Goal: Task Accomplishment & Management: Use online tool/utility

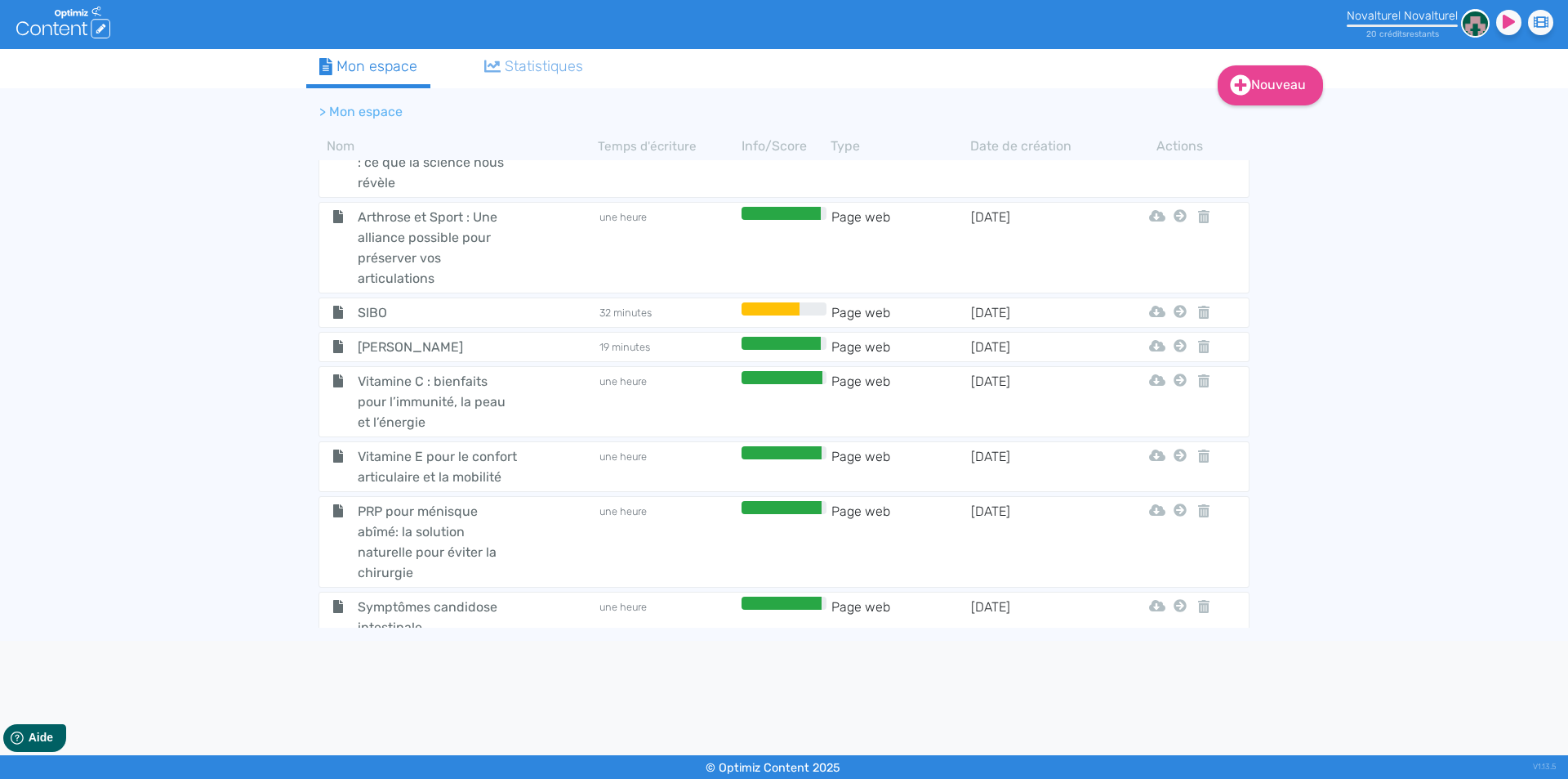
scroll to position [1173, 0]
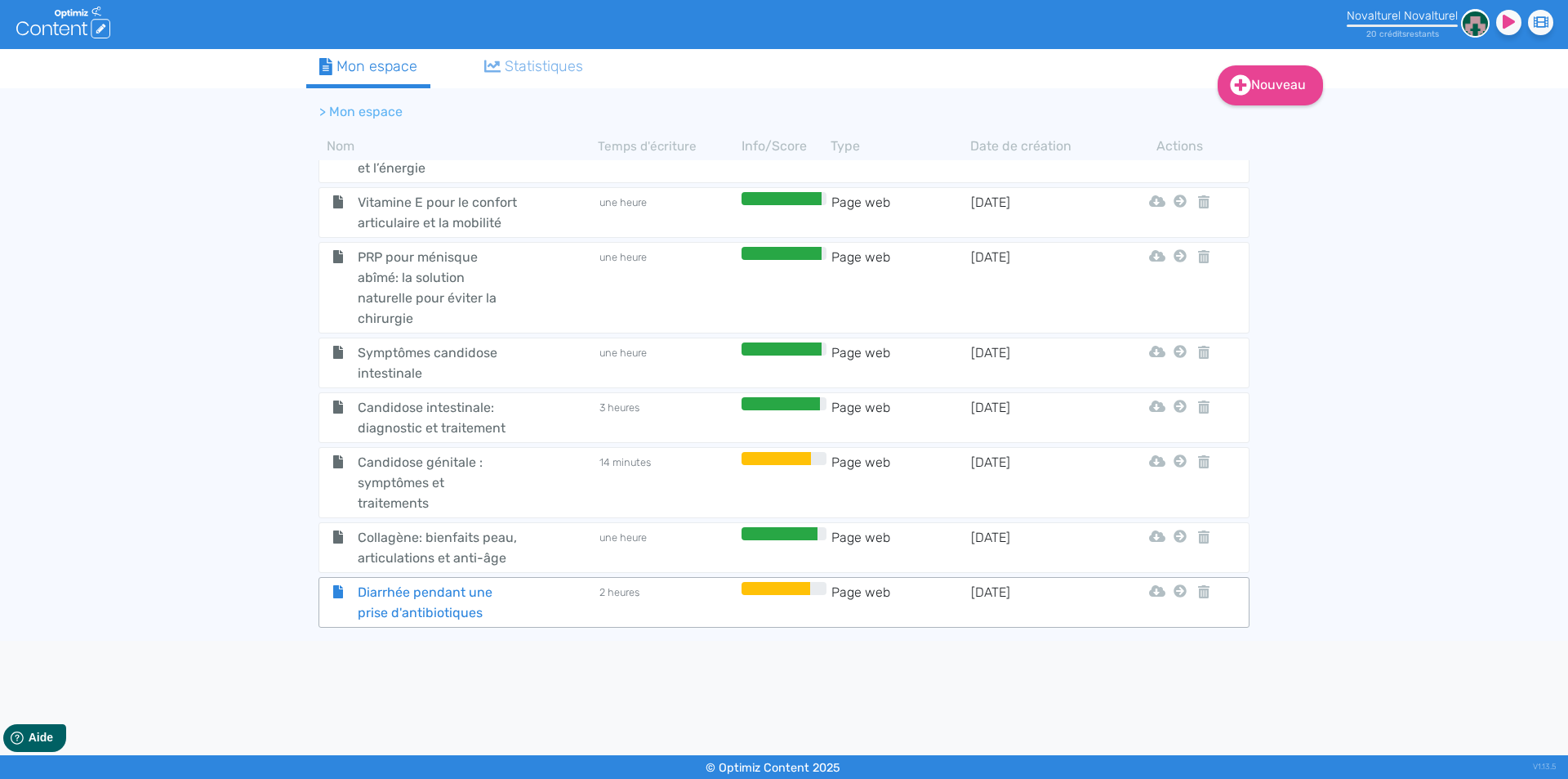
click at [483, 599] on span "Diarrhée pendant une prise d'antibiotiques" at bounding box center [436, 601] width 183 height 40
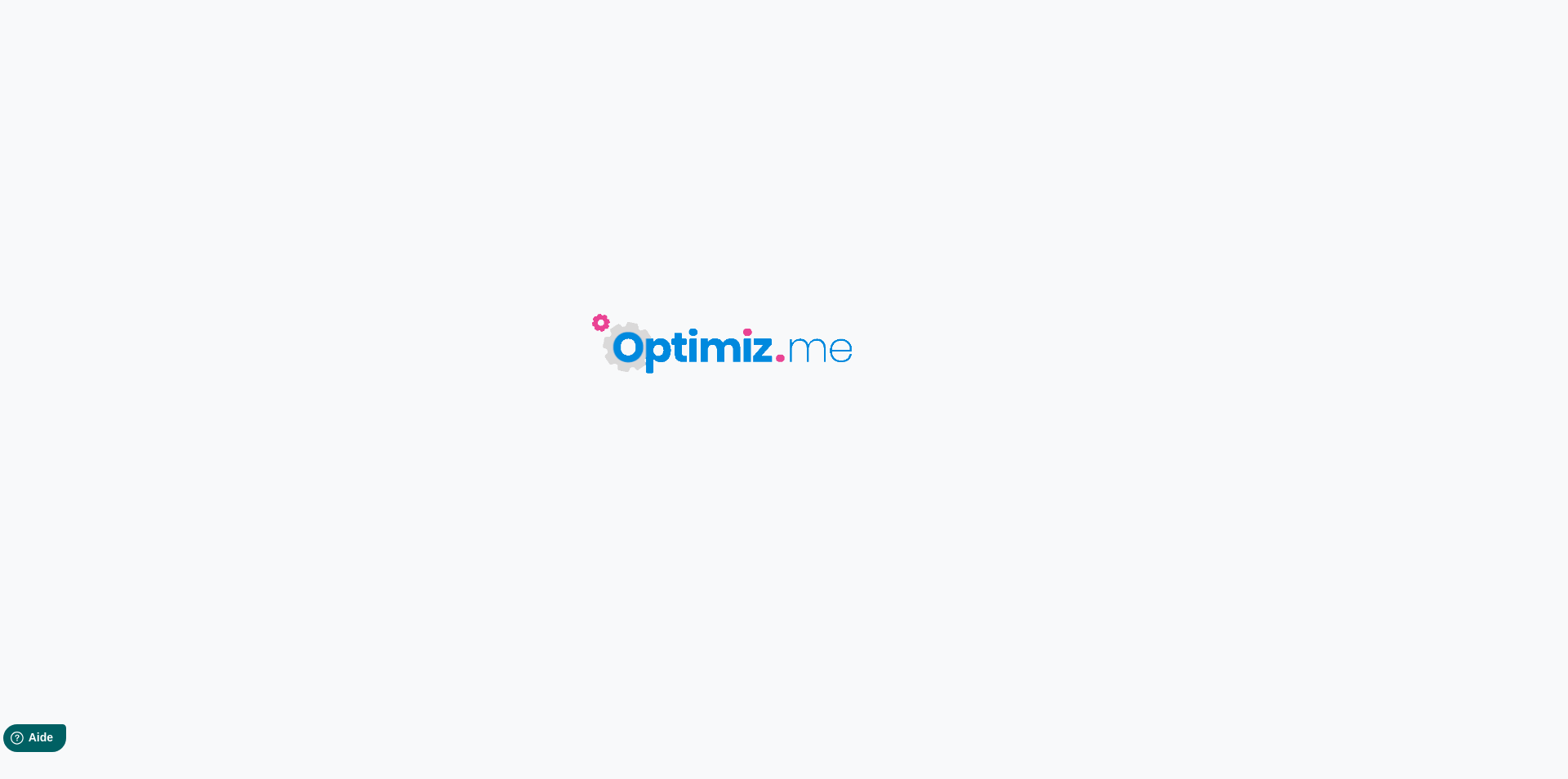
type input "Diarrhée pendant une prise d'antibiotiques"
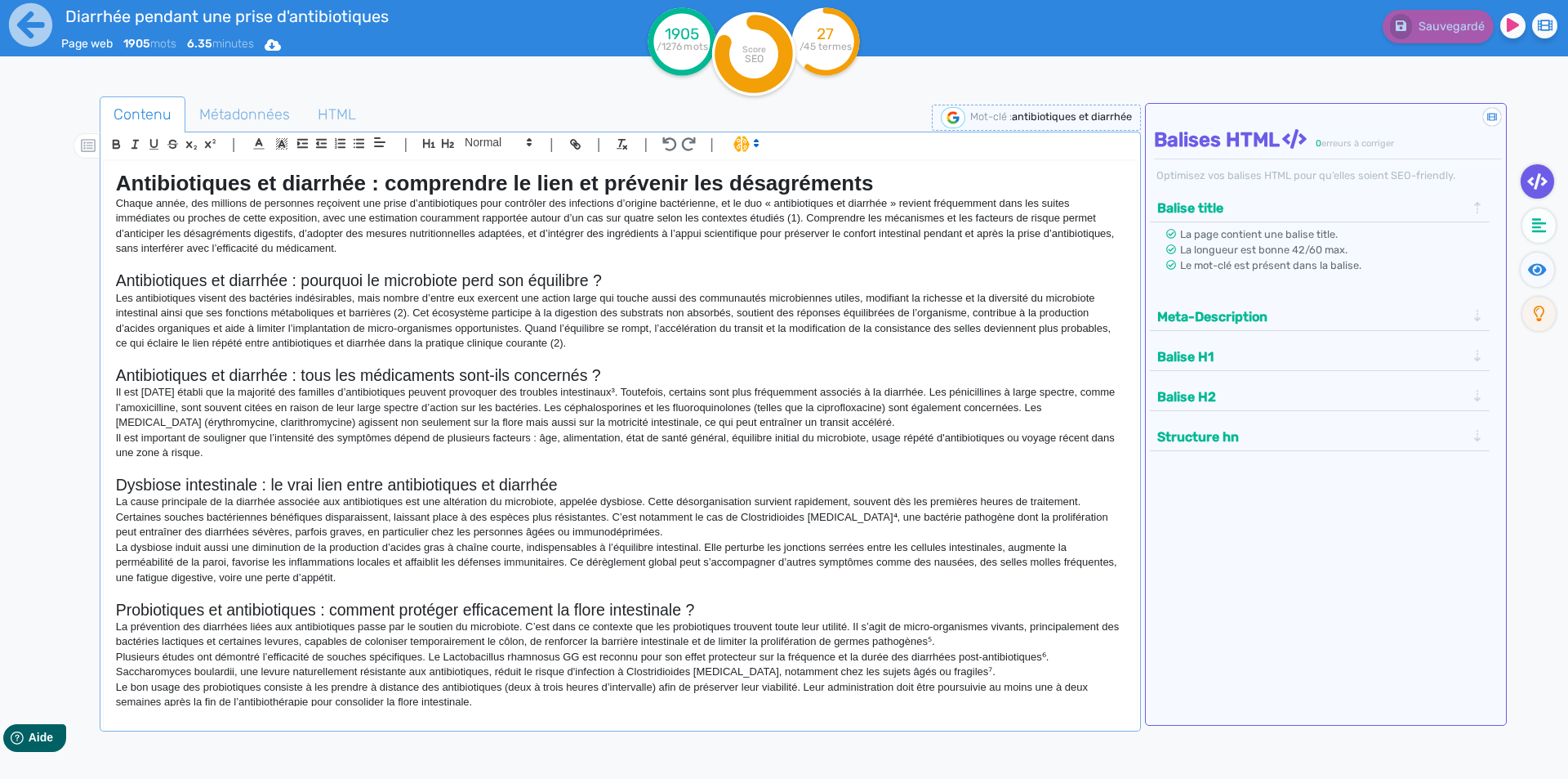
click at [475, 401] on p "Il est [DATE] établi que la majorité des familles d’antibiotiques peuvent provo…" at bounding box center [620, 407] width 1009 height 45
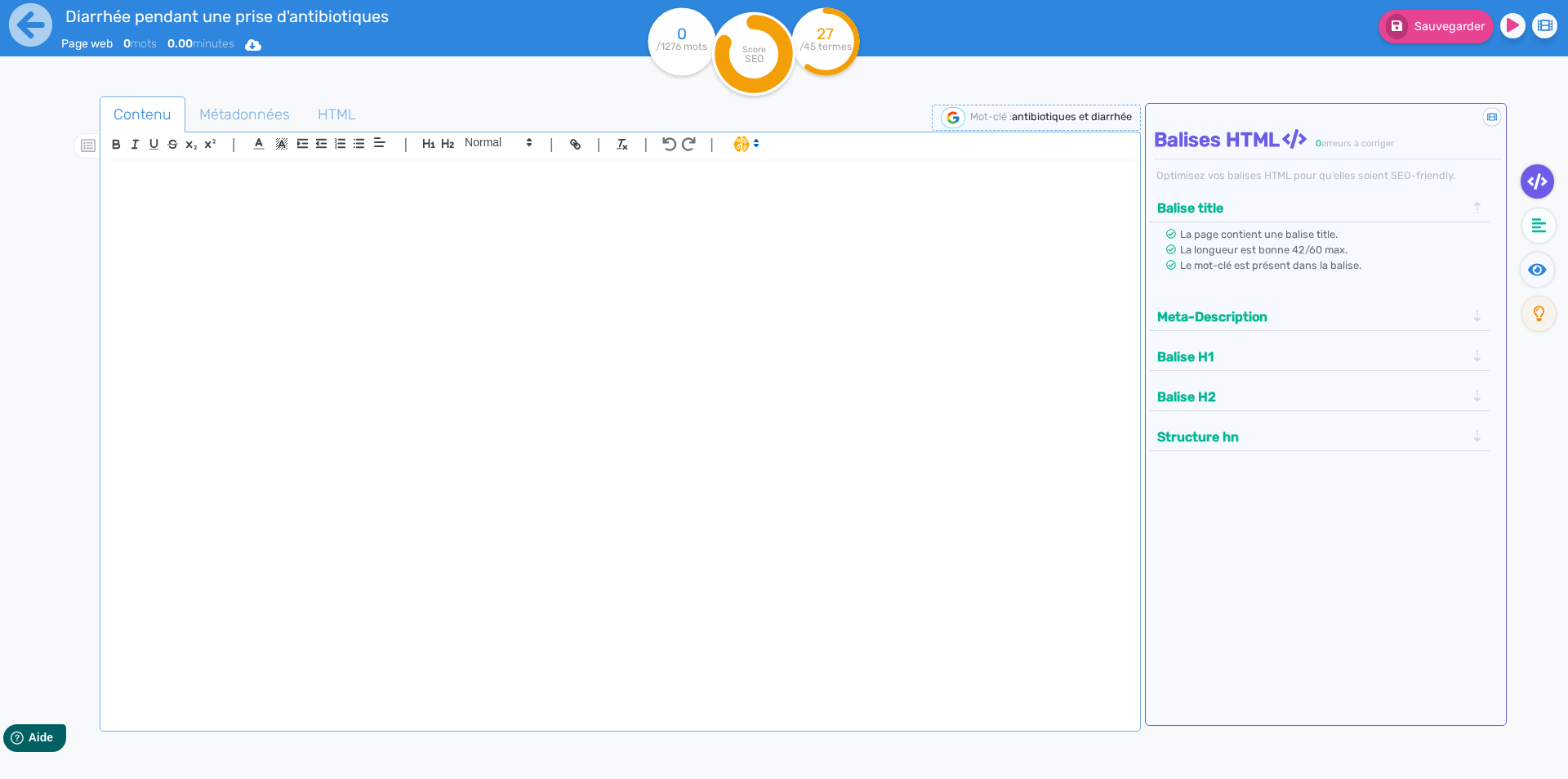
scroll to position [806, 0]
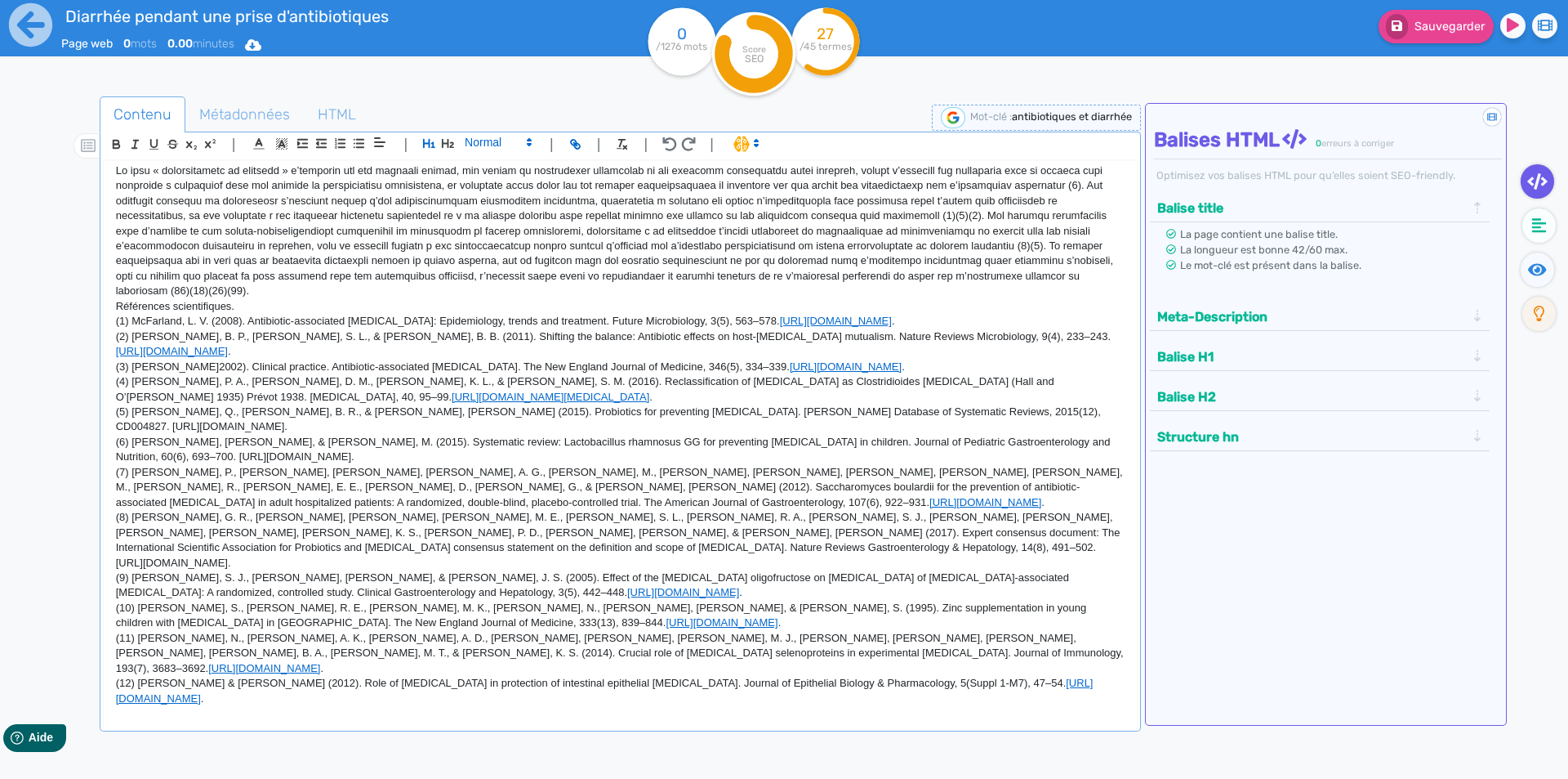
click at [492, 142] on span at bounding box center [497, 142] width 80 height 20
click at [490, 270] on span at bounding box center [497, 274] width 65 height 25
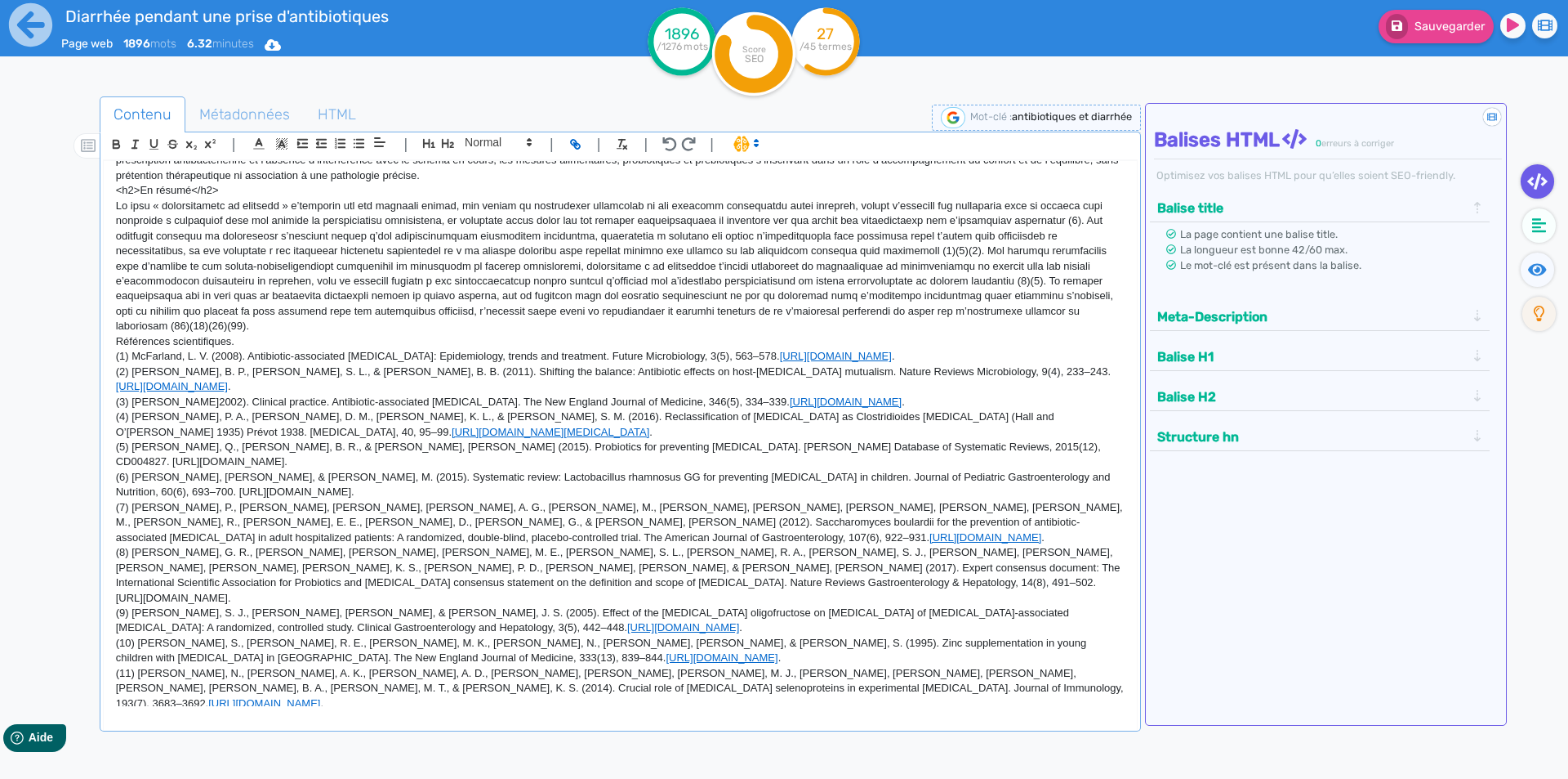
click at [190, 334] on p "Références scientifiques." at bounding box center [620, 342] width 1009 height 15
click at [448, 139] on icon "button" at bounding box center [448, 143] width 14 height 14
click at [179, 187] on p "<h2>En résumé</h2>" at bounding box center [620, 186] width 1009 height 15
click at [449, 146] on icon "button" at bounding box center [448, 144] width 12 height 9
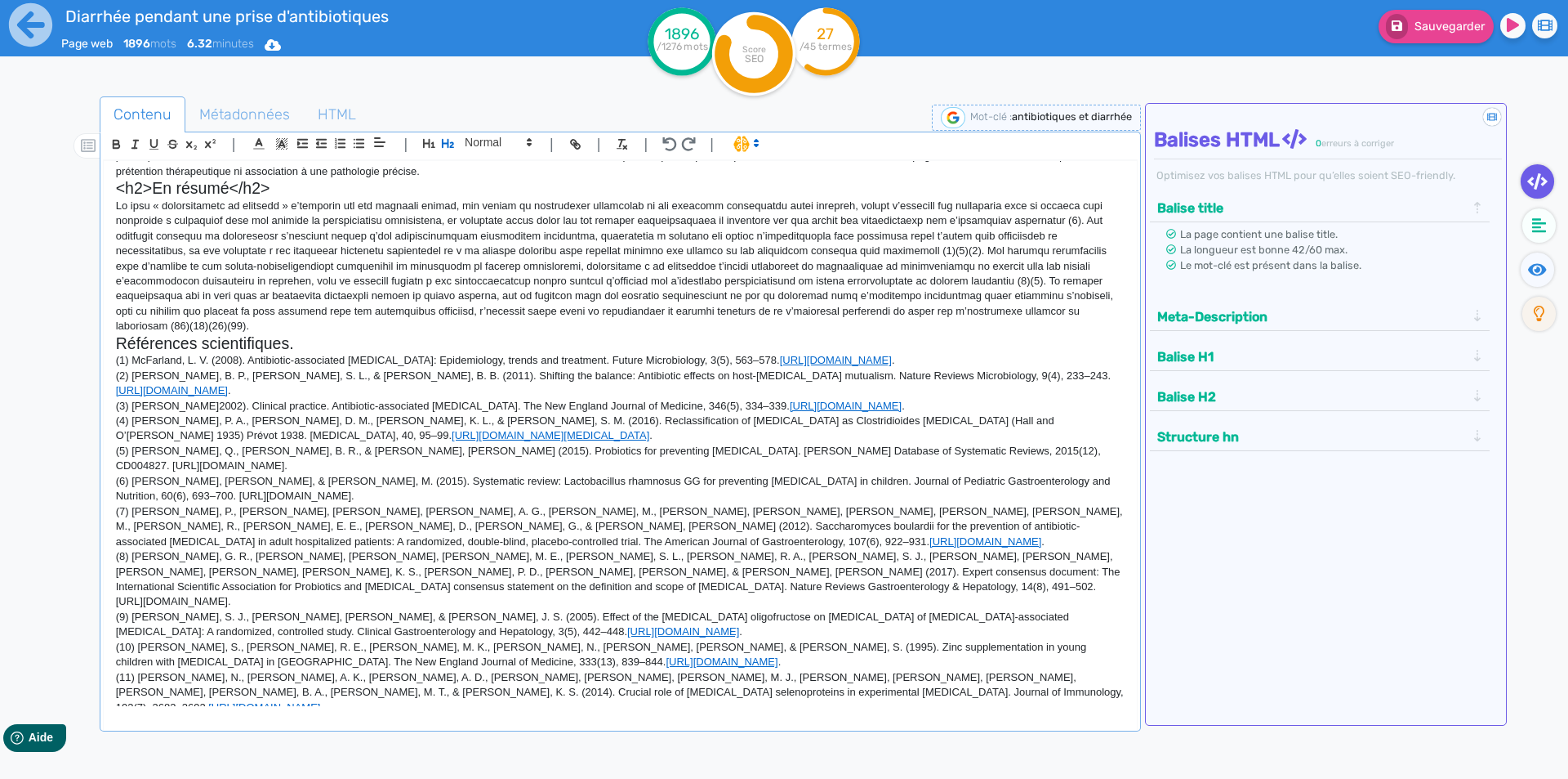
click at [345, 185] on h2 "<h2>En résumé</h2>" at bounding box center [620, 188] width 1009 height 19
drag, startPoint x: 153, startPoint y: 187, endPoint x: 85, endPoint y: 186, distance: 68.0
click at [85, 186] on div "Contenu Métadonnées HTML | | H3 H4 H5 H6 Normal | | | | <h1>Antibiotiques et di…" at bounding box center [807, 486] width 1521 height 789
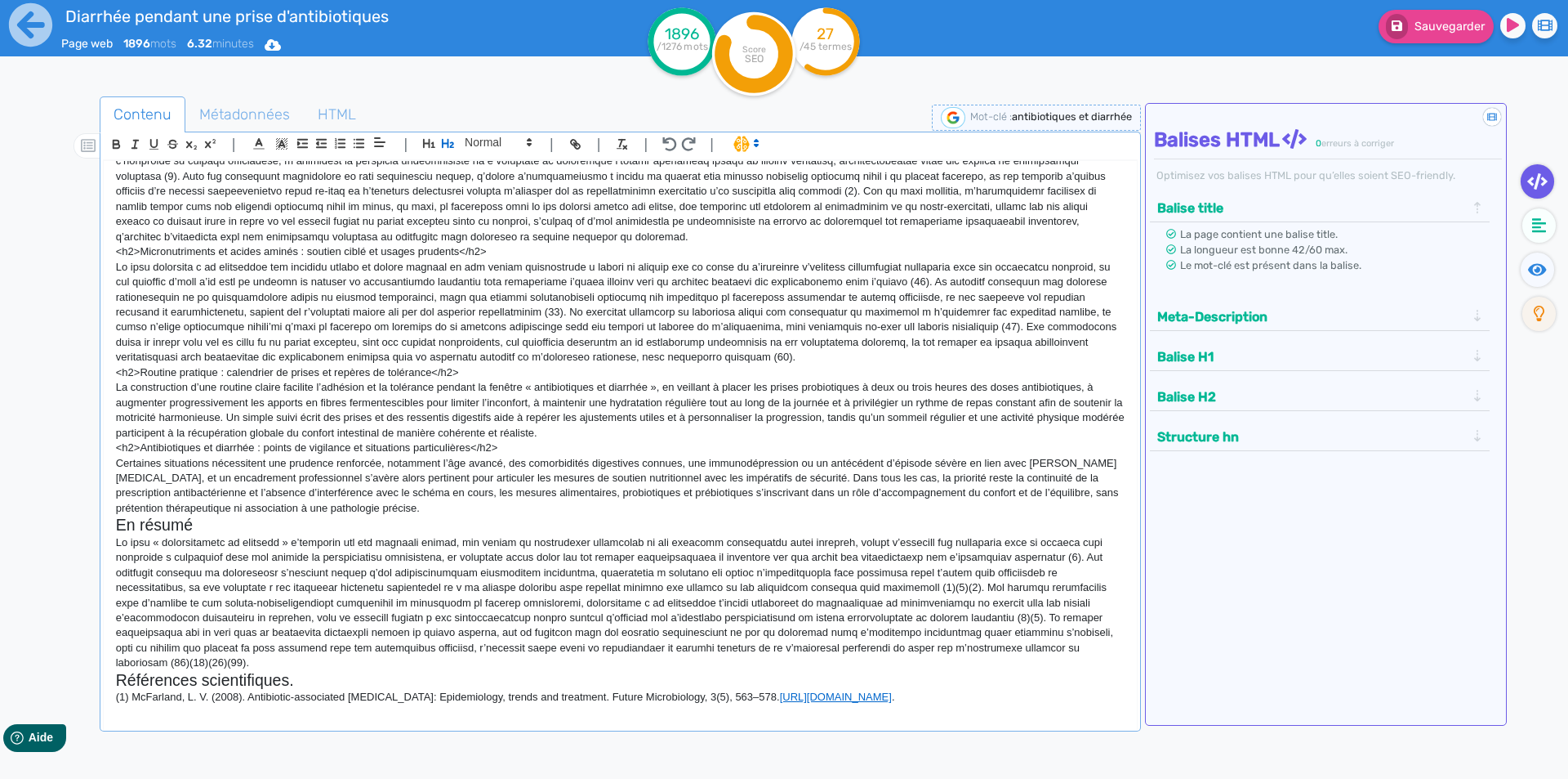
scroll to position [449, 0]
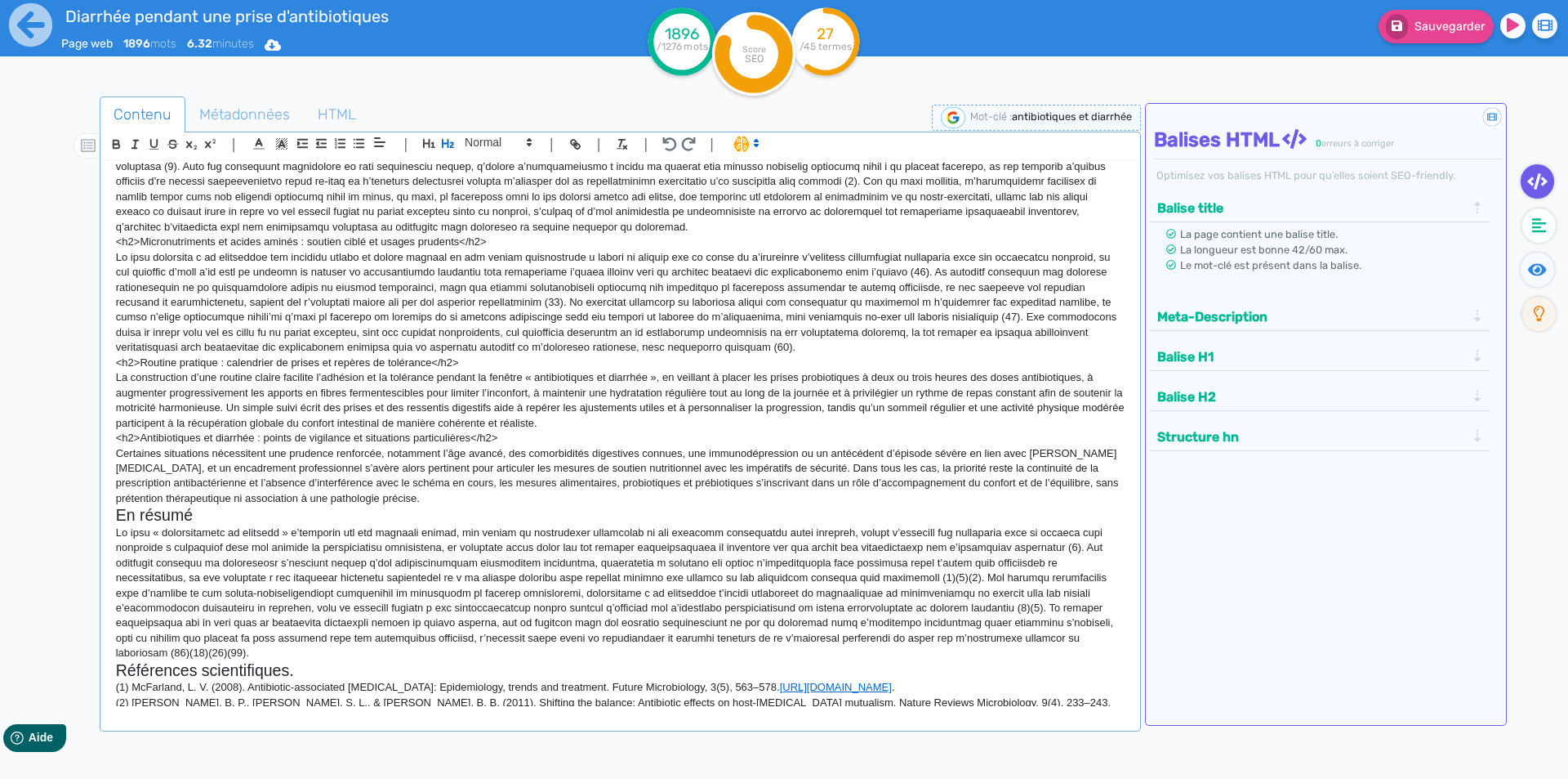
click at [186, 435] on p "<h2>Antibiotiques et diarrhée : points de vigilance et situations particulières…" at bounding box center [620, 438] width 1009 height 15
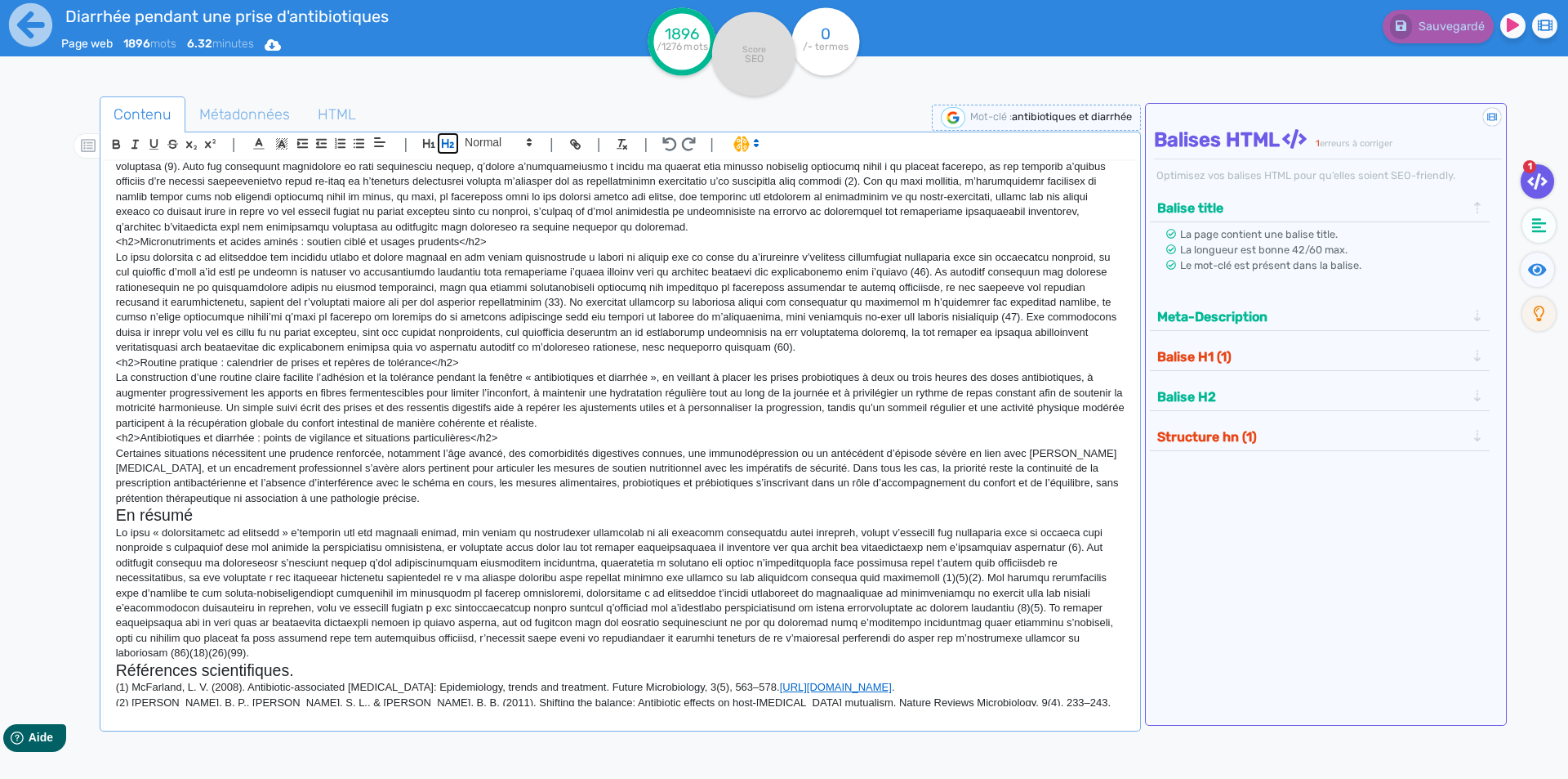
click at [443, 141] on icon "button" at bounding box center [448, 144] width 12 height 9
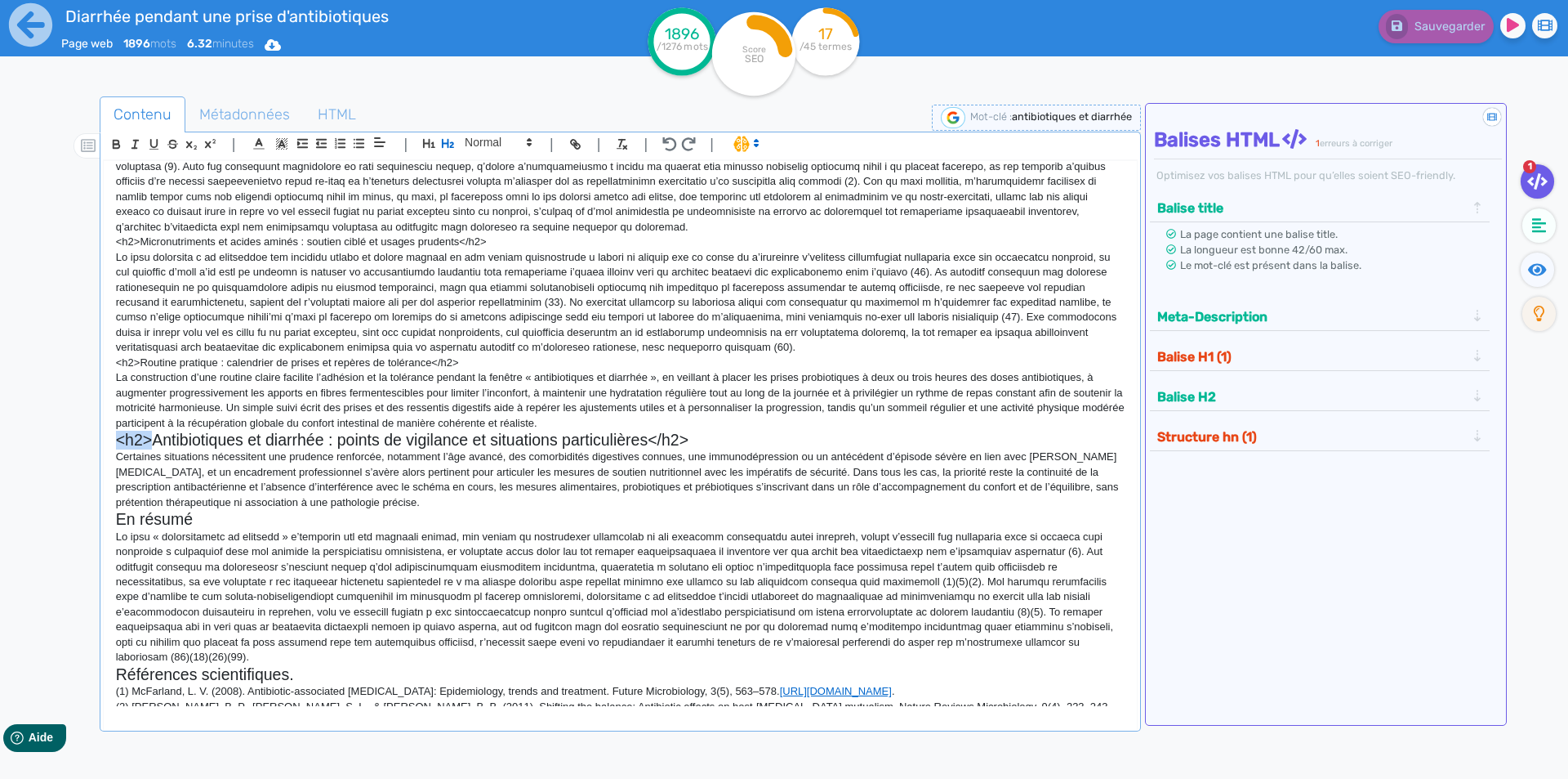
drag, startPoint x: 150, startPoint y: 438, endPoint x: 104, endPoint y: 439, distance: 46.0
click at [104, 439] on div "<h1>Antibiotiques et diarrhée : comprendre le lien et prévenir les désagréments…" at bounding box center [620, 433] width 1034 height 545
click at [673, 440] on h2 "Antibiotiques et diarrhée : points de vigilance et situations particulières</h2>" at bounding box center [620, 440] width 1009 height 19
click at [461, 362] on p "<h2>Routine pratique : calendrier de prises et repères de tolérance</h2>" at bounding box center [620, 363] width 1009 height 15
click at [451, 137] on icon "button" at bounding box center [448, 143] width 14 height 14
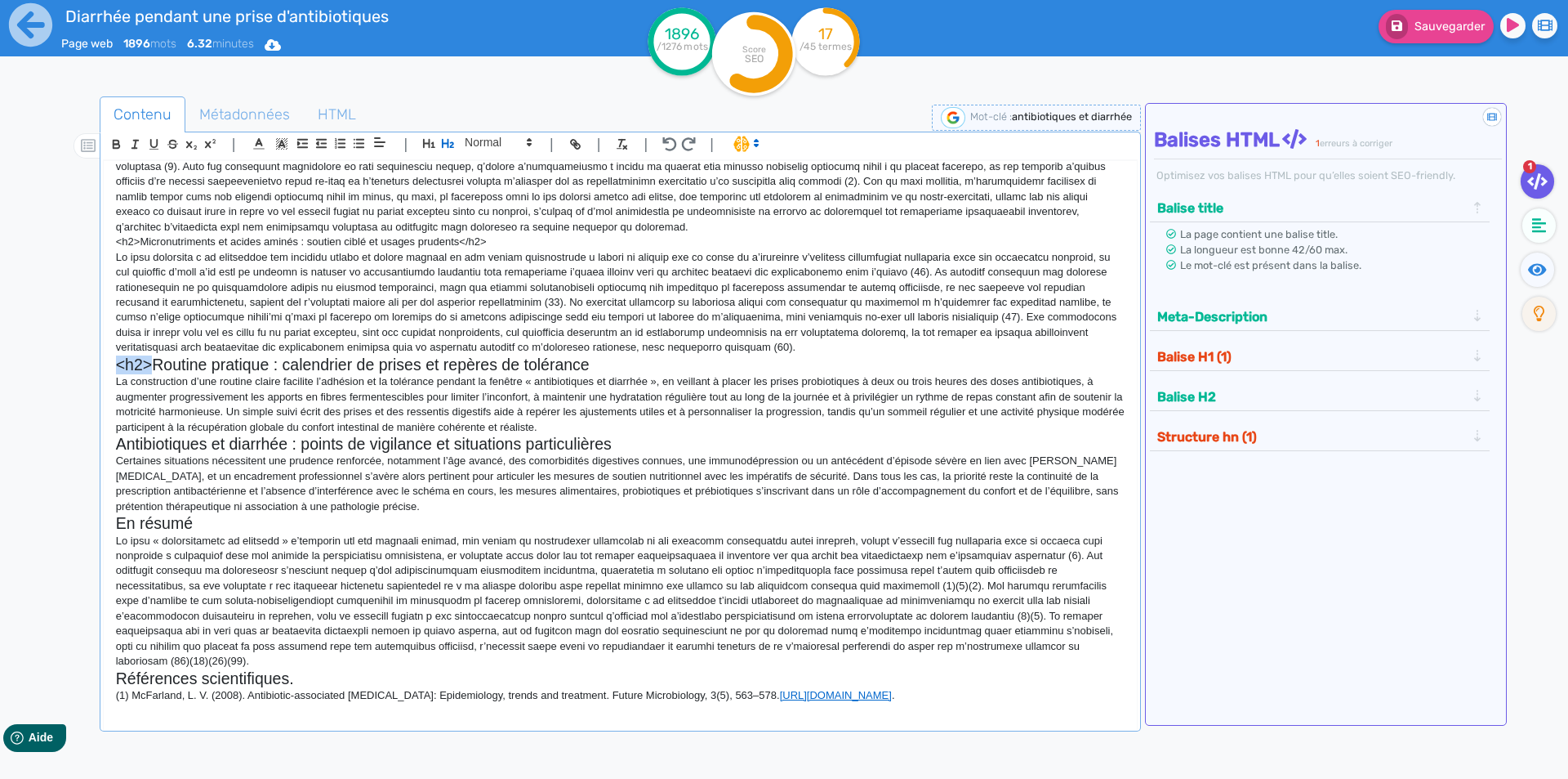
drag, startPoint x: 152, startPoint y: 360, endPoint x: 119, endPoint y: 364, distance: 33.2
click at [119, 364] on h2 "<h2>Routine pratique : calendrier de prises et repères de tolérance" at bounding box center [620, 365] width 1009 height 19
click at [169, 241] on p "<h2>Micronutriments et acides aminés : soutien ciblé et usages prudents</h2>" at bounding box center [620, 242] width 1009 height 15
click at [449, 137] on icon "button" at bounding box center [448, 143] width 14 height 14
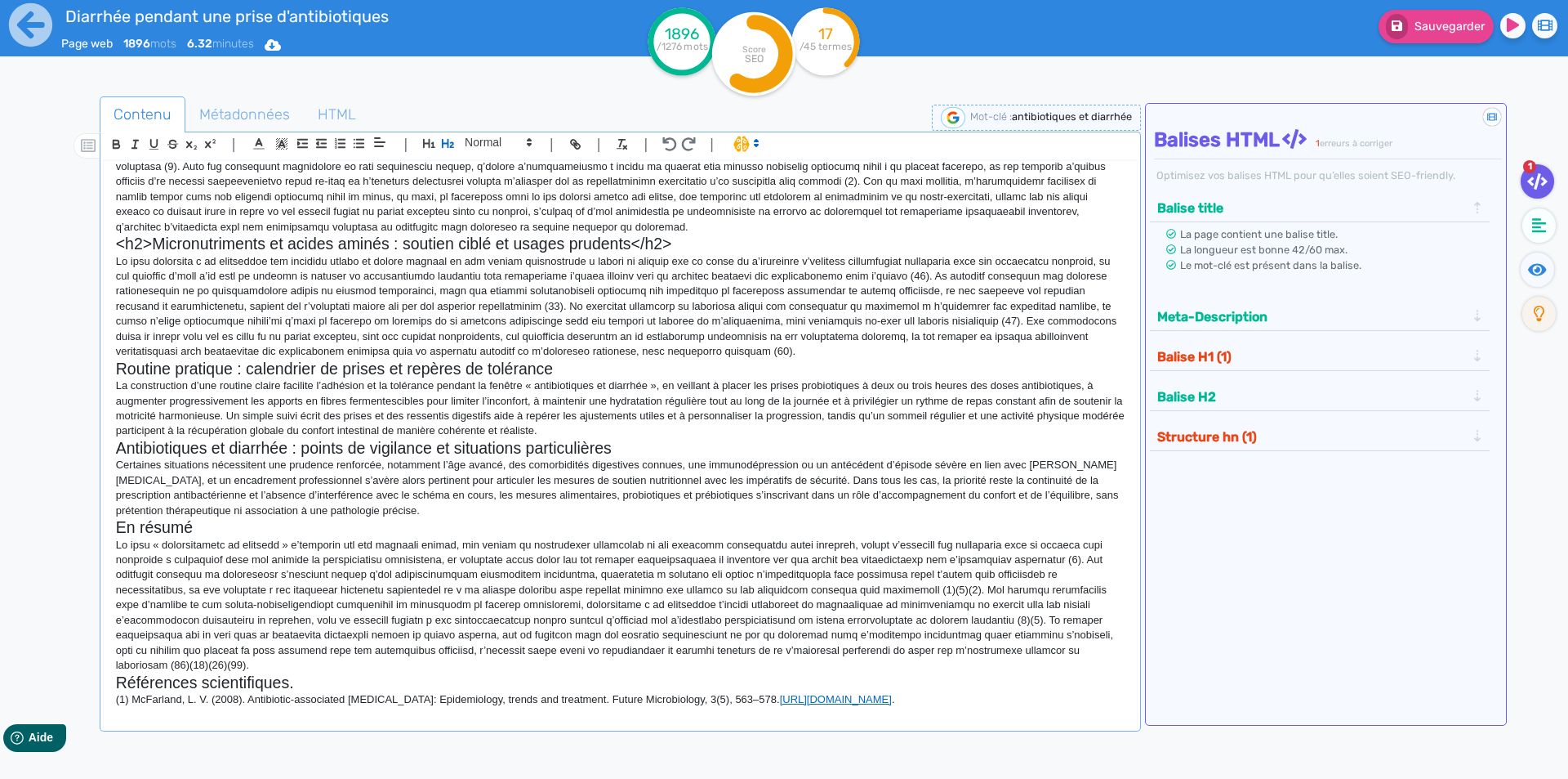
click at [676, 244] on h2 "<h2>Micronutriments et acides aminés : soutien ciblé et usages prudents</h2>" at bounding box center [620, 244] width 1009 height 19
drag, startPoint x: 151, startPoint y: 246, endPoint x: 107, endPoint y: 245, distance: 44.0
click at [107, 245] on div "<h1>Antibiotiques et diarrhée : comprendre le lien et prévenir les désagréments…" at bounding box center [620, 433] width 1034 height 545
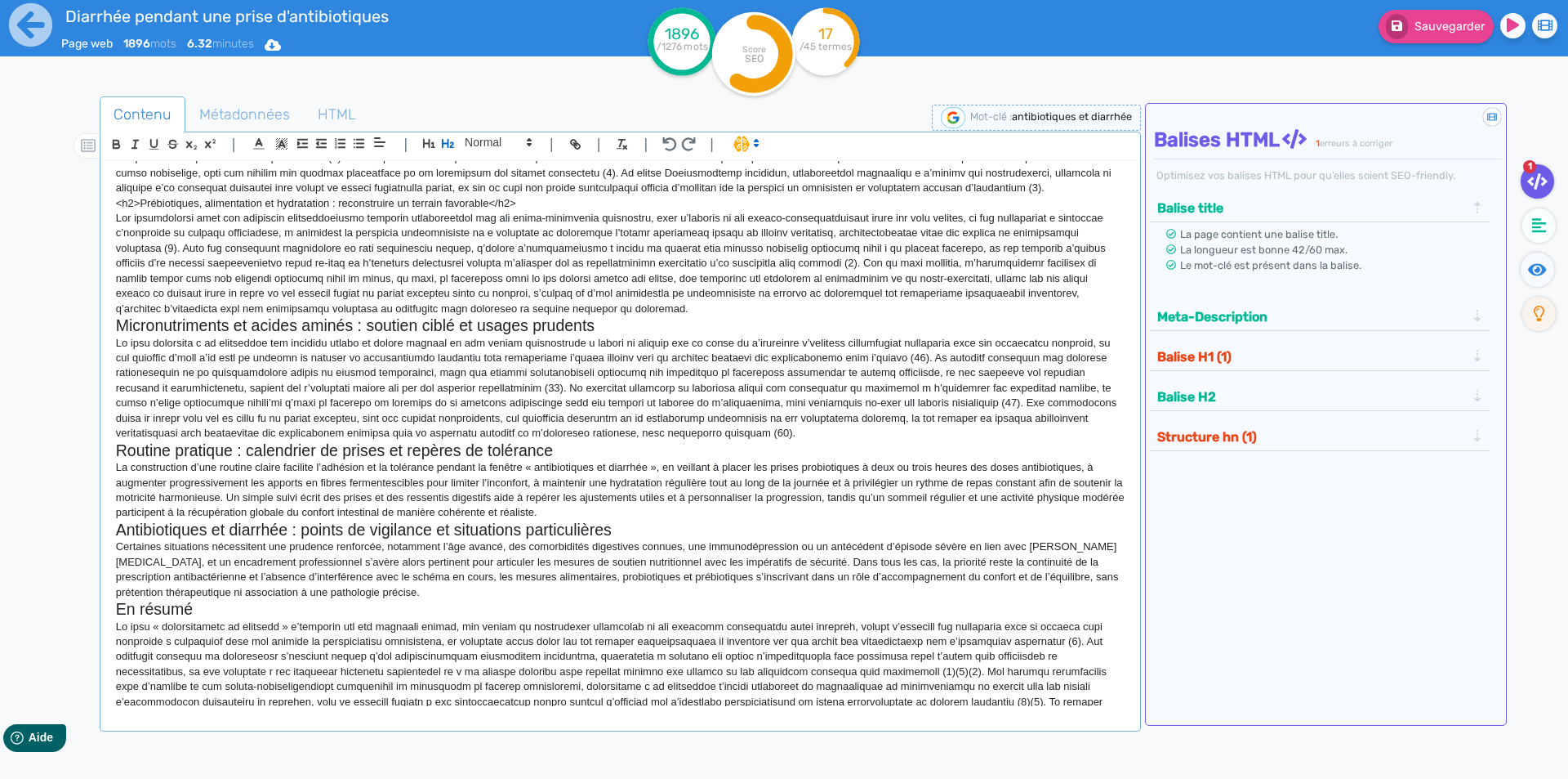
click at [166, 202] on p "<h2>Prébiotiques, alimentation et hydratation : reconstruire un terrain favorab…" at bounding box center [620, 203] width 1009 height 15
click at [451, 148] on icon "button" at bounding box center [448, 144] width 12 height 9
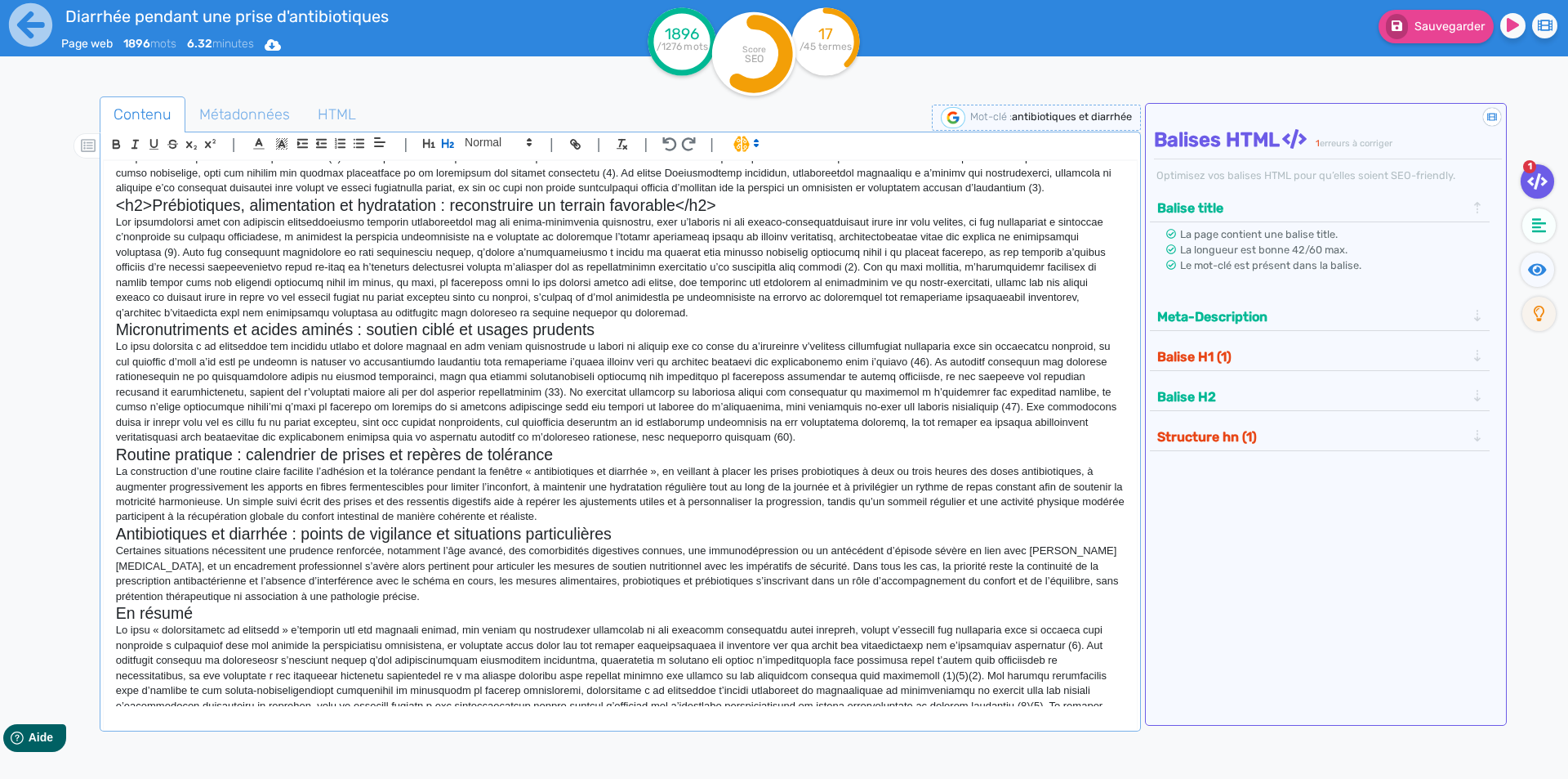
click at [721, 205] on h2 "<h2>Prébiotiques, alimentation et hydratation : reconstruire un terrain favorab…" at bounding box center [620, 205] width 1009 height 19
drag, startPoint x: 152, startPoint y: 205, endPoint x: 106, endPoint y: 211, distance: 46.4
click at [106, 211] on div "<h1>Antibiotiques et diarrhée : comprendre le lien et prévenir les désagréments…" at bounding box center [620, 433] width 1034 height 545
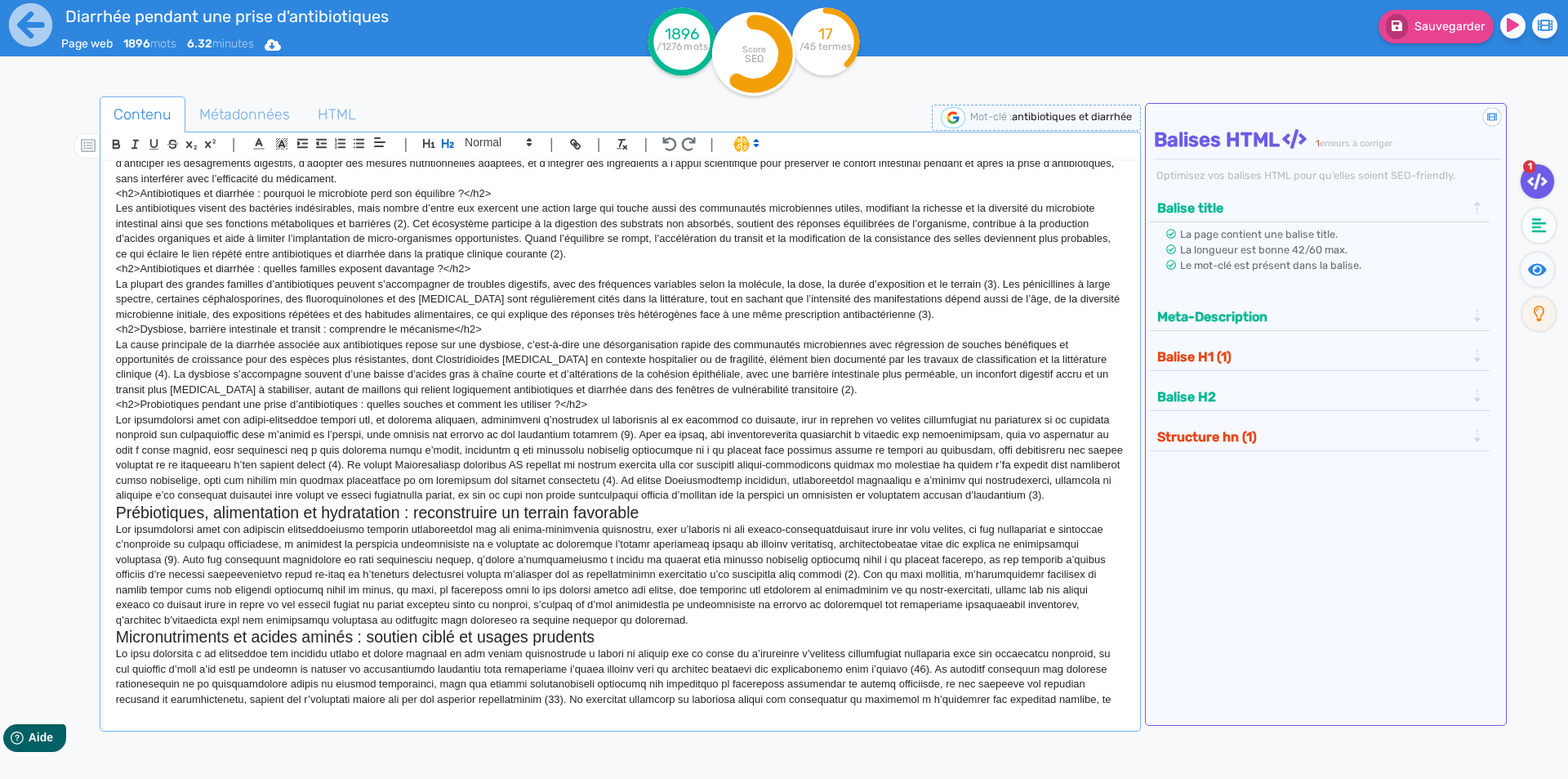
scroll to position [40, 0]
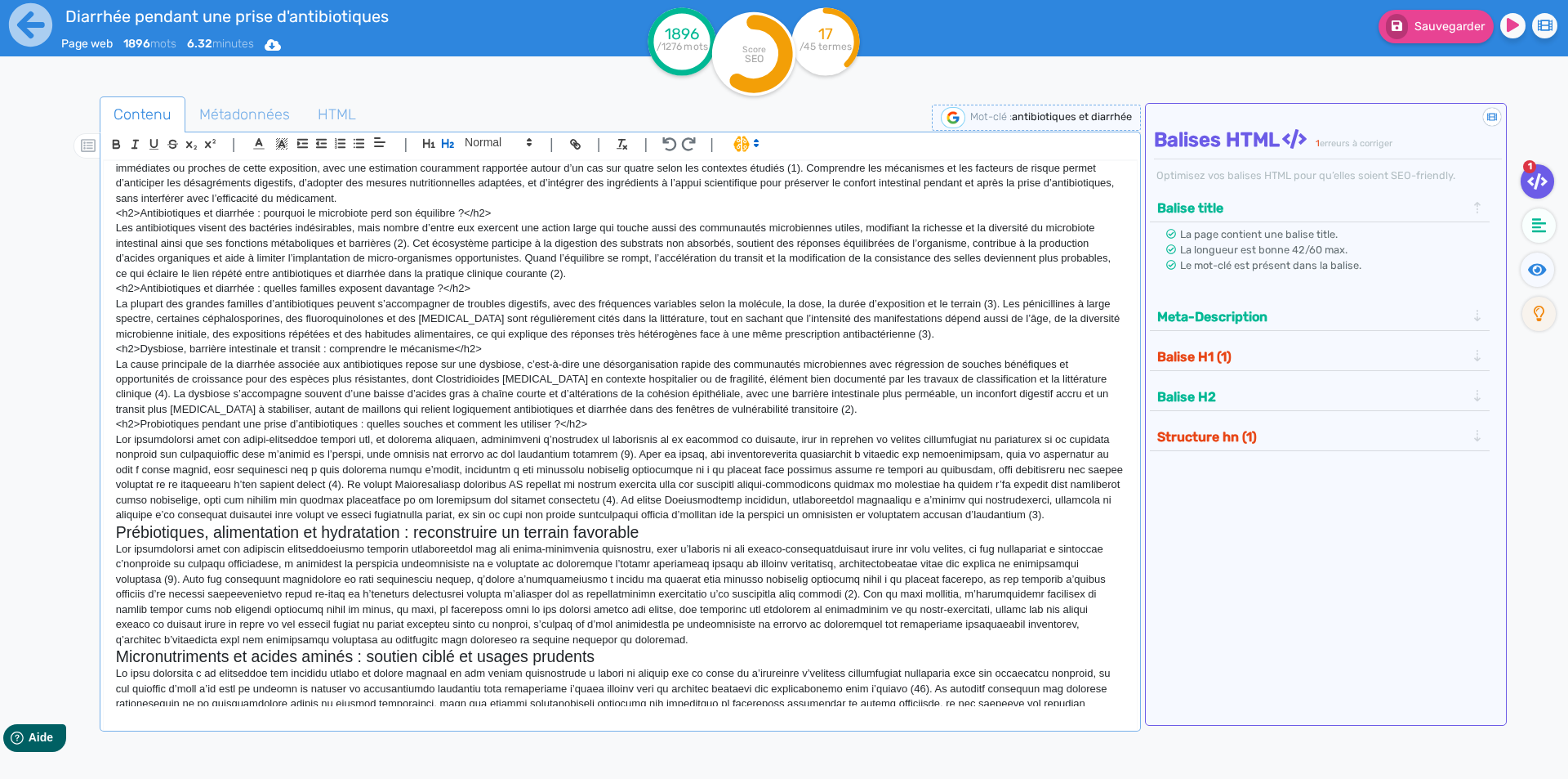
click at [172, 353] on p "<h2>Dysbiose, barrière intestinale et transit : comprendre le mécanisme</h2>" at bounding box center [620, 349] width 1009 height 15
click at [441, 140] on icon "button" at bounding box center [448, 143] width 14 height 14
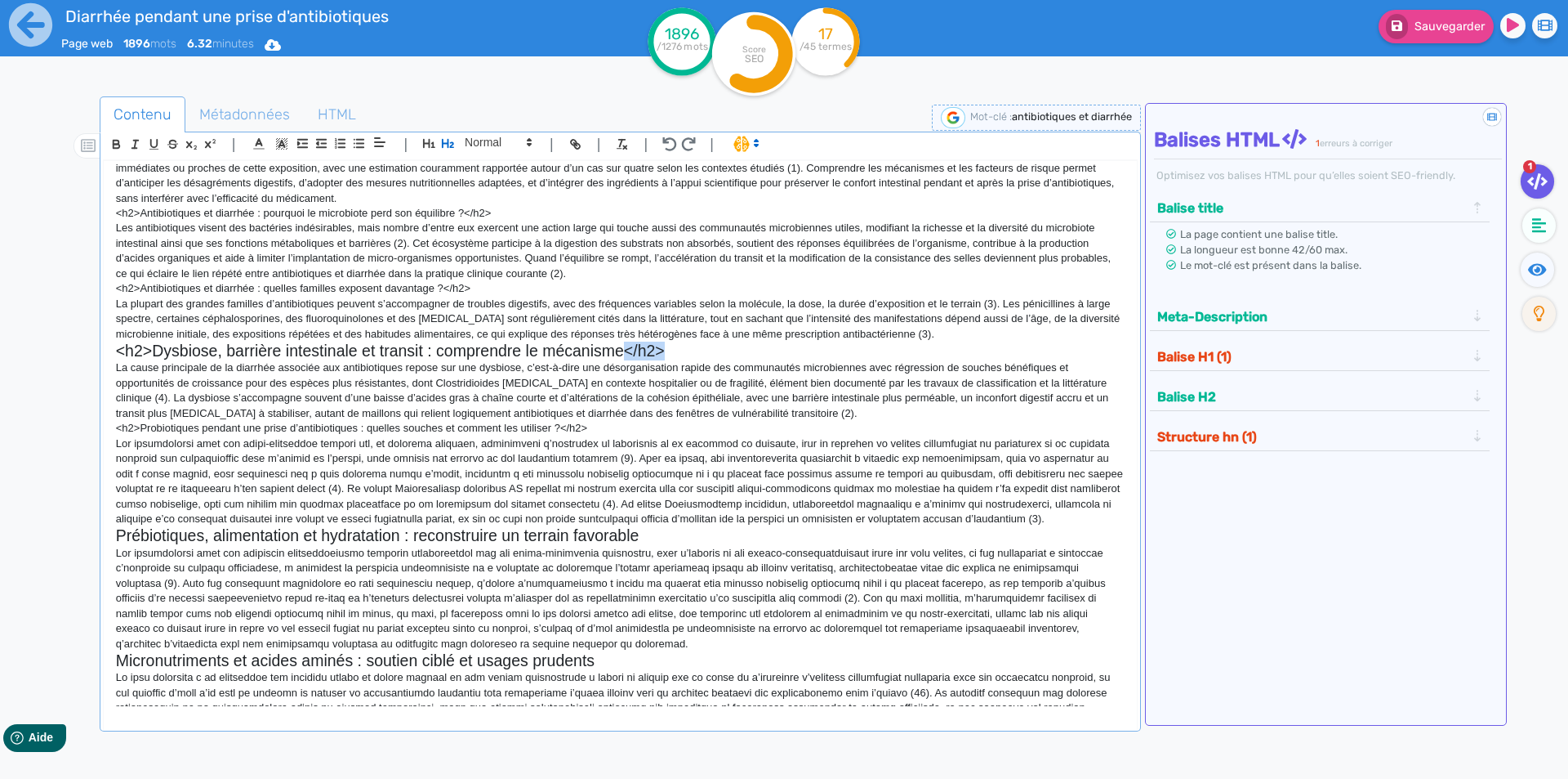
drag, startPoint x: 684, startPoint y: 348, endPoint x: 626, endPoint y: 348, distance: 58.0
click at [626, 348] on h2 "<h2>Dysbiose, barrière intestinale et transit : comprendre le mécanisme</h2>" at bounding box center [620, 351] width 1009 height 19
drag, startPoint x: 153, startPoint y: 352, endPoint x: 101, endPoint y: 348, distance: 52.2
click at [101, 348] on div "| | H3 H4 H5 H6 Normal | | | | <h1>Antibiotiques et diarrhée : comprendre le li…" at bounding box center [620, 431] width 1041 height 599
drag, startPoint x: 143, startPoint y: 431, endPoint x: 104, endPoint y: 427, distance: 39.2
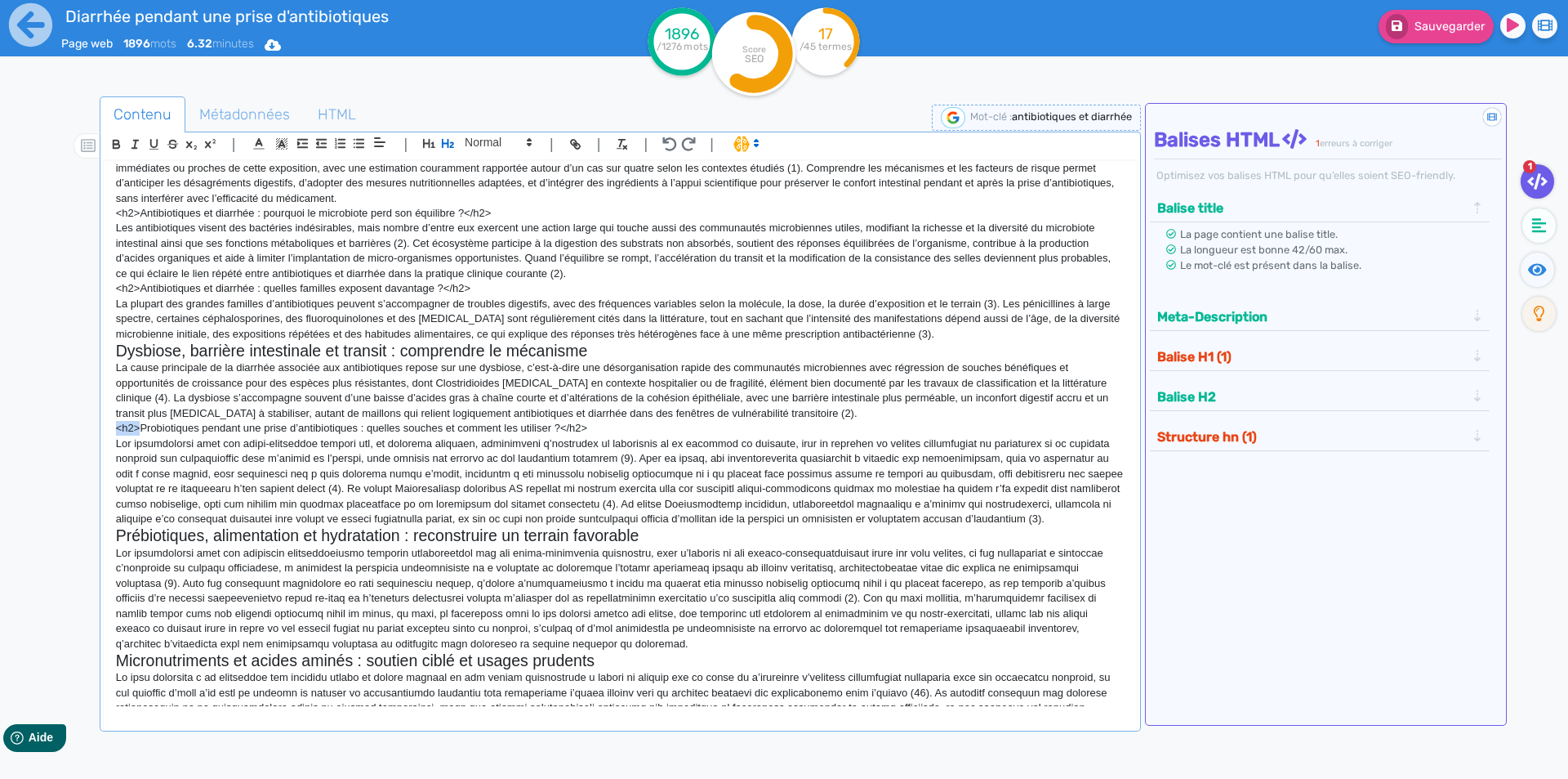
click at [104, 427] on div "<h1>Antibiotiques et diarrhée : comprendre le lien et prévenir les désagréments…" at bounding box center [620, 433] width 1034 height 545
click at [444, 142] on icon "button" at bounding box center [448, 143] width 14 height 14
click at [823, 430] on h2 "Probiotiques pendant une prise d’antibiotiques : quelles souches et comment les…" at bounding box center [620, 430] width 1009 height 19
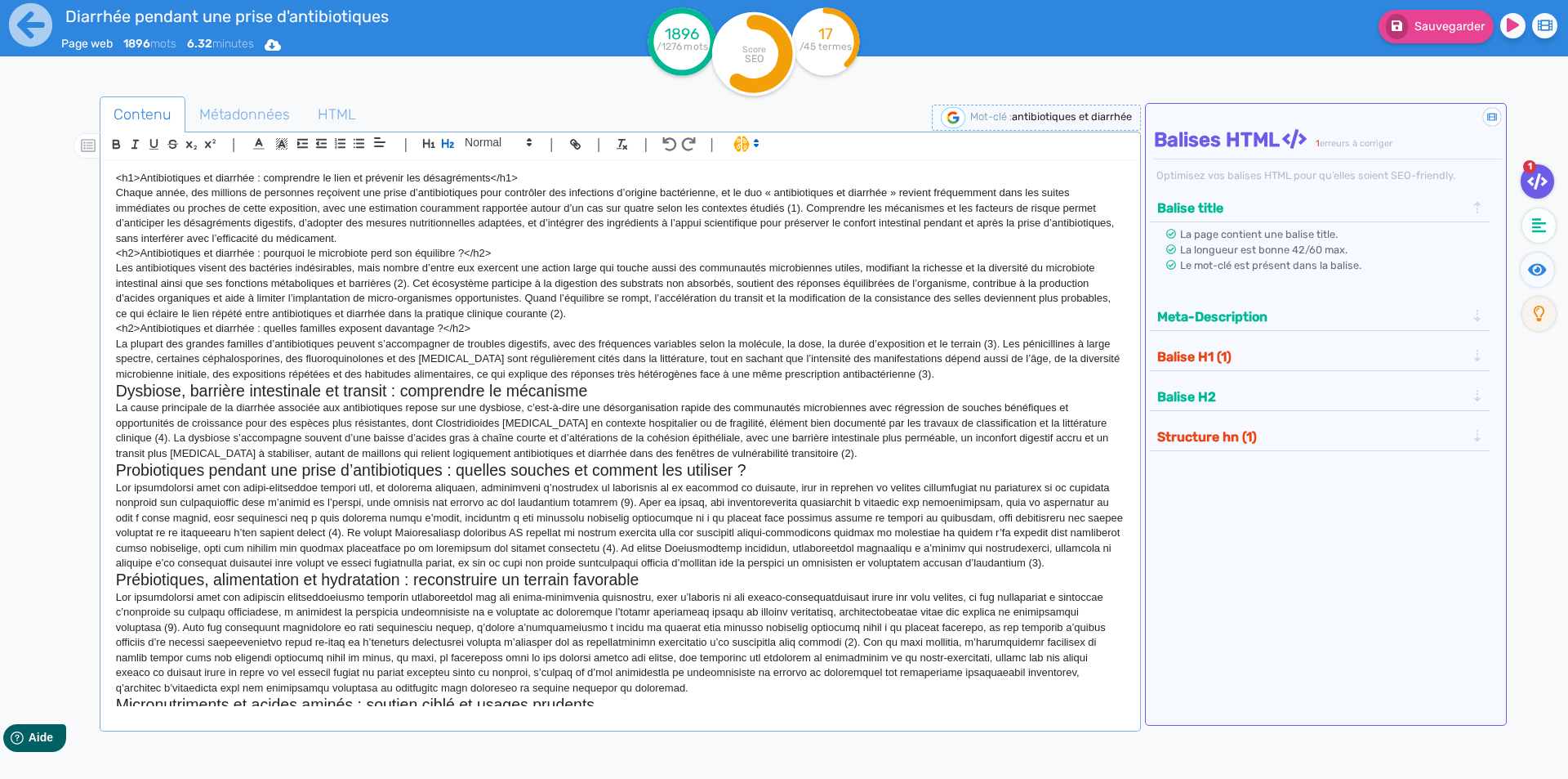
click at [413, 326] on p "<h2>Antibiotiques et diarrhée : quelles familles exposent davantage ?</h2>" at bounding box center [620, 328] width 1009 height 15
click at [450, 146] on icon "button" at bounding box center [448, 143] width 14 height 14
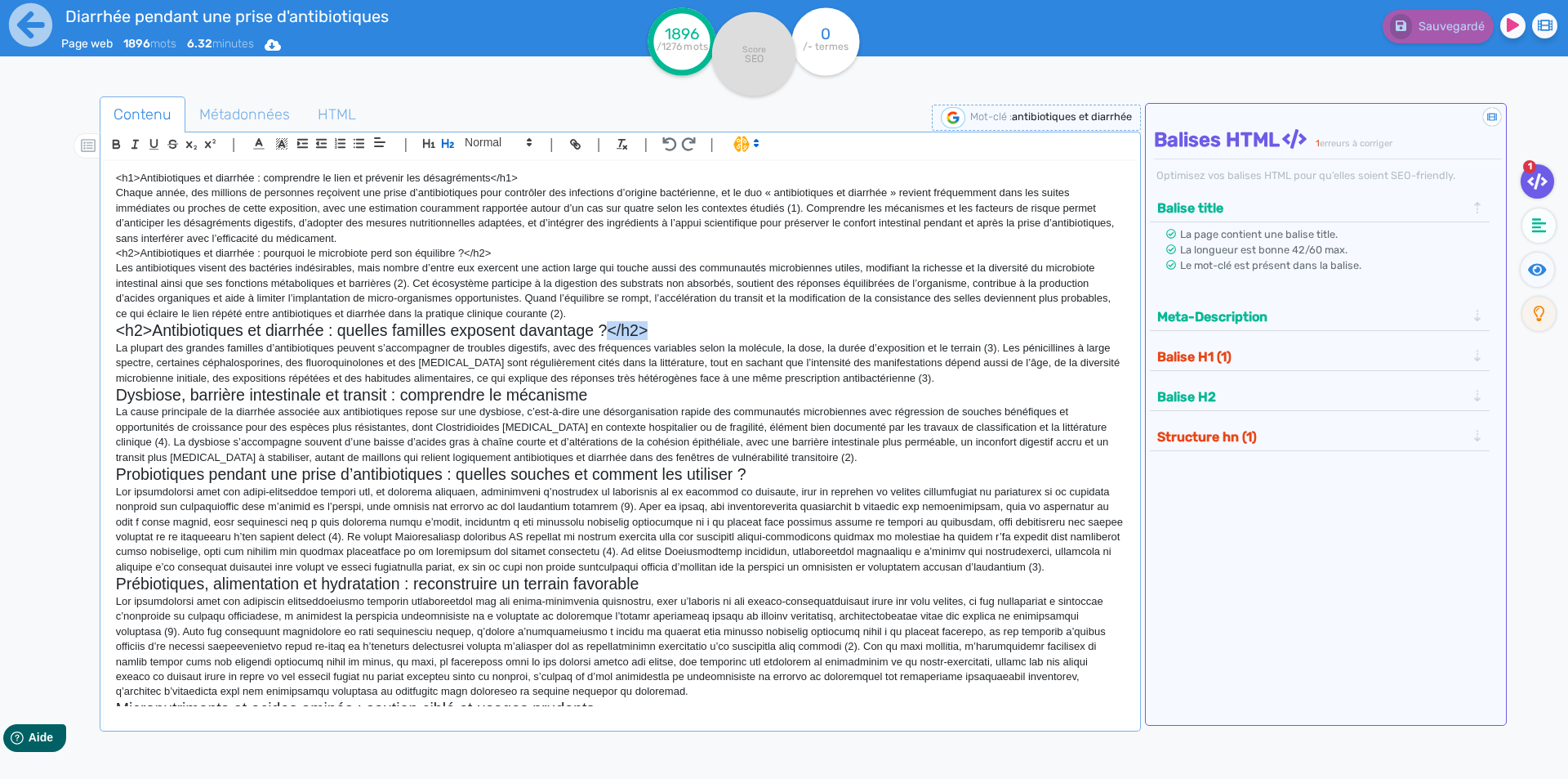
drag, startPoint x: 668, startPoint y: 326, endPoint x: 606, endPoint y: 331, distance: 62.2
click at [606, 331] on h2 "<h2>Antibiotiques et diarrhée : quelles familles exposent davantage ?</h2>" at bounding box center [620, 330] width 1009 height 19
drag, startPoint x: 152, startPoint y: 330, endPoint x: 106, endPoint y: 331, distance: 46.0
click at [106, 331] on div "<h1>Antibiotiques et diarrhée : comprendre le lien et prévenir les désagréments…" at bounding box center [620, 433] width 1034 height 545
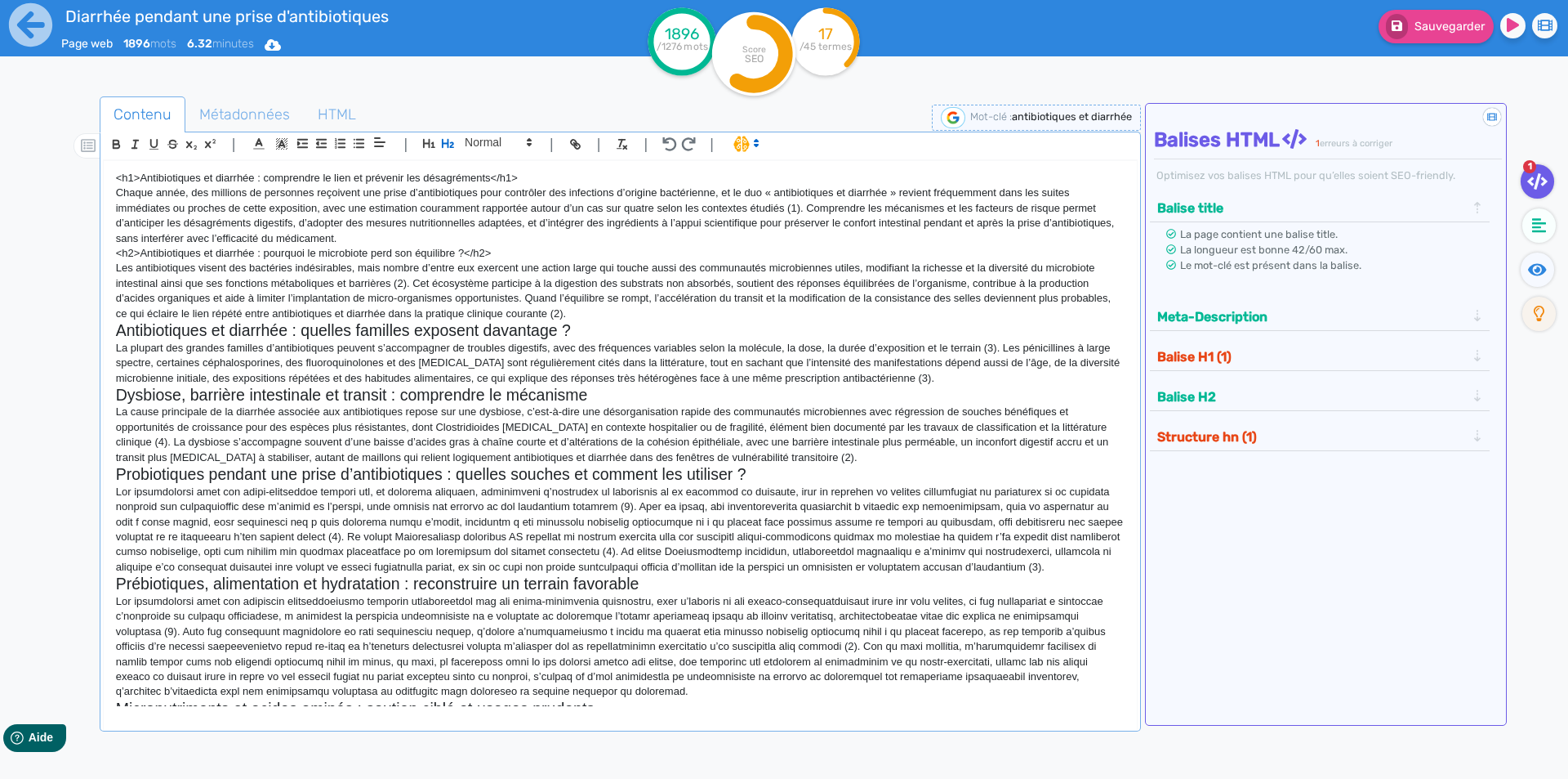
click at [164, 246] on p "<h2>Antibiotiques et diarrhée : pourquoi le microbiote perd son équilibre ?</h2>" at bounding box center [620, 253] width 1009 height 15
click at [454, 146] on icon "button" at bounding box center [448, 143] width 14 height 14
drag, startPoint x: 688, startPoint y: 250, endPoint x: 648, endPoint y: 253, distance: 40.1
click at [648, 253] on h2 "<h2>Antibiotiques et diarrhée : pourquoi le microbiote perd son équilibre ?</h2>" at bounding box center [620, 255] width 1009 height 19
drag, startPoint x: 150, startPoint y: 258, endPoint x: 109, endPoint y: 258, distance: 41.0
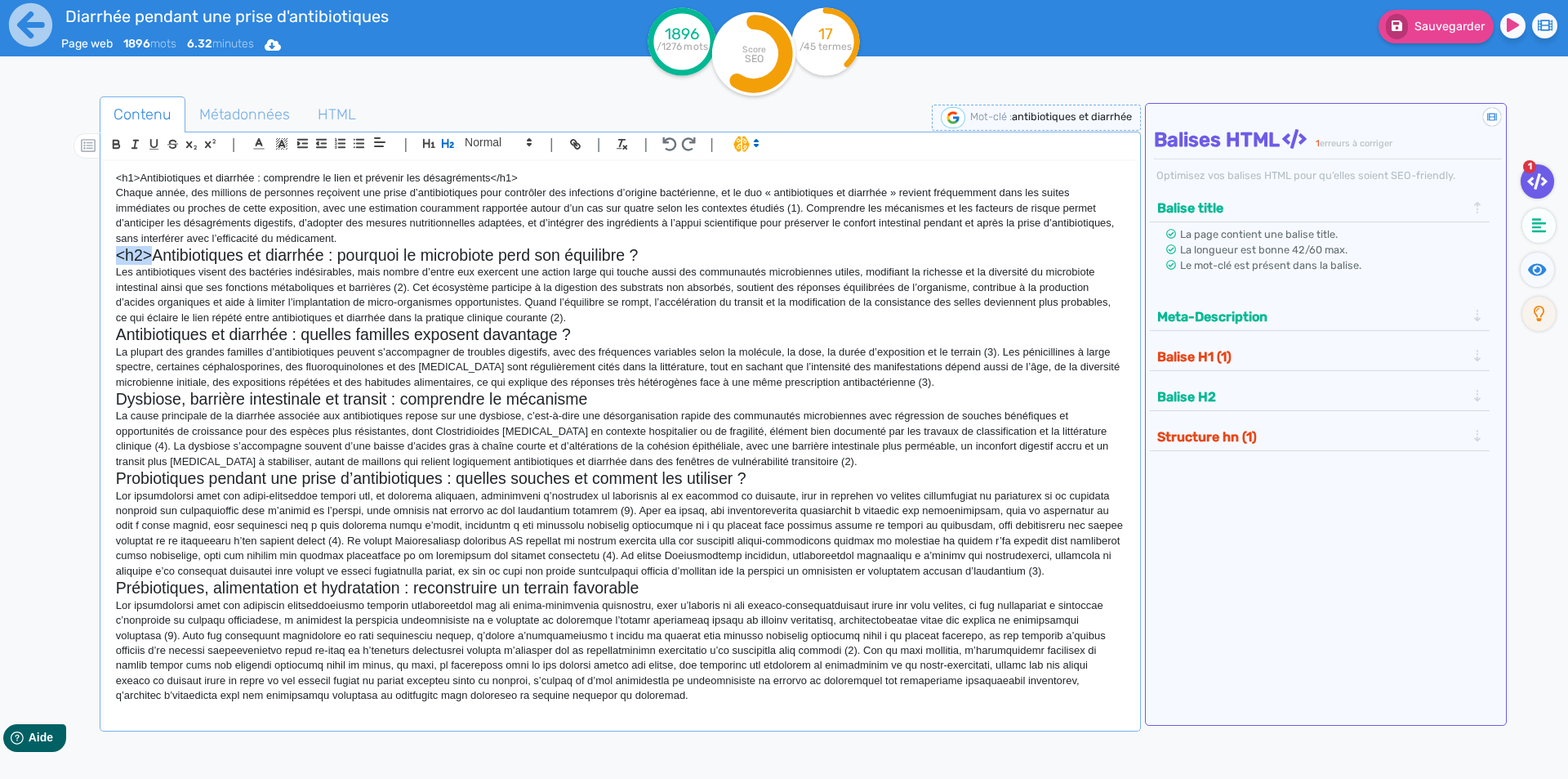
click at [109, 258] on div "<h1>Antibiotiques et diarrhée : comprendre le lien et prévenir les désagréments…" at bounding box center [620, 433] width 1034 height 545
click at [180, 178] on p "<h1>Antibiotiques et diarrhée : comprendre le lien et prévenir les désagréments…" at bounding box center [620, 179] width 1009 height 15
click at [424, 139] on icon "button" at bounding box center [429, 143] width 14 height 14
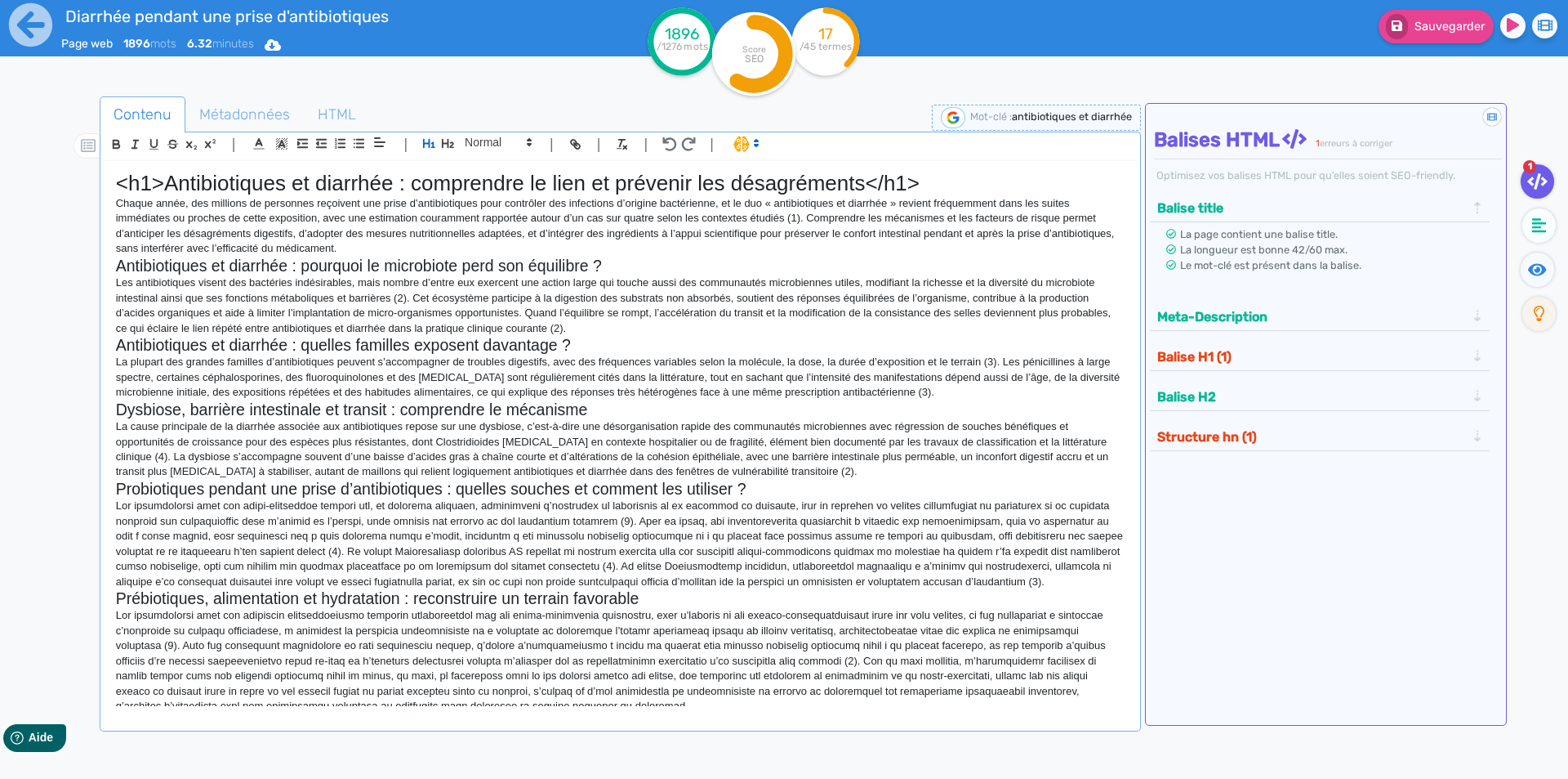
click at [916, 184] on h1 "<h1>Antibiotiques et diarrhée : comprendre le lien et prévenir les désagréments…" at bounding box center [620, 183] width 1009 height 25
drag, startPoint x: 916, startPoint y: 184, endPoint x: 873, endPoint y: 188, distance: 43.2
click at [873, 188] on h1 "<h1>Antibiotiques et diarrhée : comprendre le lien et prévenir les désagréments…" at bounding box center [620, 183] width 1009 height 25
drag, startPoint x: 165, startPoint y: 184, endPoint x: 120, endPoint y: 184, distance: 45.0
click at [120, 184] on h1 "<h1>Antibiotiques et diarrhée : comprendre le lien et prévenir les désagréments" at bounding box center [620, 183] width 1009 height 25
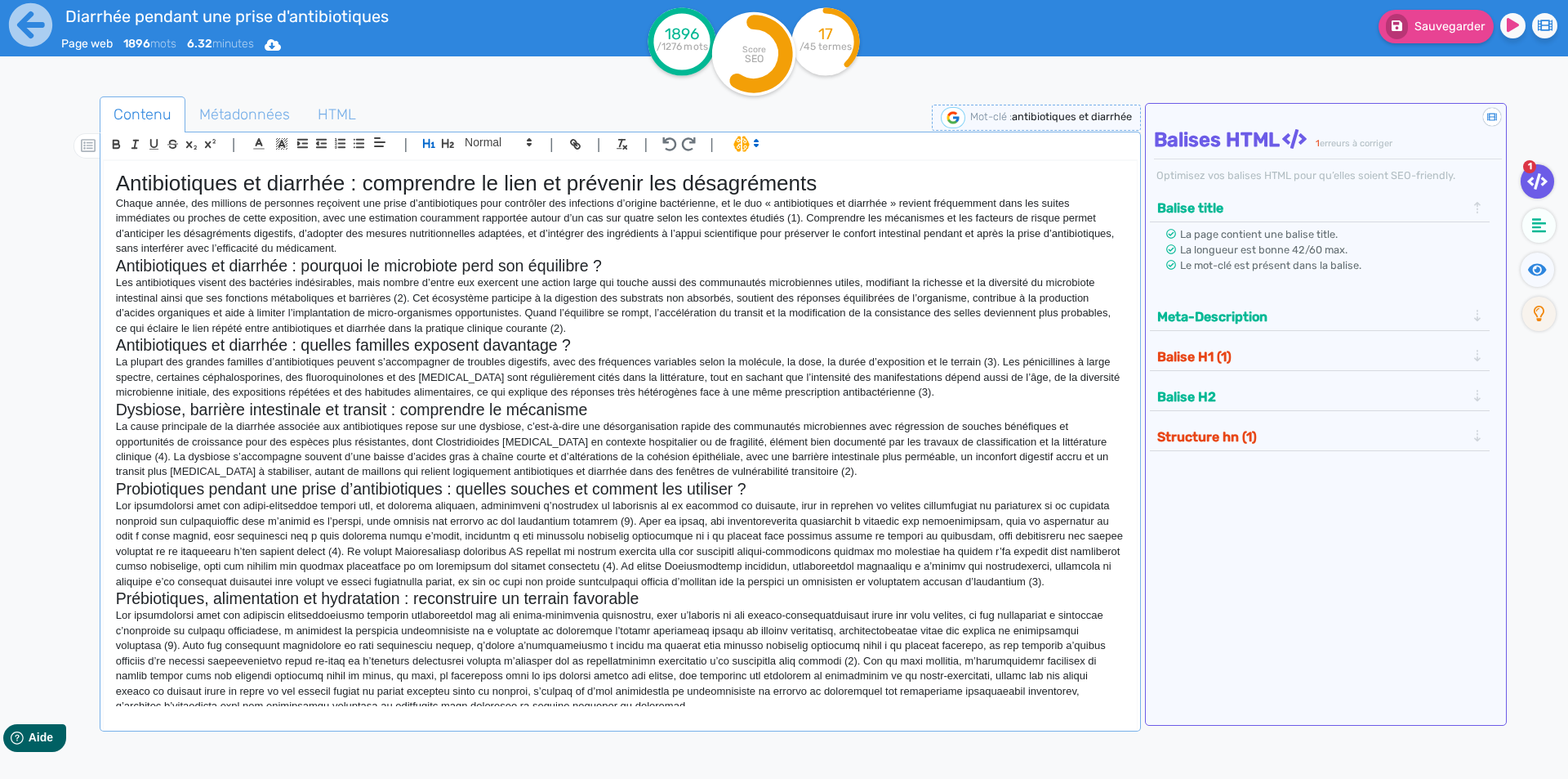
click at [848, 283] on p "Les antibiotiques visent des bactéries indésirables, mais nombre d’entre eux ex…" at bounding box center [620, 306] width 1009 height 60
click at [951, 278] on p "Les antibiotiques visent des bactéries indésirables, mais nombre d’entre eux ex…" at bounding box center [620, 306] width 1009 height 60
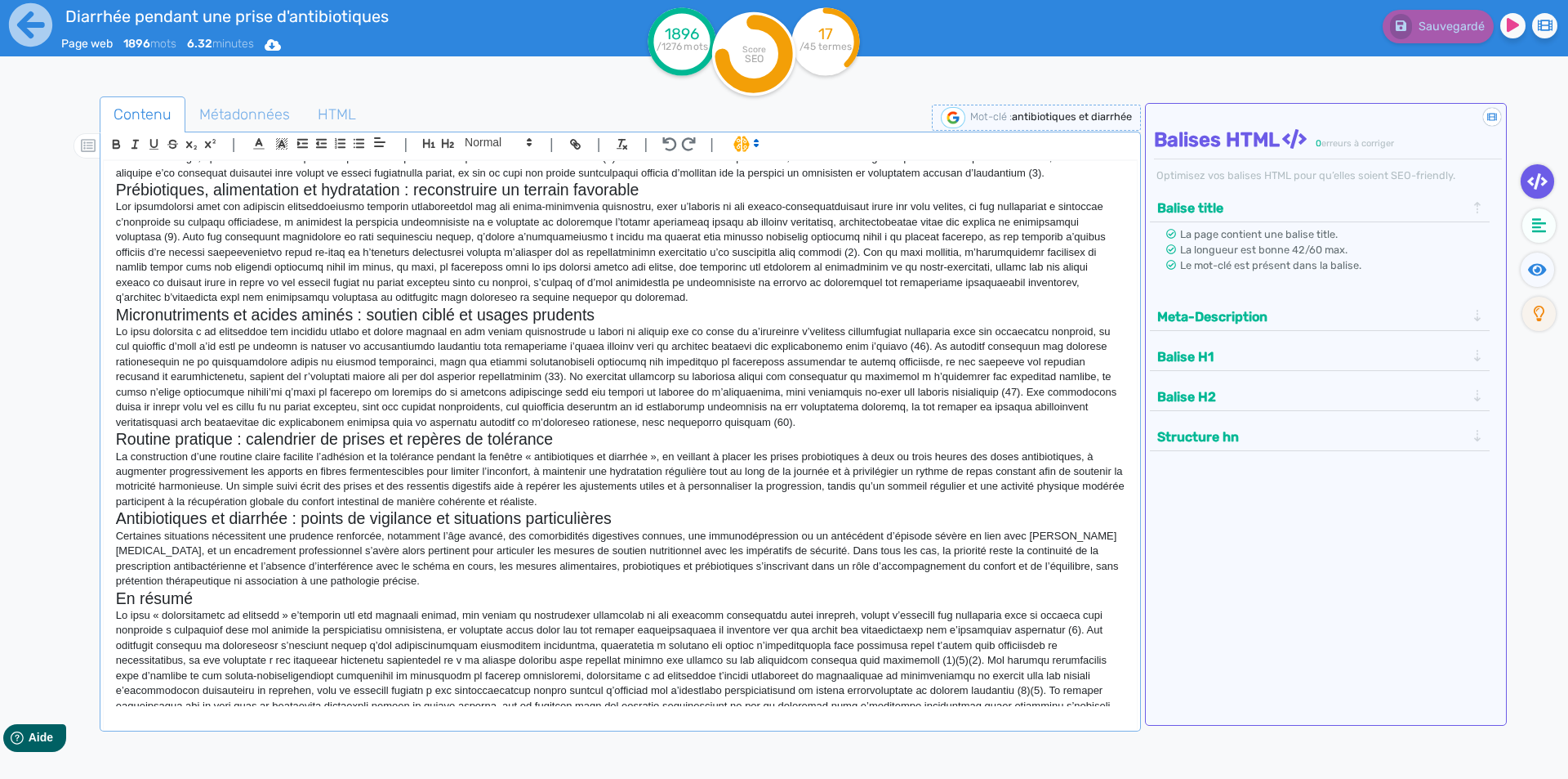
scroll to position [164, 0]
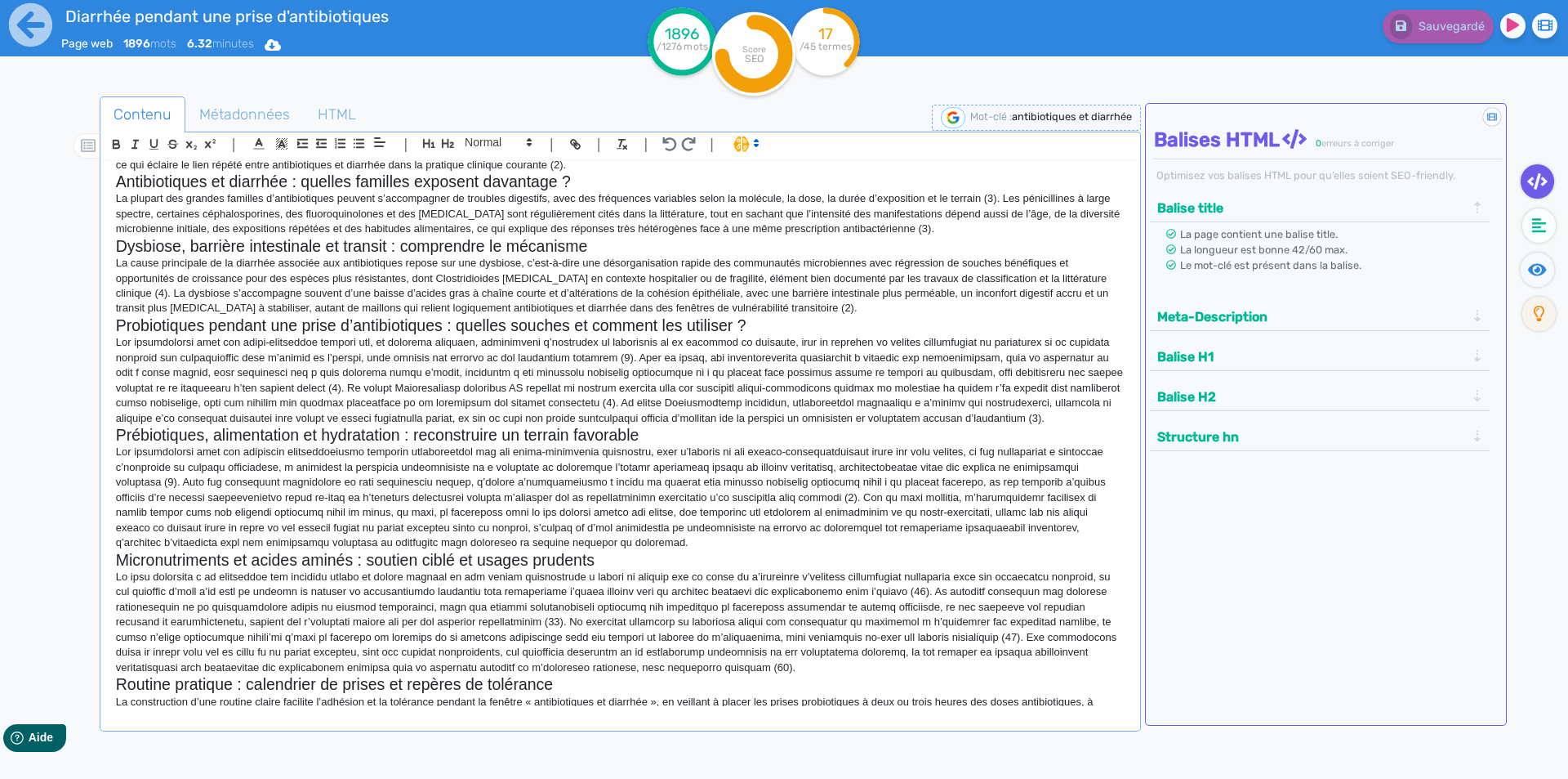
click at [508, 536] on p at bounding box center [620, 497] width 1009 height 105
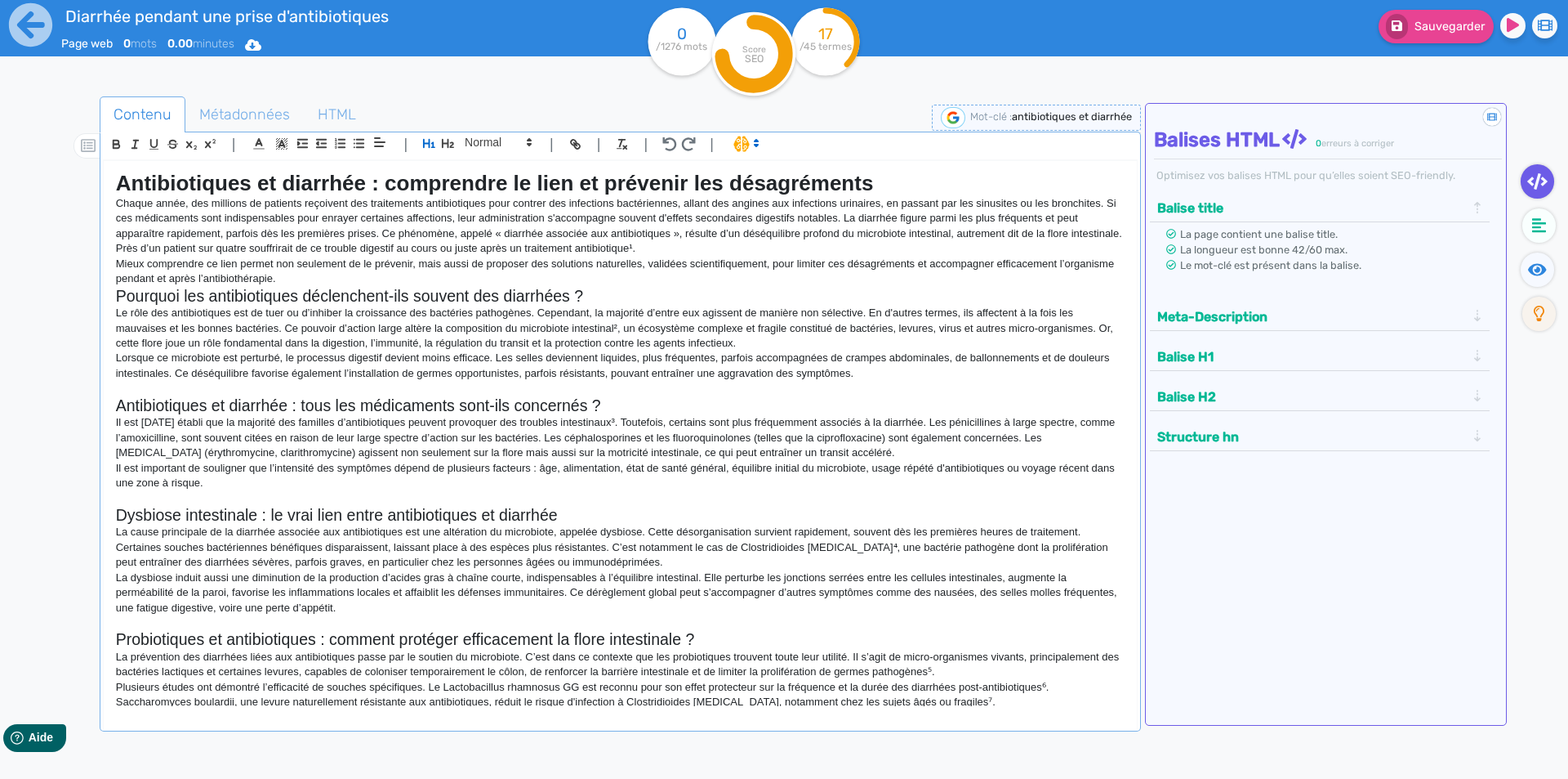
scroll to position [1118, 0]
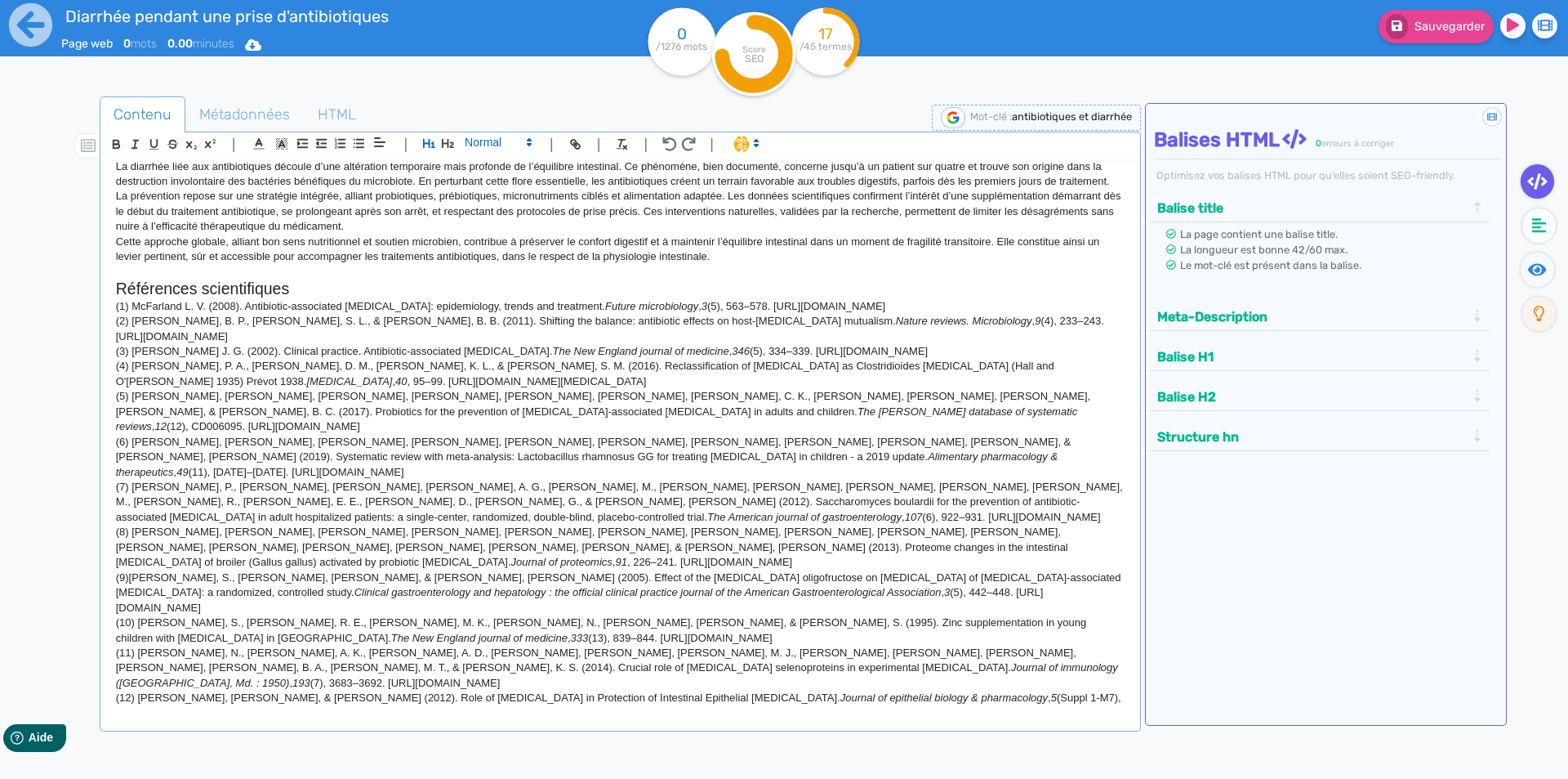
click at [486, 138] on span at bounding box center [497, 142] width 80 height 20
click at [480, 275] on span at bounding box center [497, 274] width 65 height 25
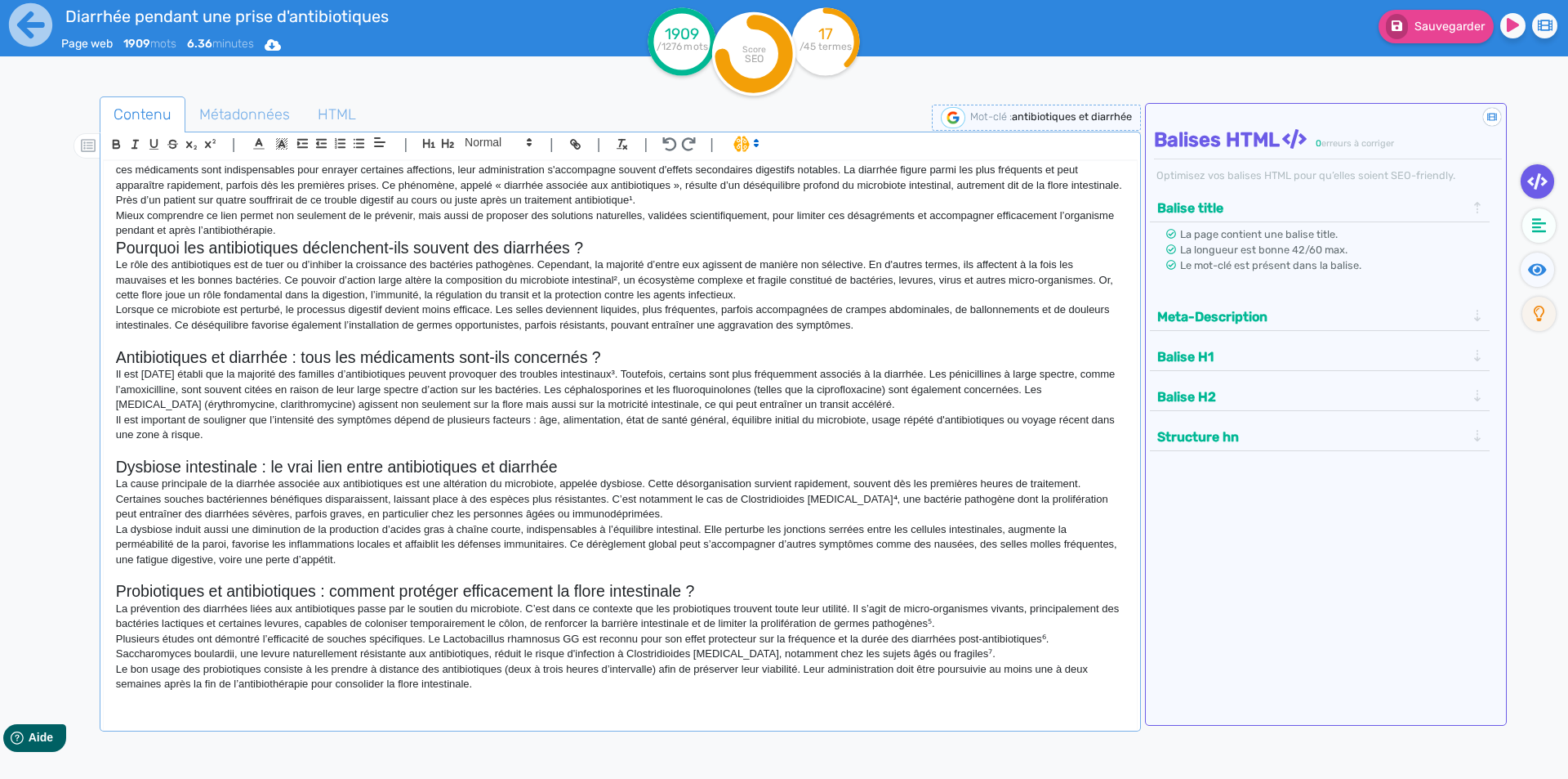
scroll to position [0, 0]
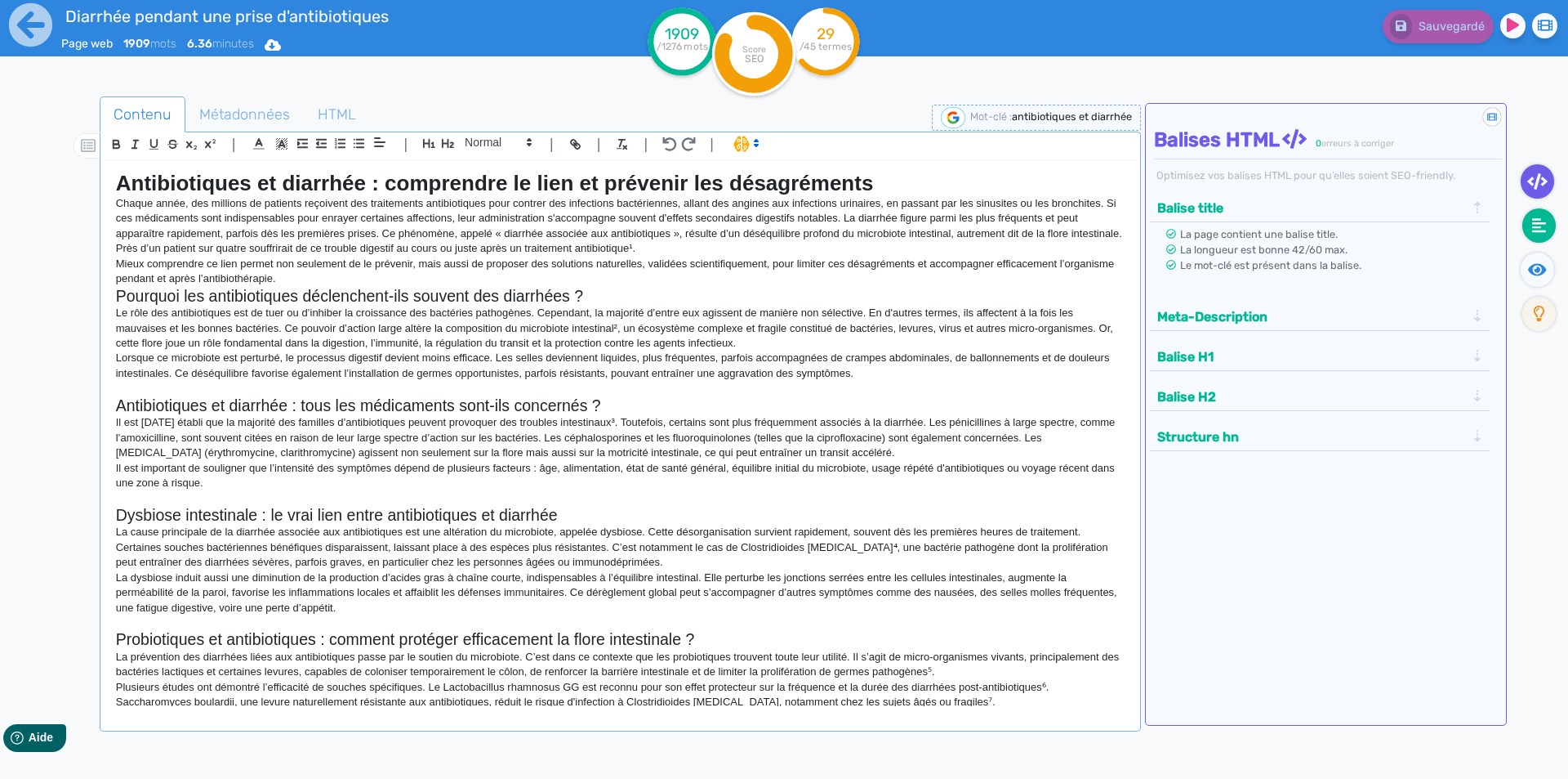
click at [1542, 226] on icon at bounding box center [1540, 225] width 15 height 16
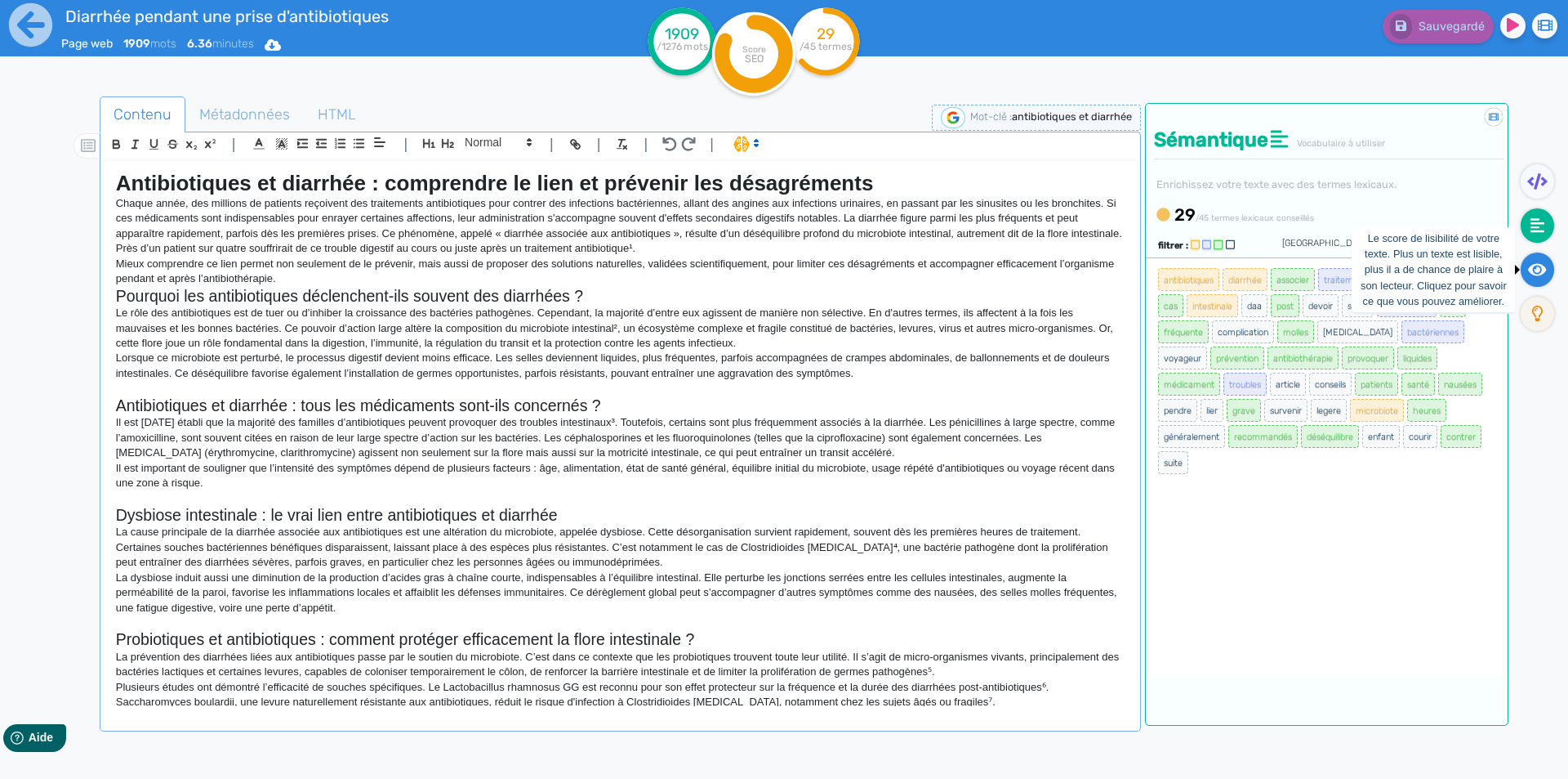
click at [1541, 272] on icon at bounding box center [1538, 269] width 19 height 16
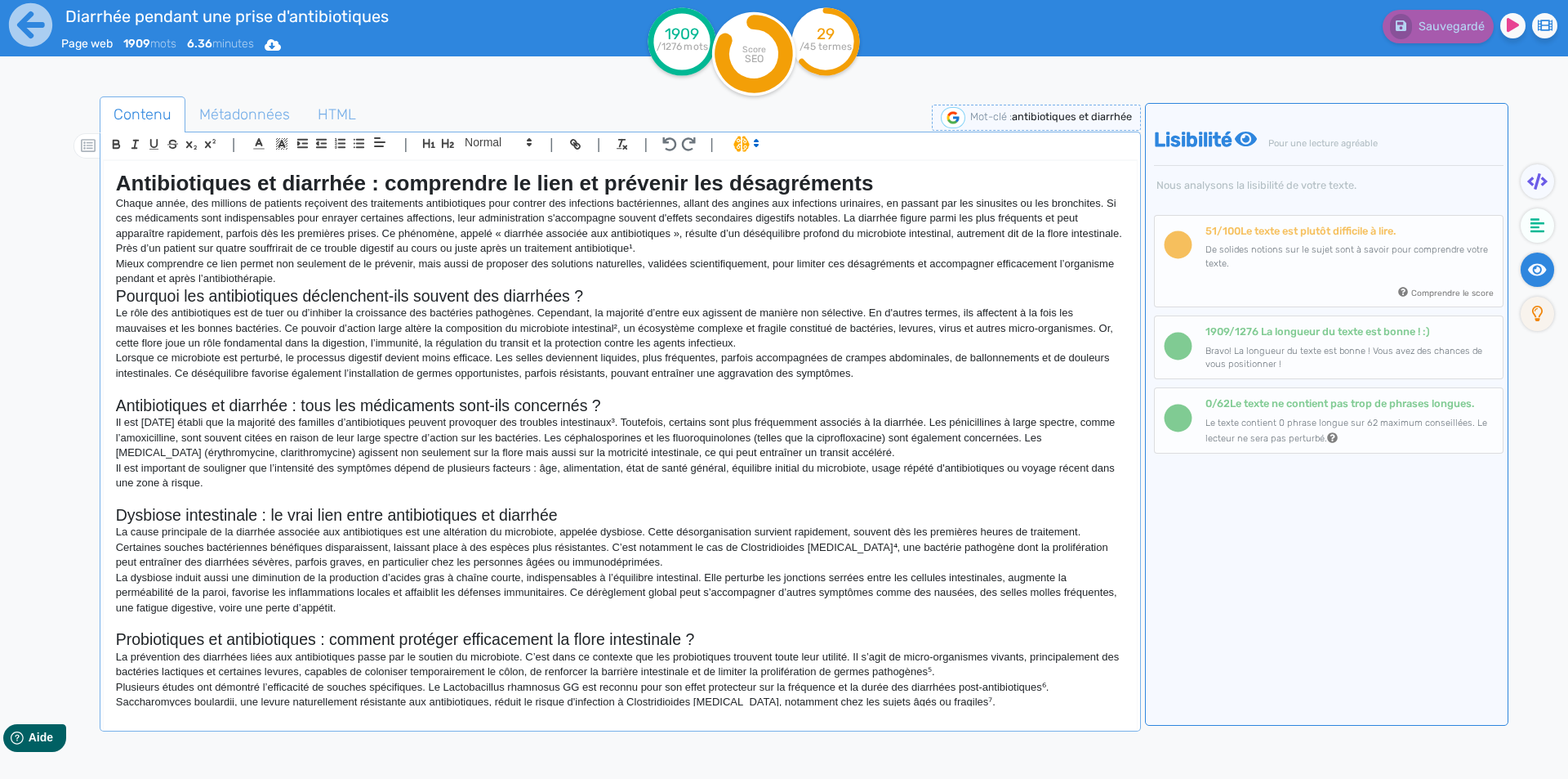
click at [593, 525] on p "La cause principale de la diarrhée associée aux antibiotiques est une altératio…" at bounding box center [620, 548] width 1009 height 45
click at [264, 114] on span "Métadonnées" at bounding box center [245, 114] width 117 height 44
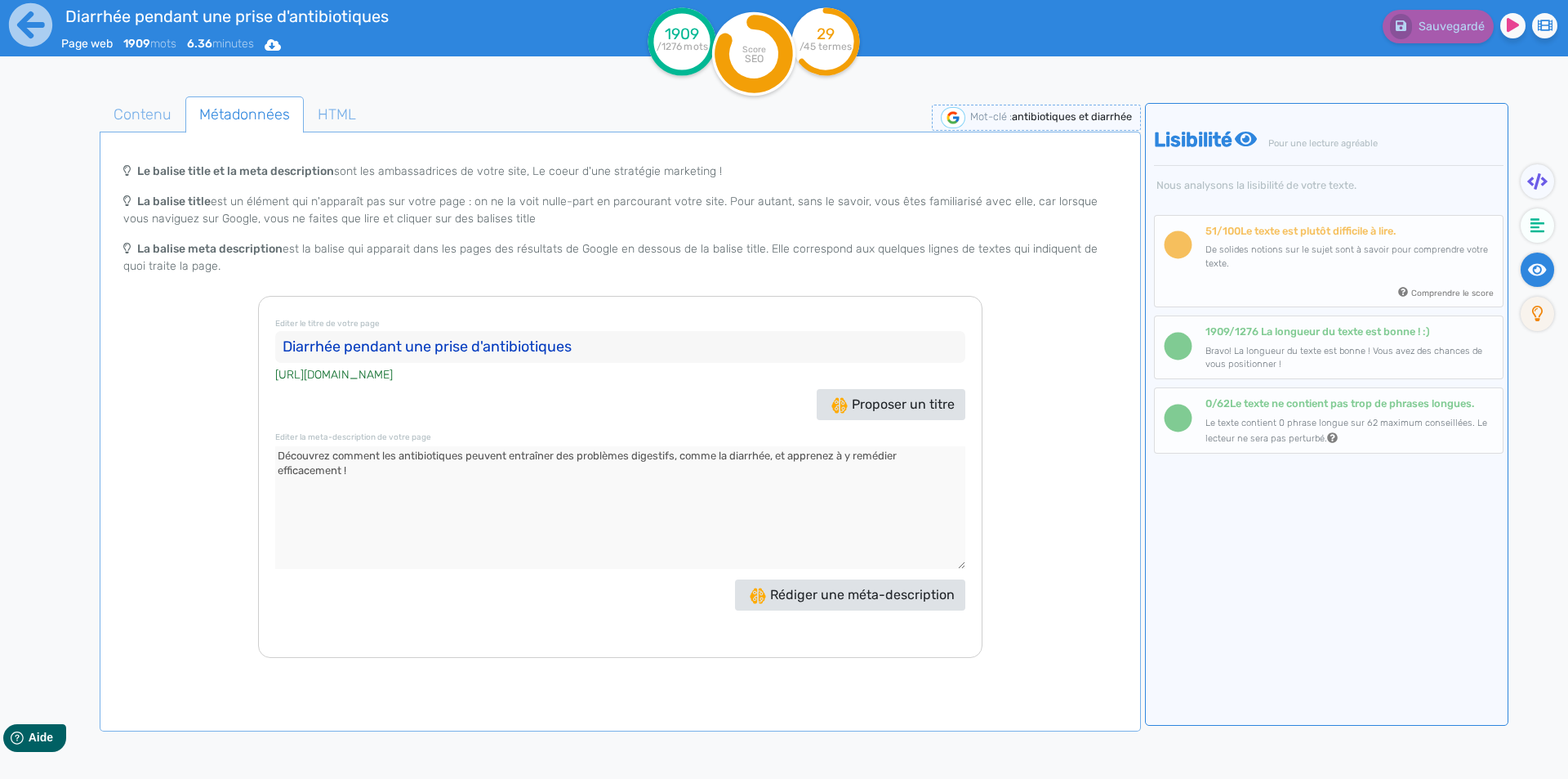
drag, startPoint x: 363, startPoint y: 476, endPoint x: 279, endPoint y: 460, distance: 85.5
click at [279, 460] on textarea at bounding box center [621, 507] width 690 height 122
click at [139, 122] on span "Contenu" at bounding box center [142, 114] width 84 height 44
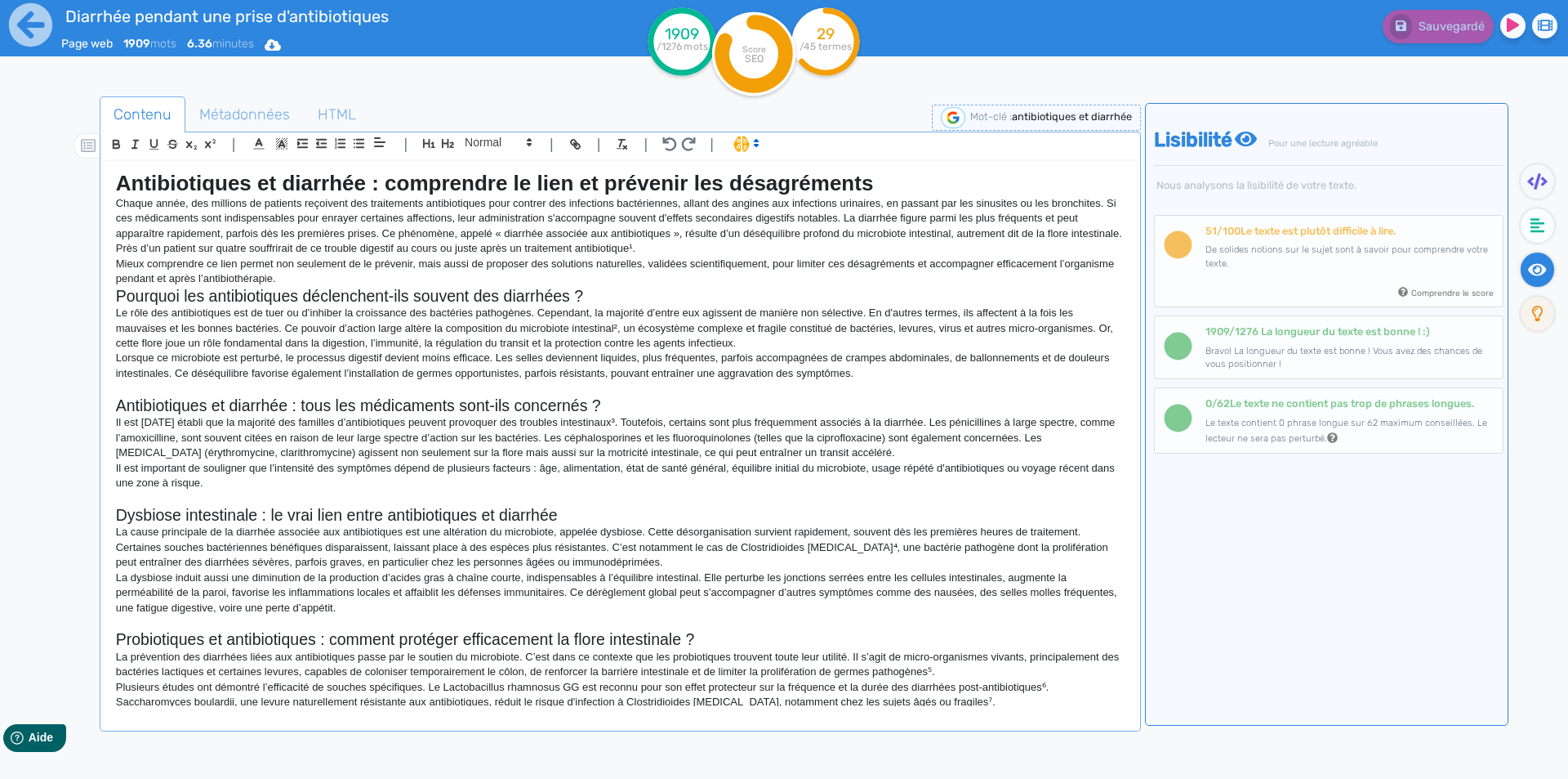
click at [470, 483] on p "Il est important de souligner que l’intensité des symptômes dépend de plusieurs…" at bounding box center [620, 476] width 1009 height 30
copy div "Loremipsumdol si ametcons : adipiscing el sedd ei temporin utl etdoloremagn Ali…"
click at [451, 97] on ul "Contenu Métadonnées HTML" at bounding box center [620, 114] width 1041 height 37
click at [464, 479] on p "Il est important de souligner que l’intensité des symptômes dépend de plusieurs…" at bounding box center [620, 476] width 1009 height 30
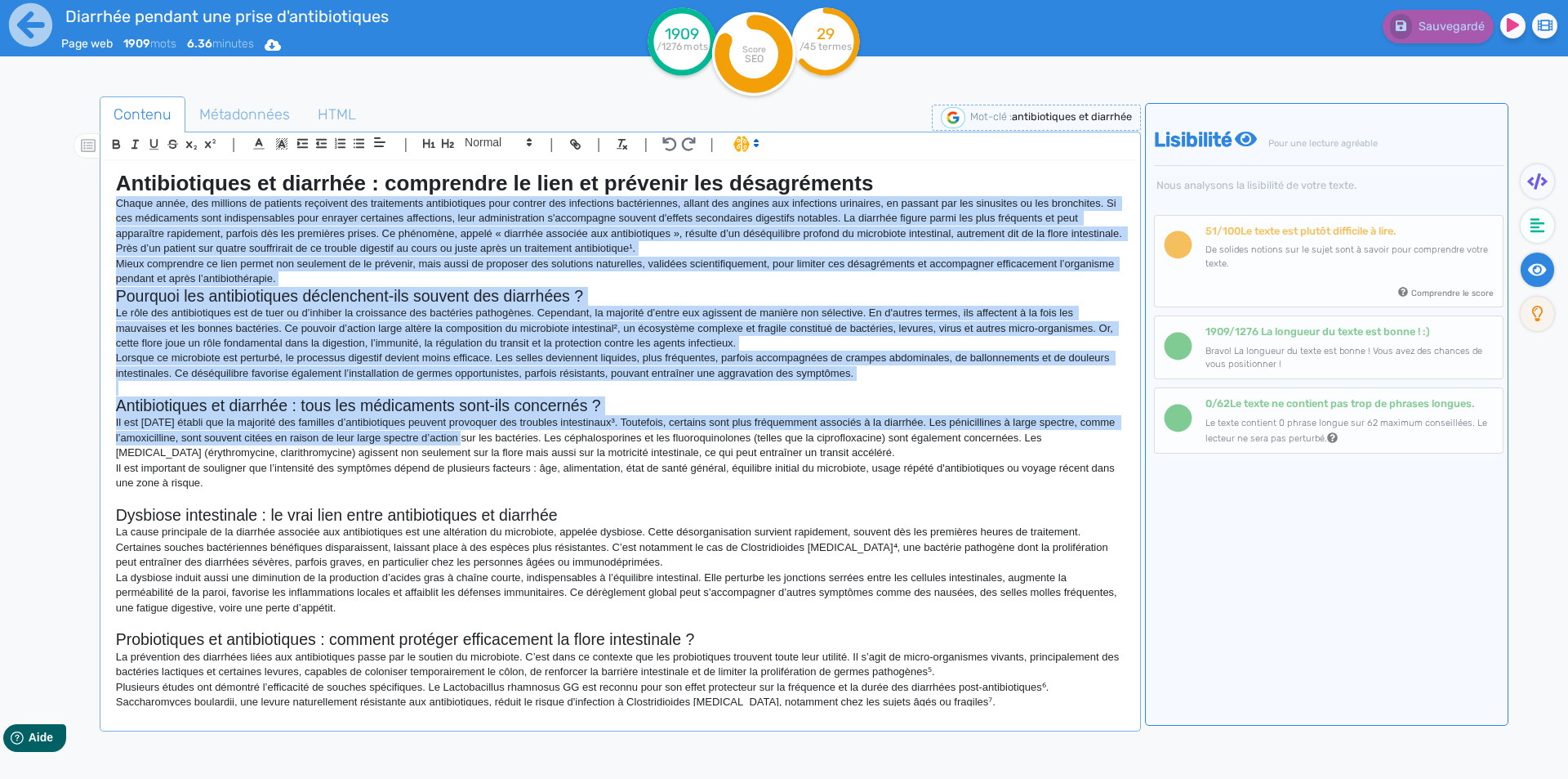
drag, startPoint x: 119, startPoint y: 206, endPoint x: 478, endPoint y: 444, distance: 430.7
click at [478, 444] on div "Antibiotiques et diarrhée : comprendre le lien et prévenir les désagréments Cha…" at bounding box center [620, 433] width 1034 height 545
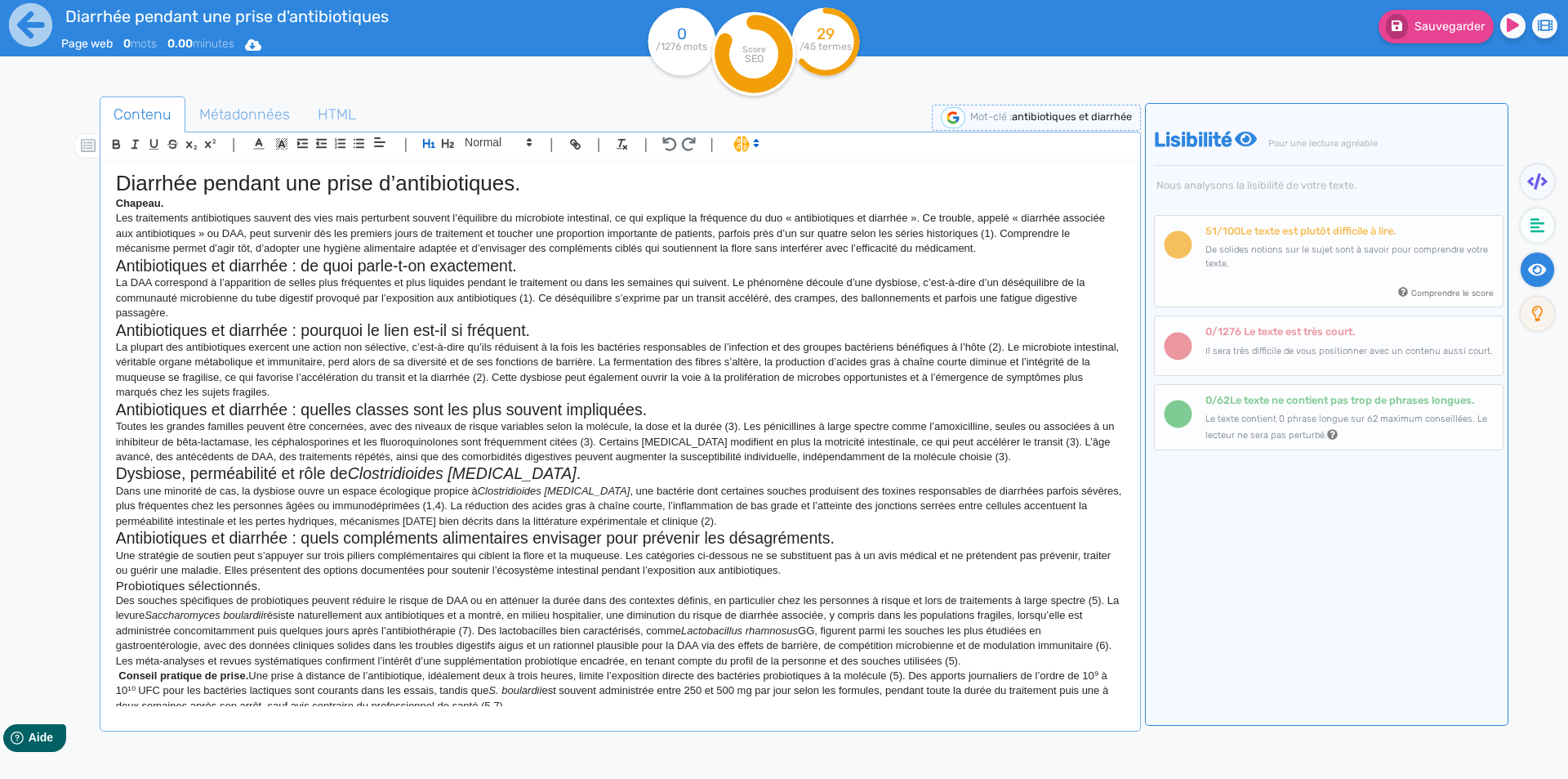
scroll to position [945, 0]
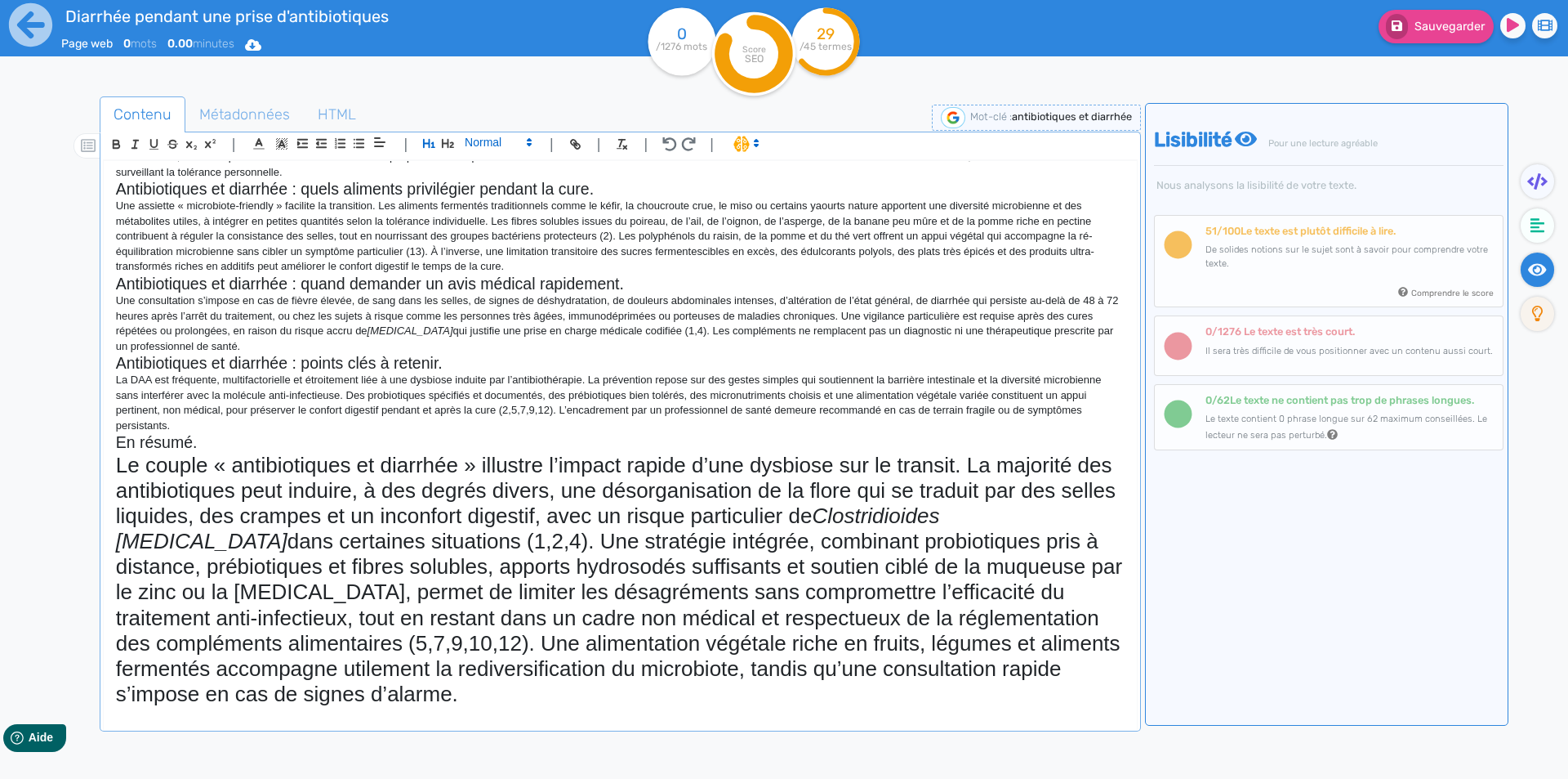
click at [489, 134] on span at bounding box center [497, 142] width 80 height 20
click at [485, 277] on span at bounding box center [497, 274] width 65 height 25
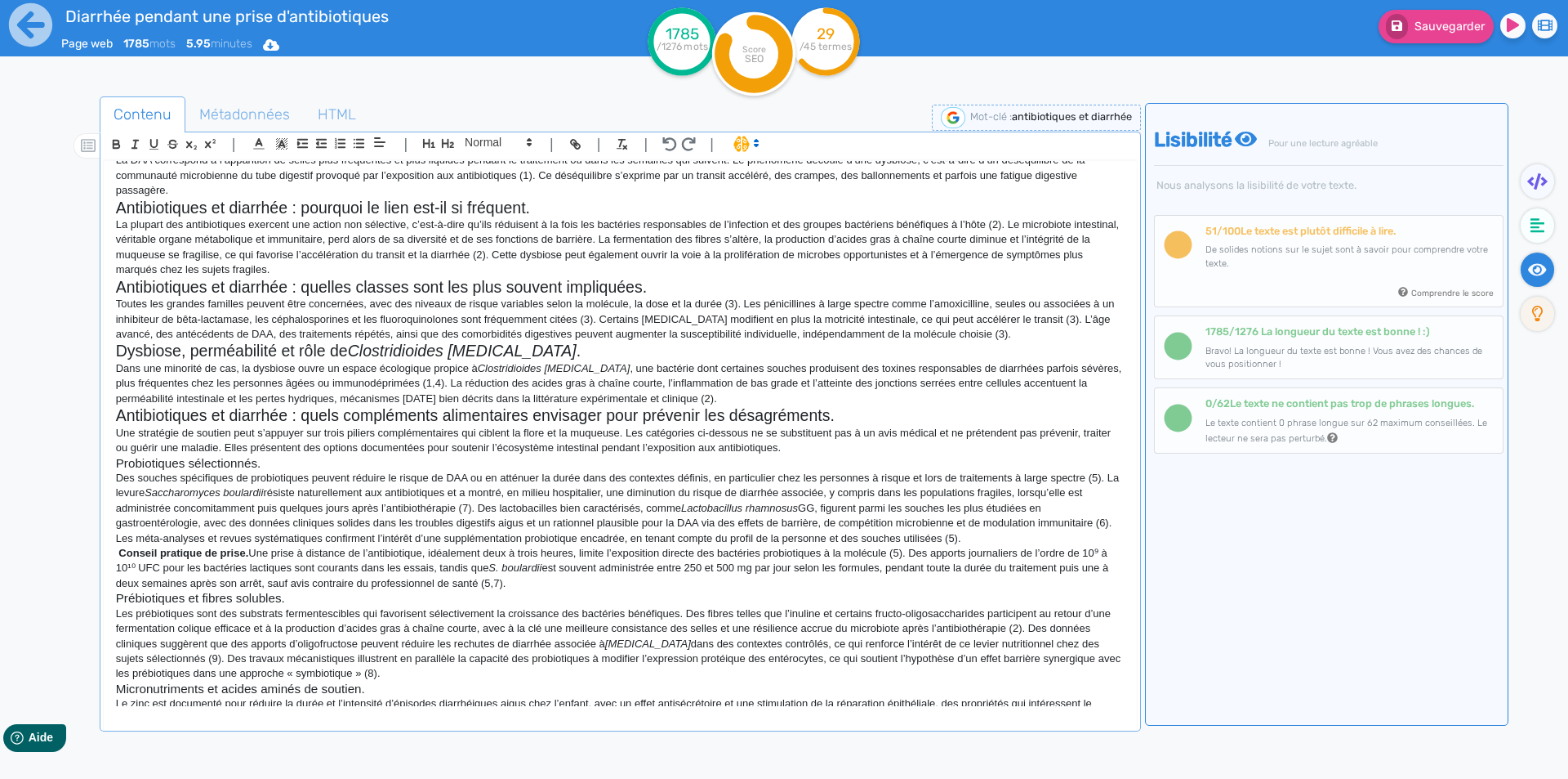
scroll to position [0, 0]
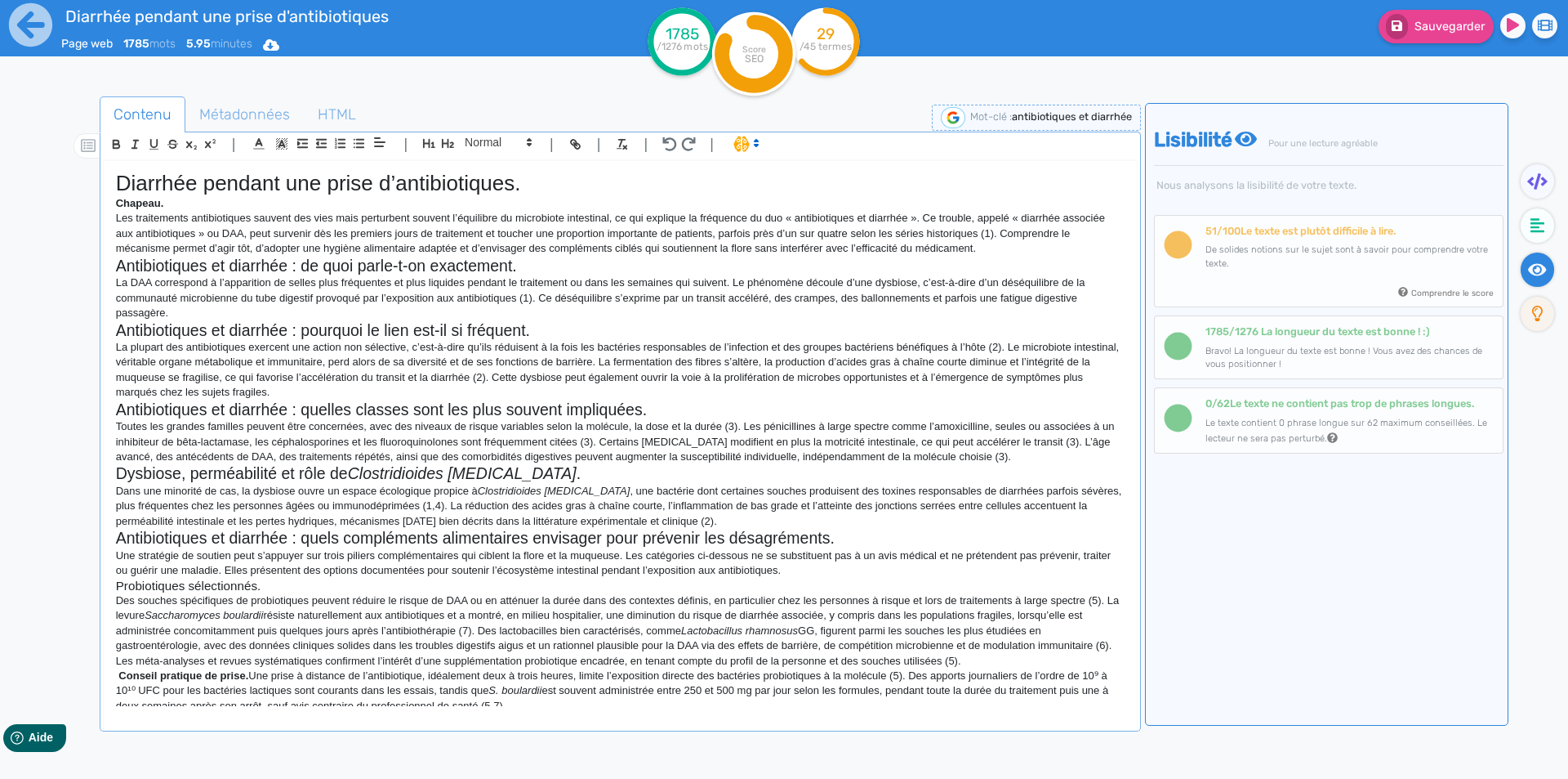
click at [399, 188] on h1 "Diarrhée pendant une prise d’antibiotiques." at bounding box center [620, 183] width 1009 height 25
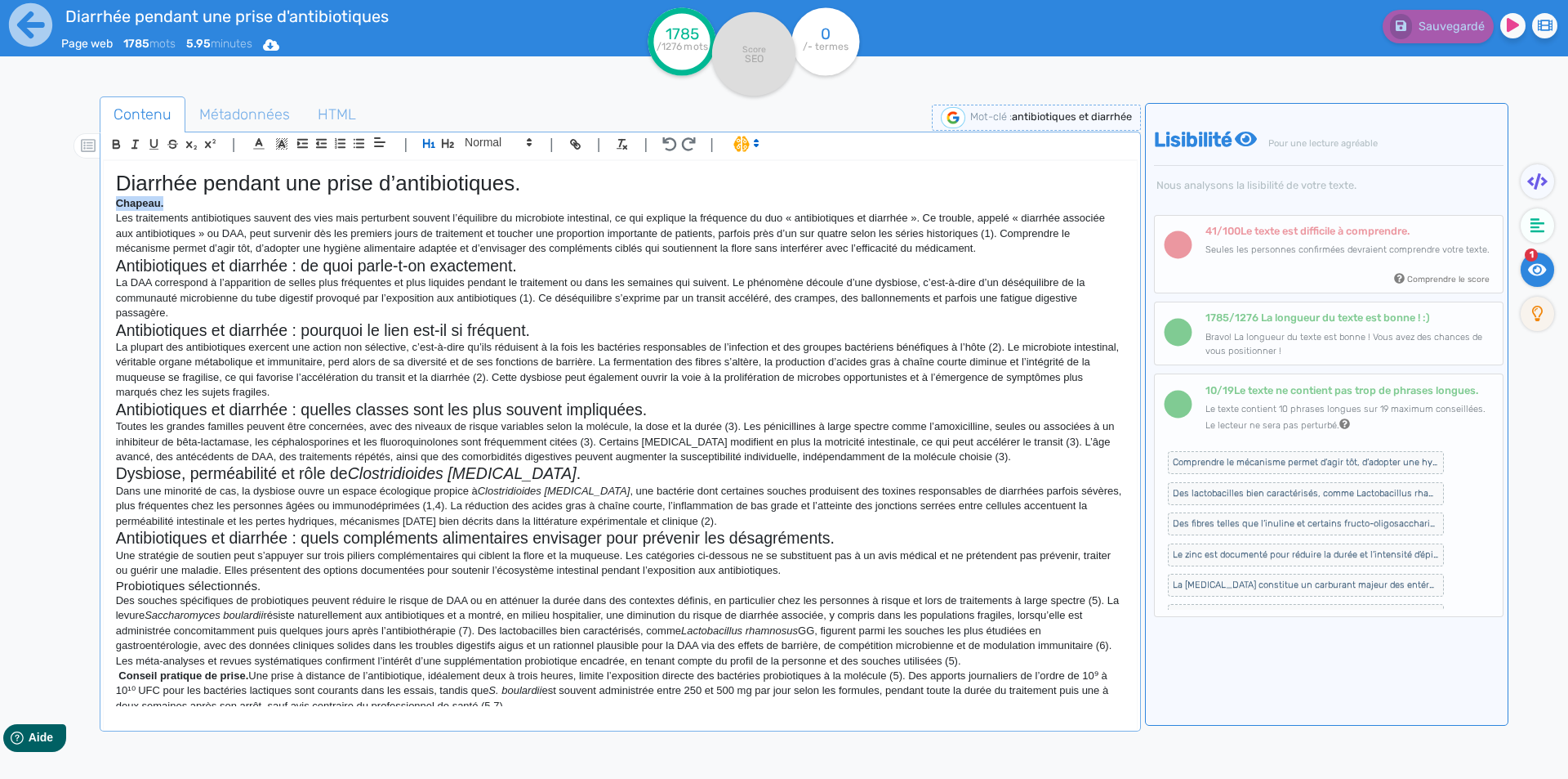
drag, startPoint x: 165, startPoint y: 207, endPoint x: 111, endPoint y: 206, distance: 54.0
click at [111, 206] on div "Diarrhée pendant une prise d’antibiotiques. [GEOGRAPHIC_DATA]. Les traitements …" at bounding box center [620, 433] width 1034 height 545
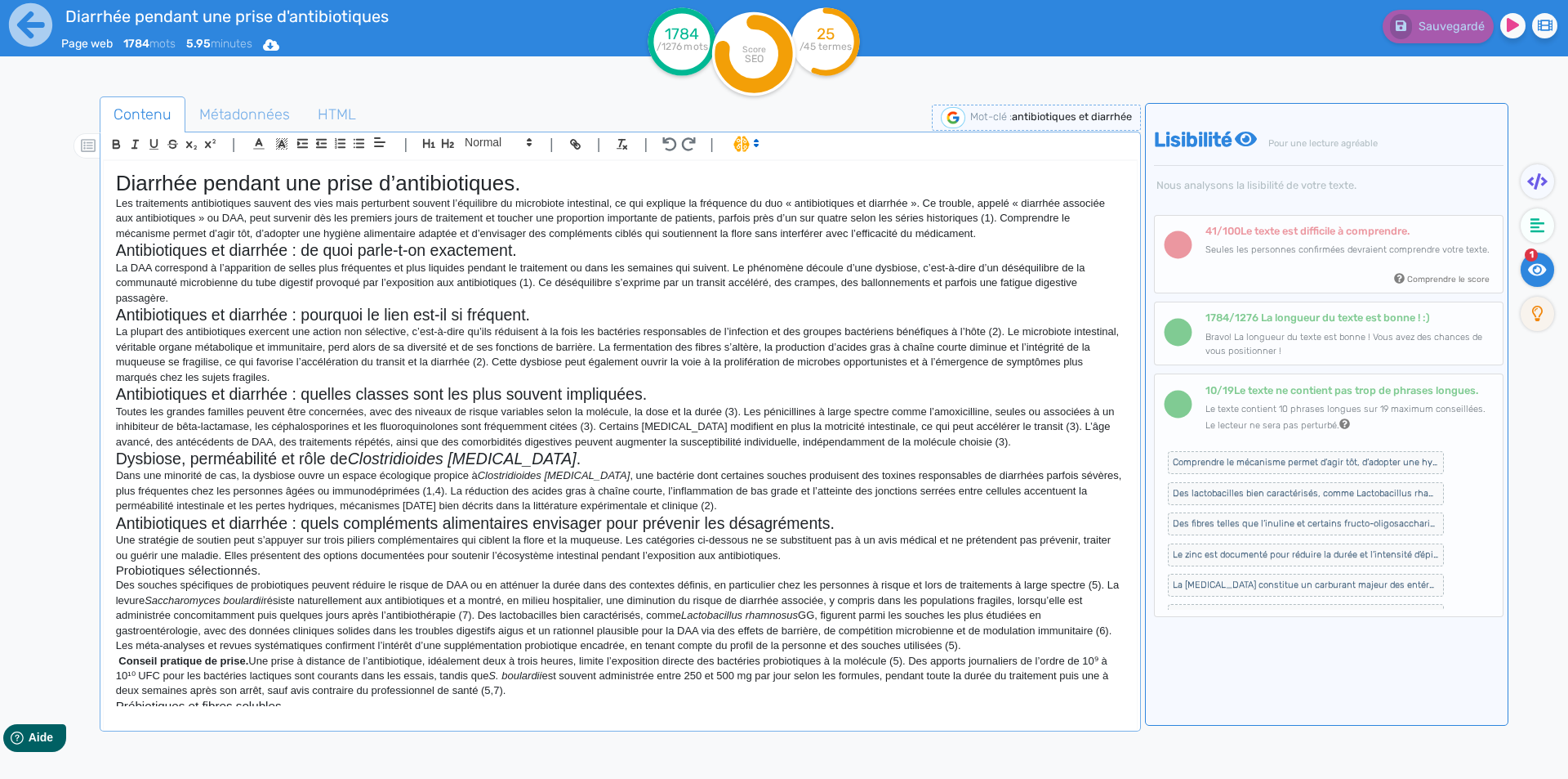
click at [727, 351] on p "La plupart des antibiotiques exercent une action non sélective, c’est-à-dire qu…" at bounding box center [620, 355] width 1009 height 60
click at [417, 428] on p "Toutes les grandes familles peuvent être concernées, avec des niveaux de risque…" at bounding box center [620, 427] width 1009 height 45
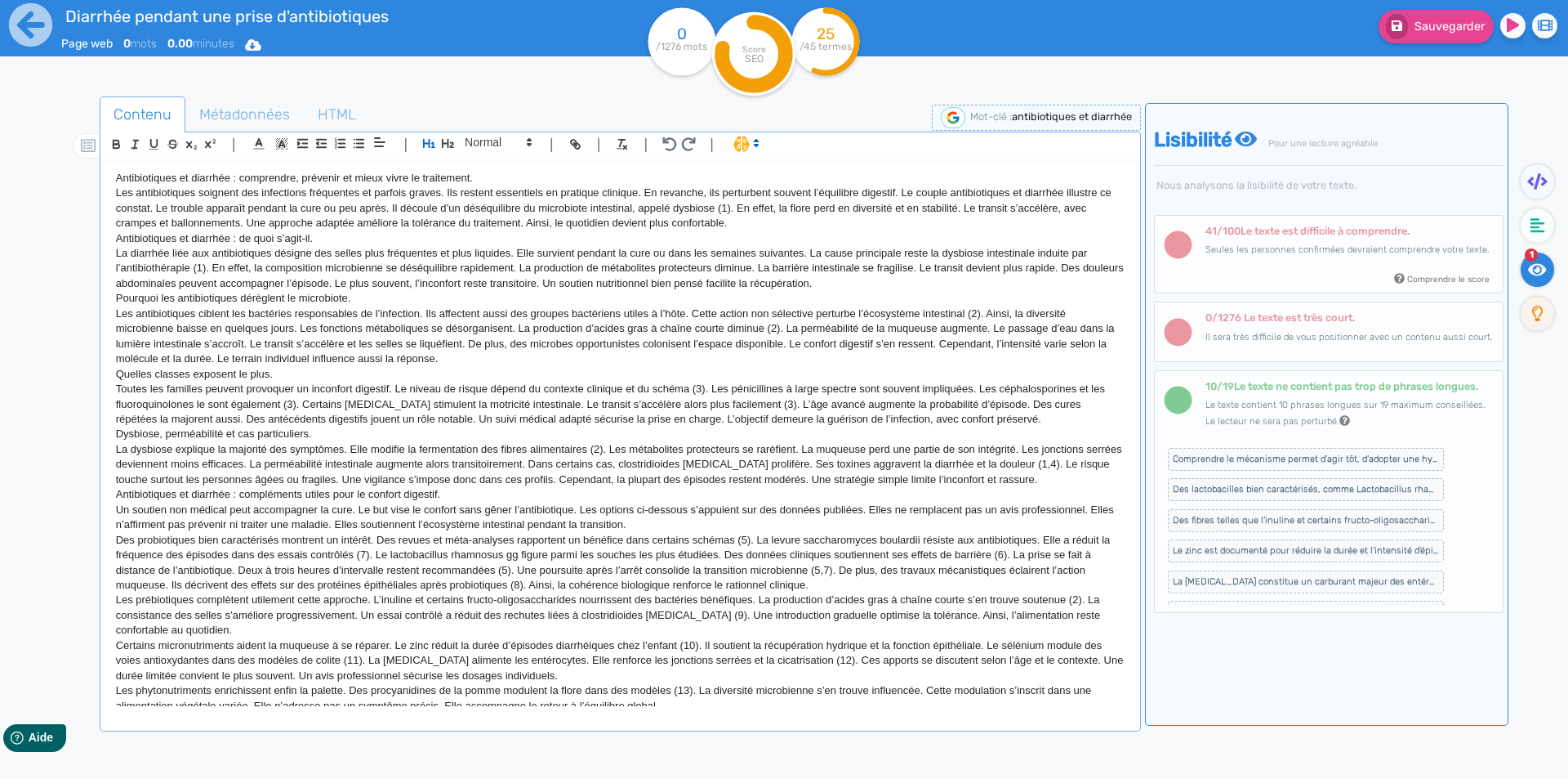
scroll to position [806, 0]
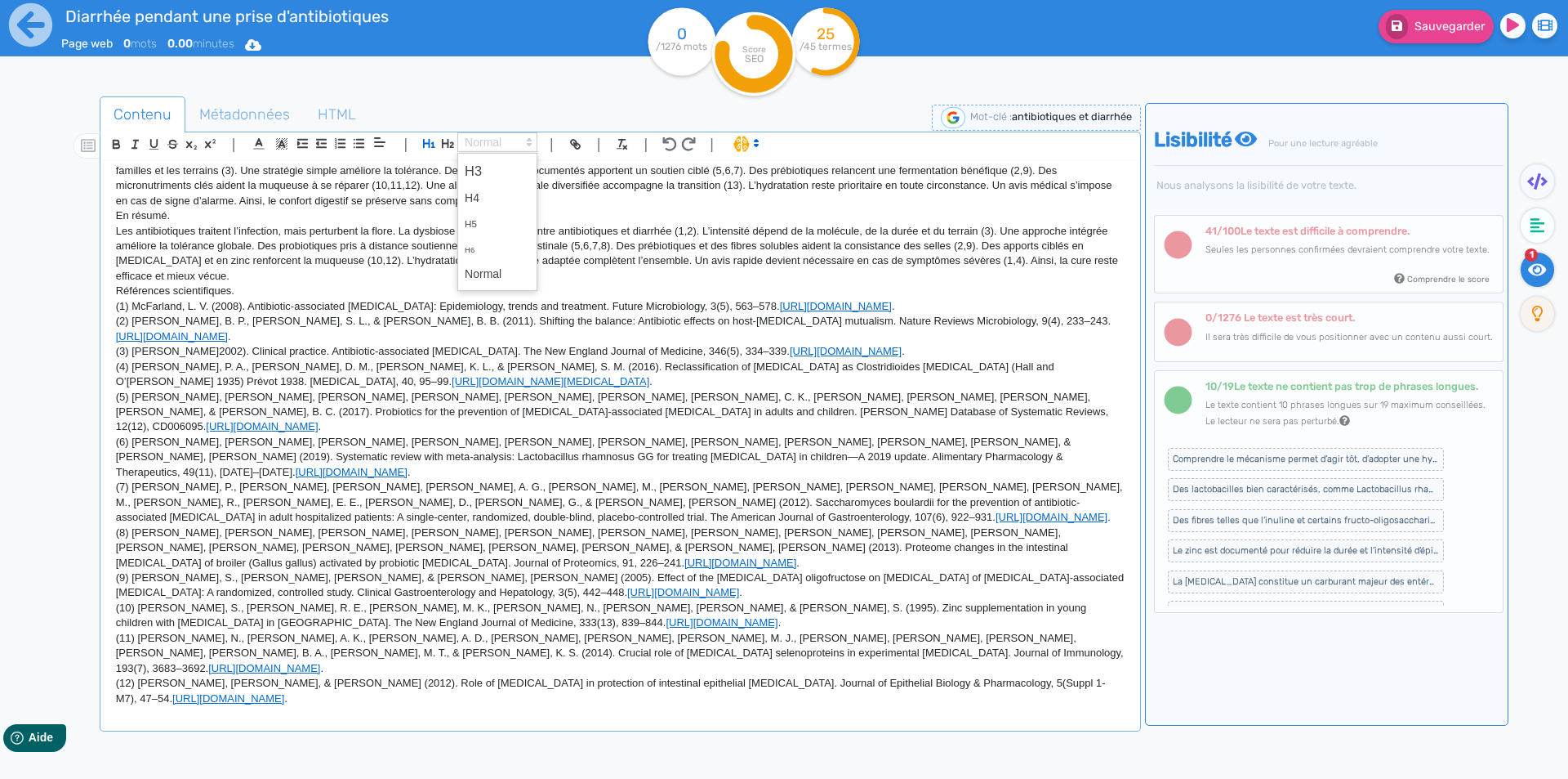
click at [482, 142] on span at bounding box center [497, 142] width 80 height 20
click at [504, 277] on span at bounding box center [497, 274] width 65 height 25
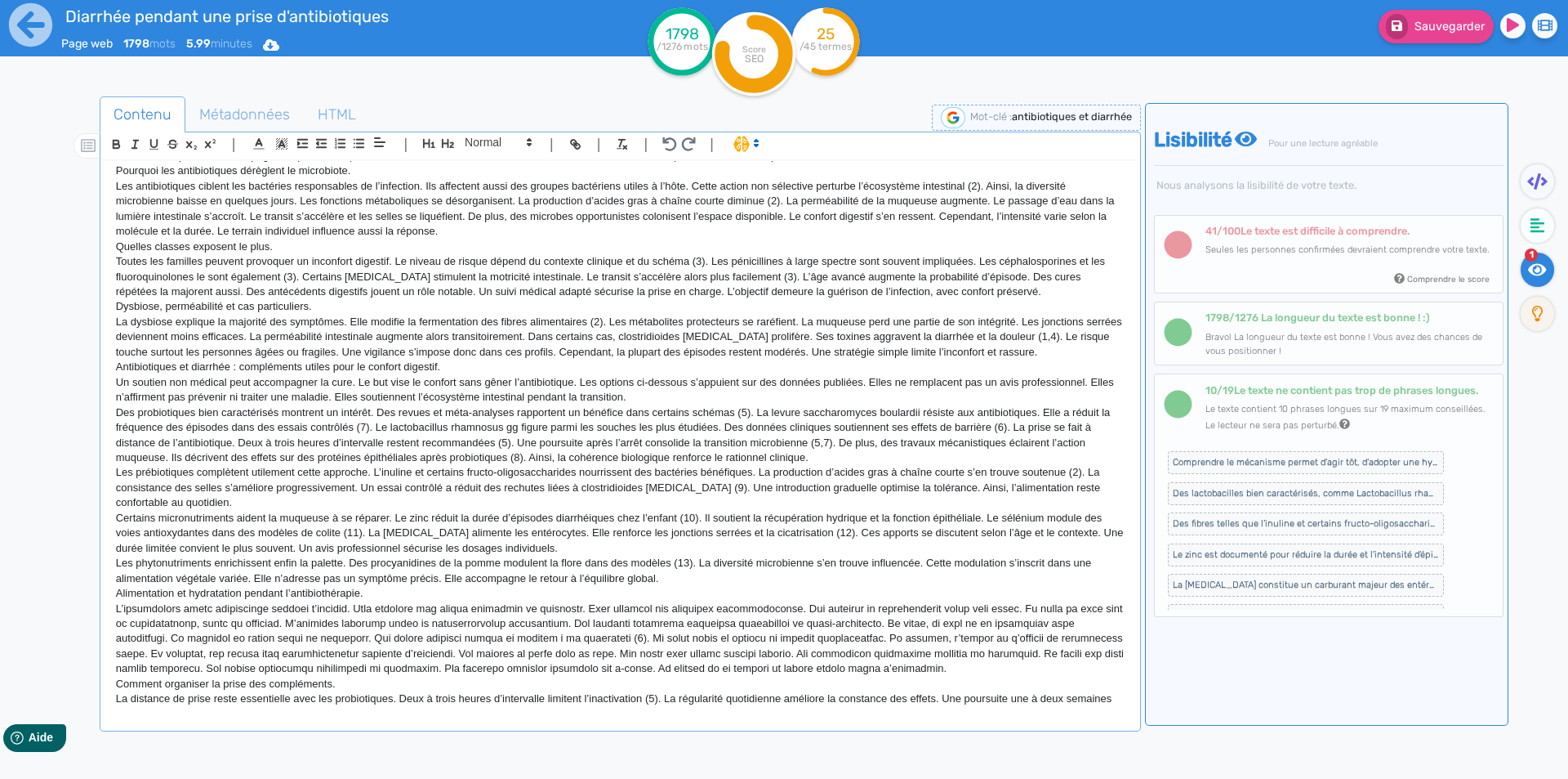
scroll to position [0, 0]
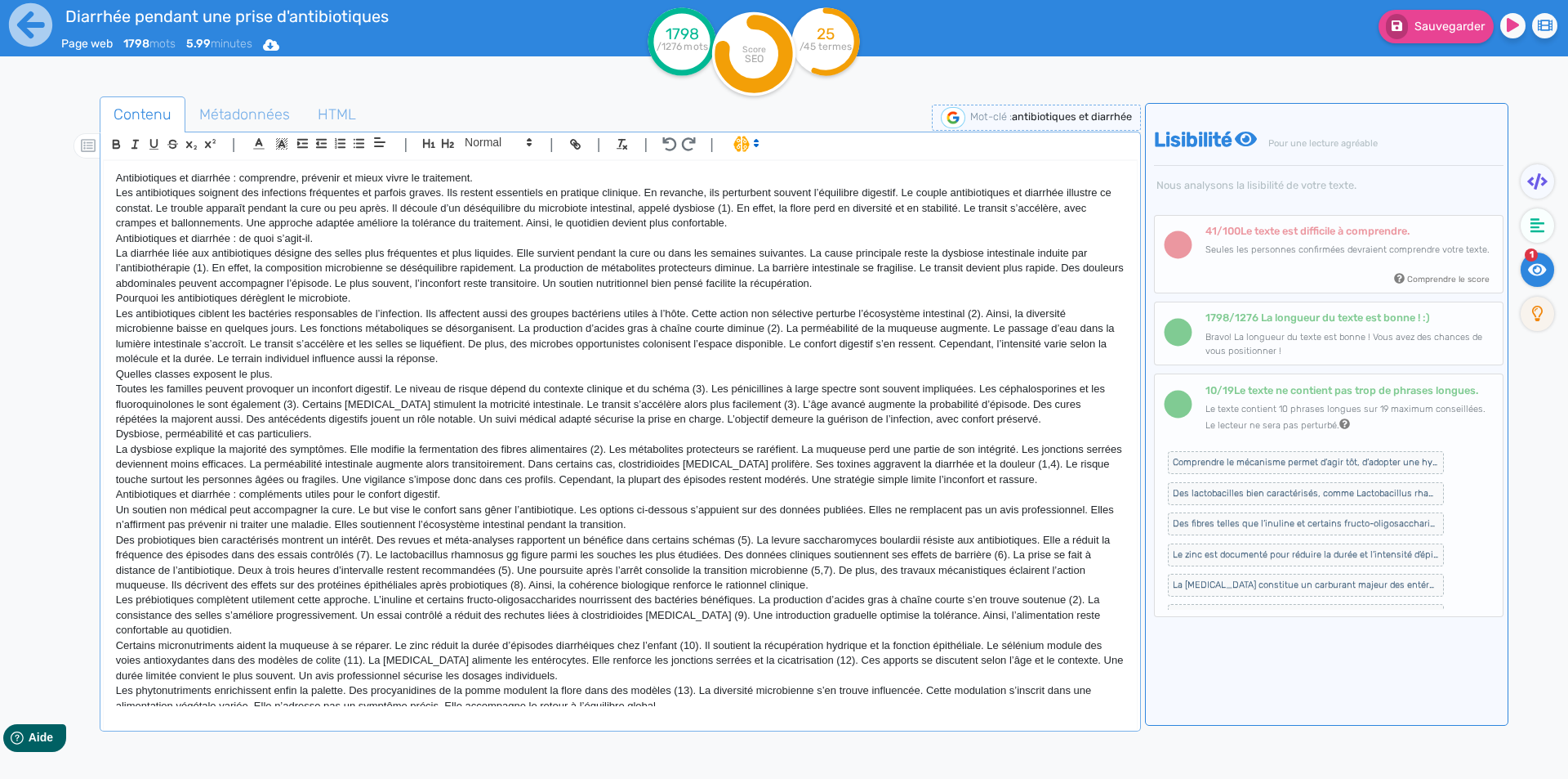
click at [270, 174] on p "Antibiotiques et diarrhée : comprendre, prévenir et mieux vivre le traitement." at bounding box center [620, 179] width 1009 height 15
click at [429, 141] on icon "button" at bounding box center [429, 144] width 12 height 9
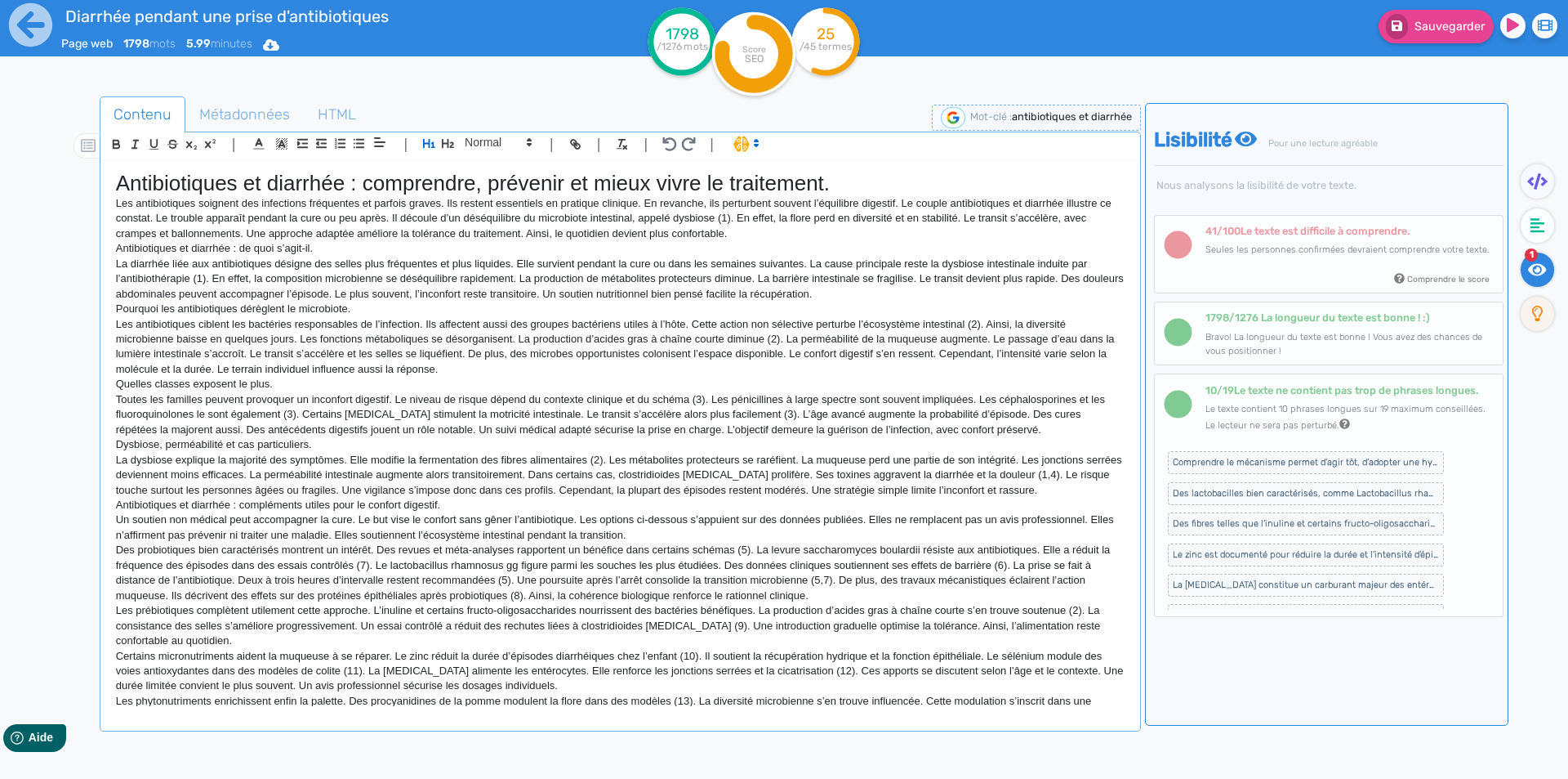
click at [189, 249] on p "Antibiotiques et diarrhée : de quoi s’agit-il." at bounding box center [620, 248] width 1009 height 15
click at [446, 145] on icon "button" at bounding box center [448, 143] width 14 height 14
click at [199, 319] on p "Pourquoi les antibiotiques dérèglent le microbiote." at bounding box center [620, 313] width 1009 height 15
click at [451, 142] on icon "button" at bounding box center [448, 143] width 14 height 14
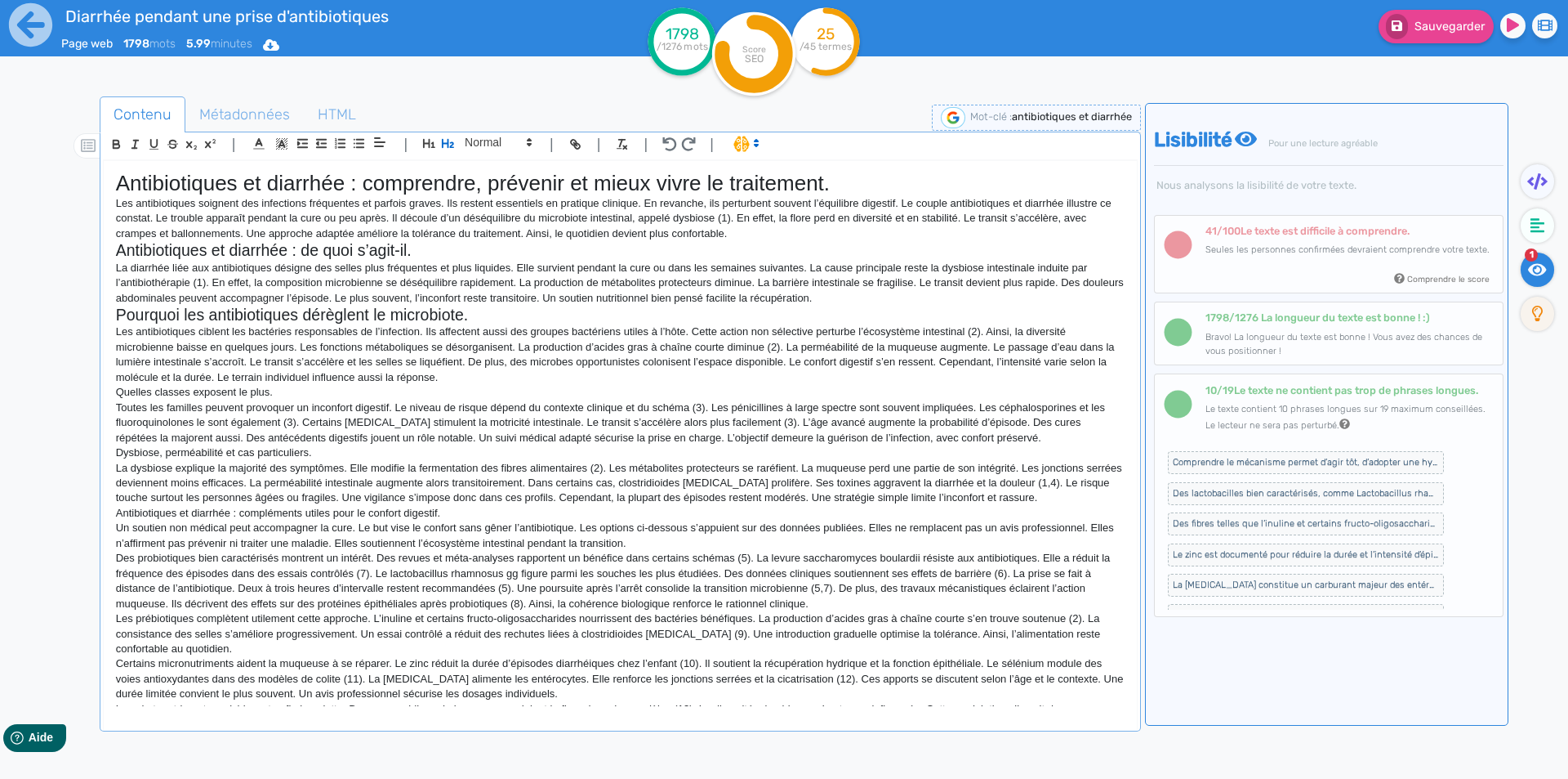
click at [184, 393] on p "Quelles classes exposent le plus." at bounding box center [620, 392] width 1009 height 15
click at [453, 142] on icon "button" at bounding box center [448, 143] width 14 height 14
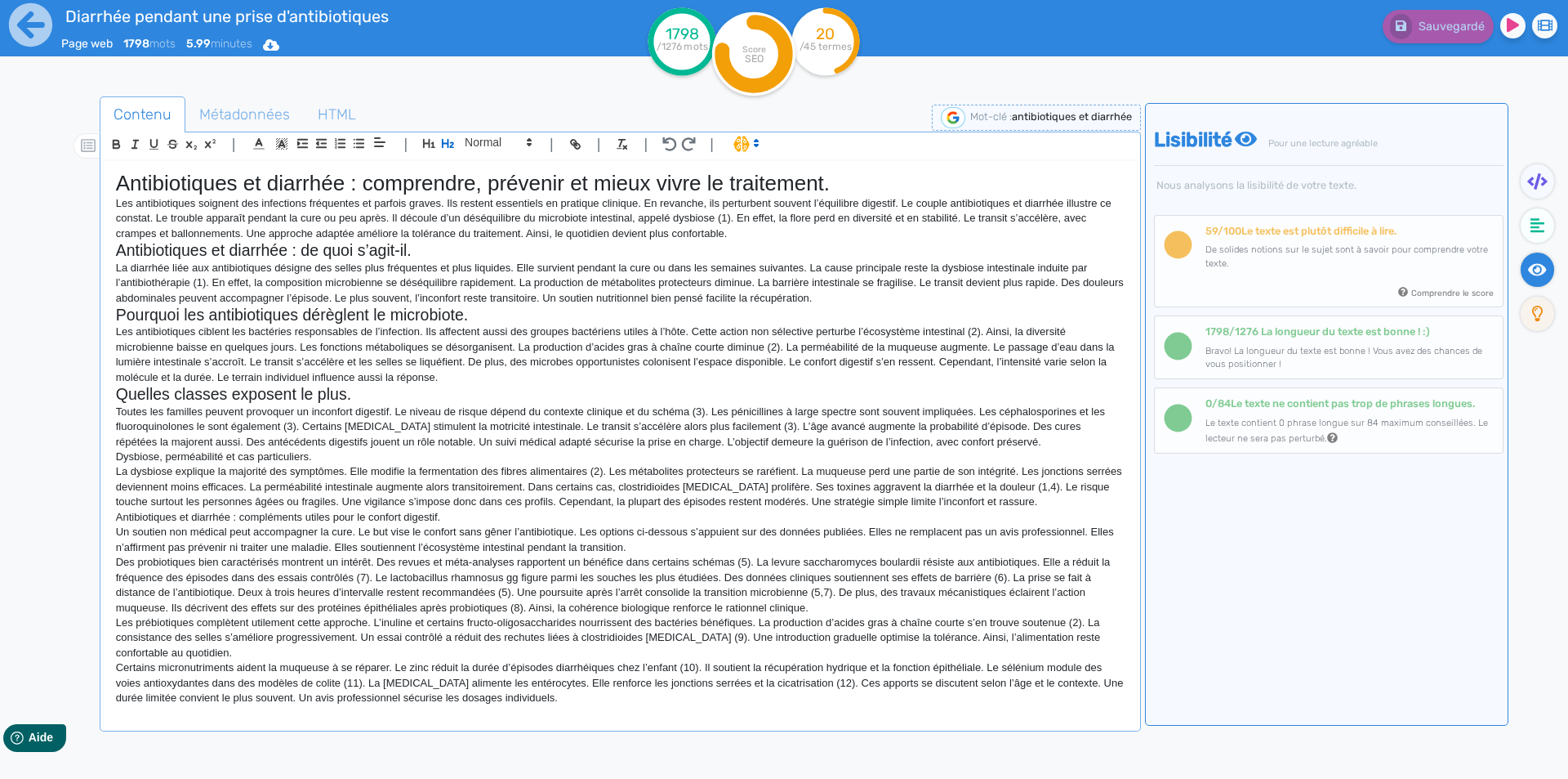
click at [426, 400] on h2 "Quelles classes exposent le plus." at bounding box center [620, 394] width 1009 height 19
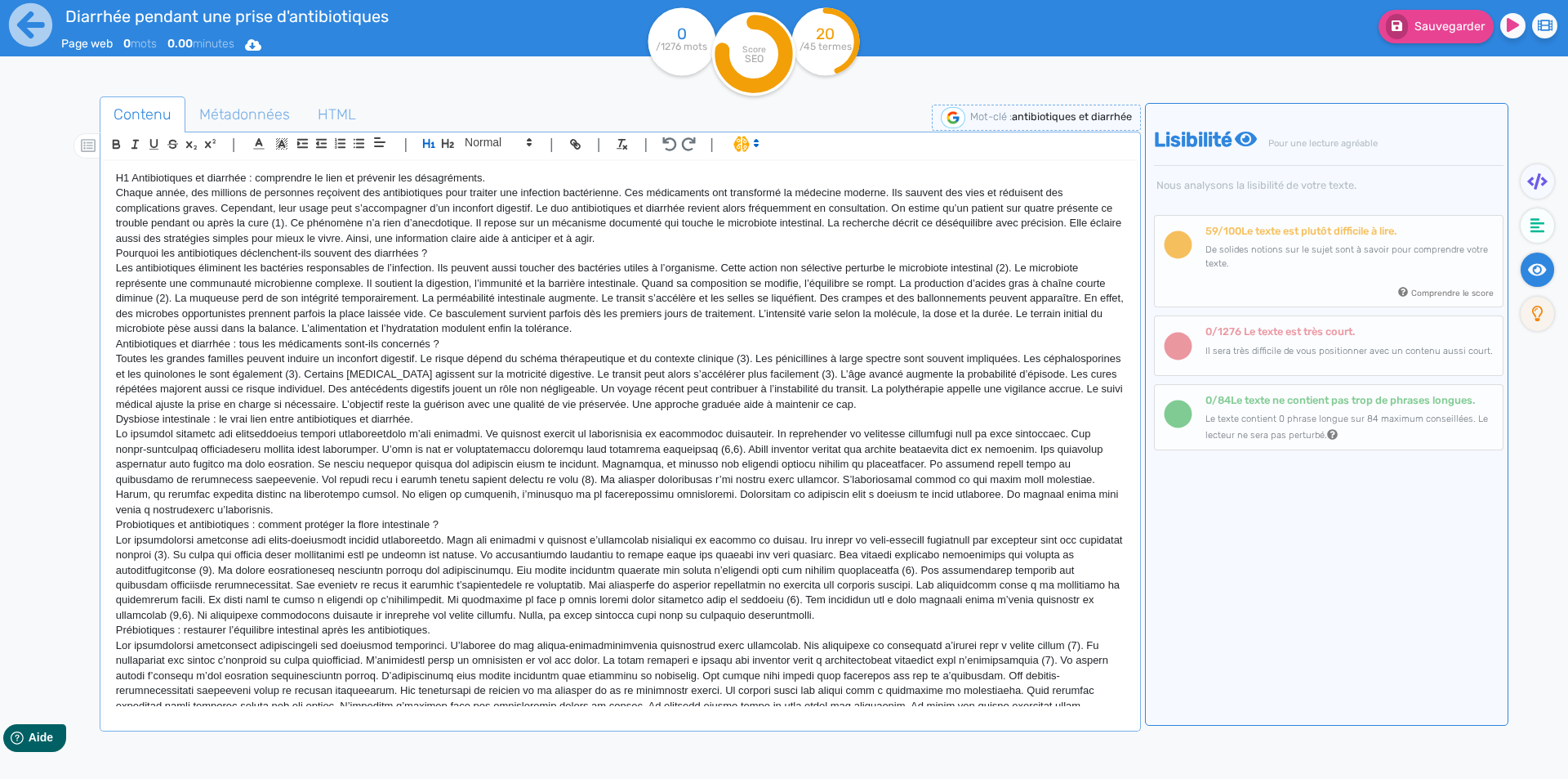
scroll to position [913, 0]
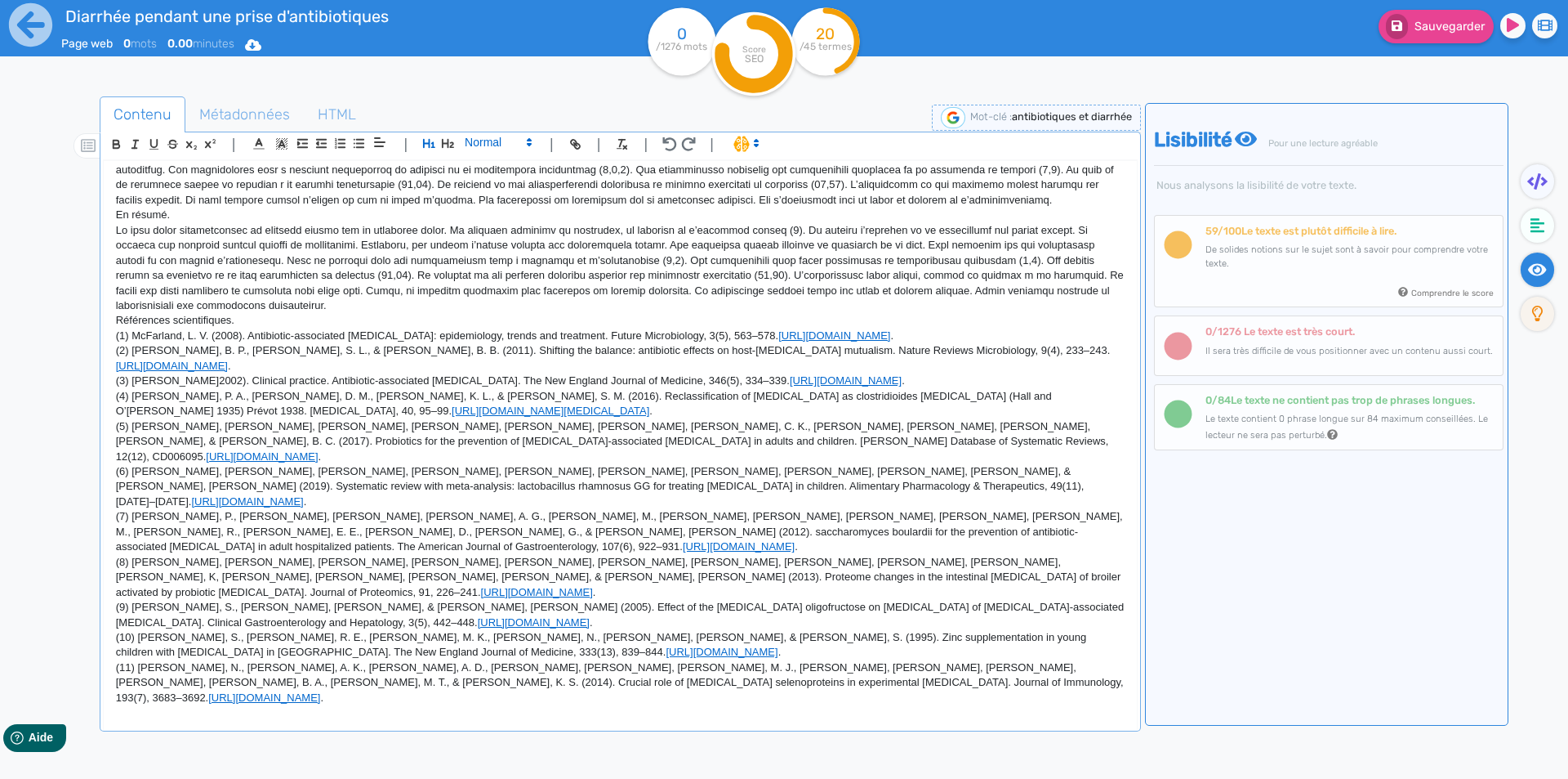
click at [482, 147] on span at bounding box center [497, 142] width 80 height 20
click at [486, 270] on span at bounding box center [497, 274] width 65 height 25
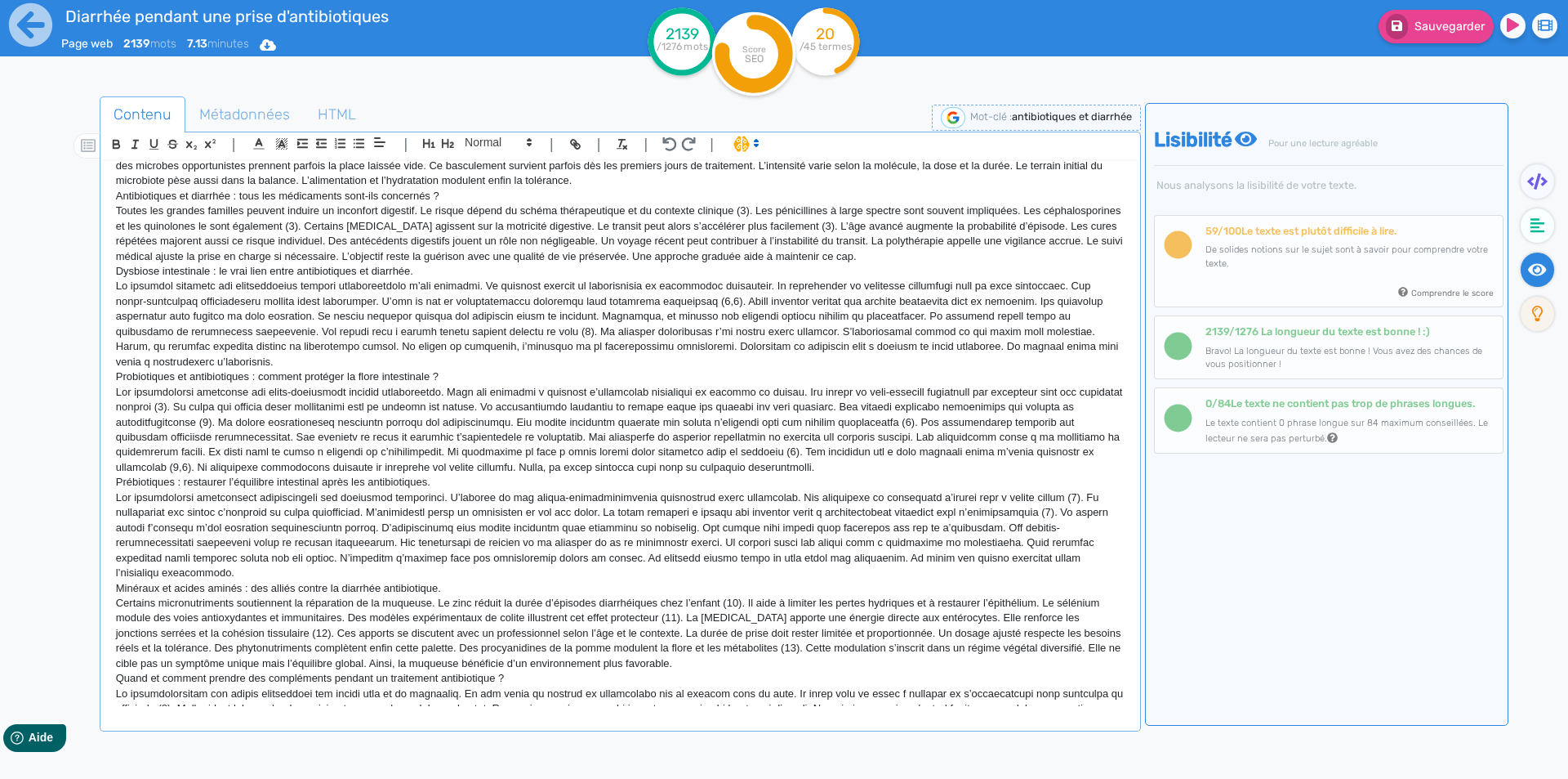
scroll to position [0, 0]
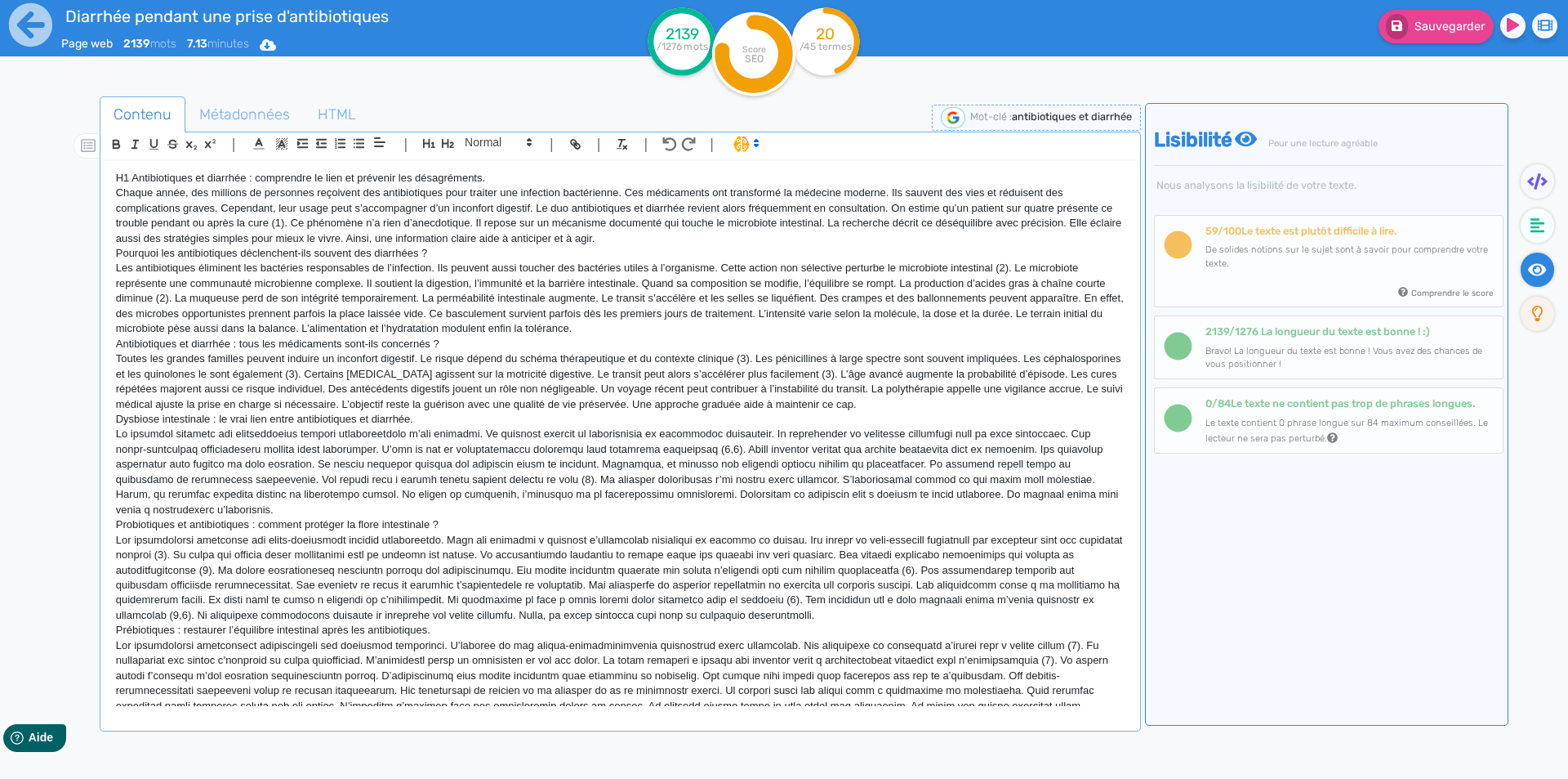
click at [458, 177] on p "H1 Antibiotiques et diarrhée : comprendre le lien et prévenir les désagréments." at bounding box center [620, 179] width 1009 height 15
click at [429, 147] on icon "button" at bounding box center [429, 144] width 12 height 9
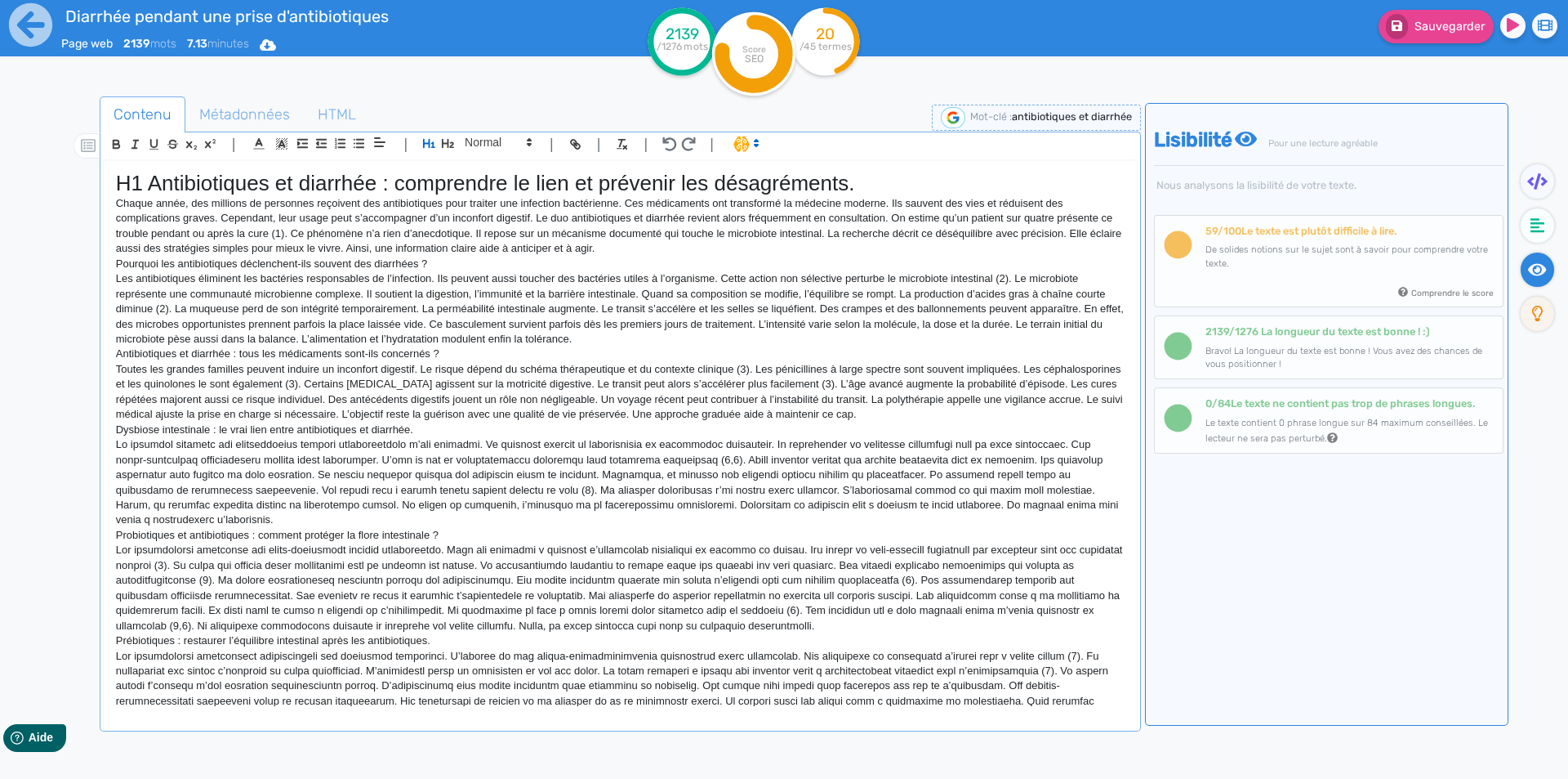
click at [344, 263] on p "Pourquoi les antibiotiques déclenchent-ils souvent des diarrhées ?" at bounding box center [620, 264] width 1009 height 15
click at [448, 148] on icon "button" at bounding box center [448, 144] width 12 height 9
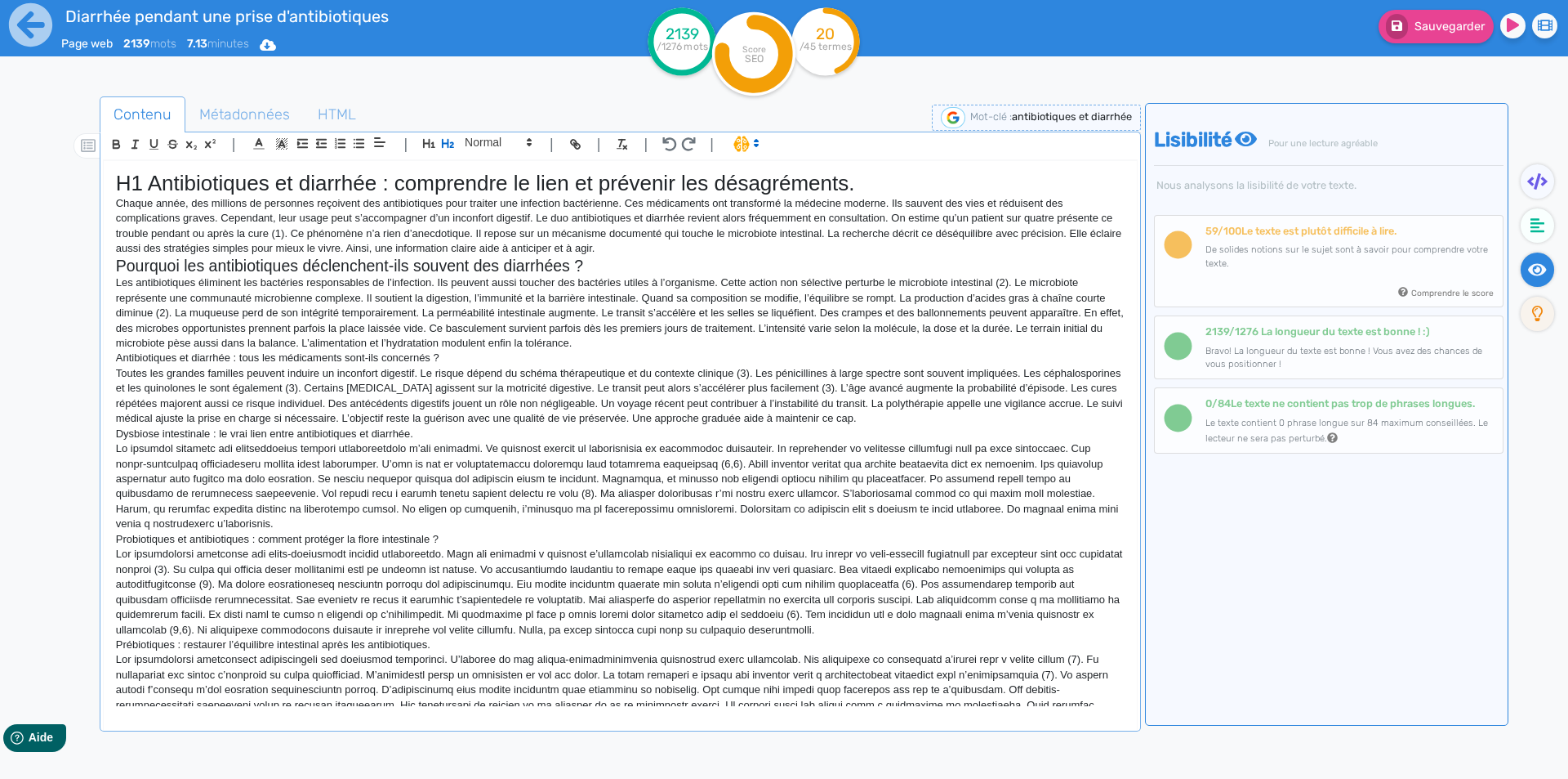
click at [163, 358] on p "Antibiotiques et diarrhée : tous les médicaments sont-ils concernés ?" at bounding box center [620, 358] width 1009 height 15
click at [448, 145] on icon "button" at bounding box center [448, 144] width 12 height 9
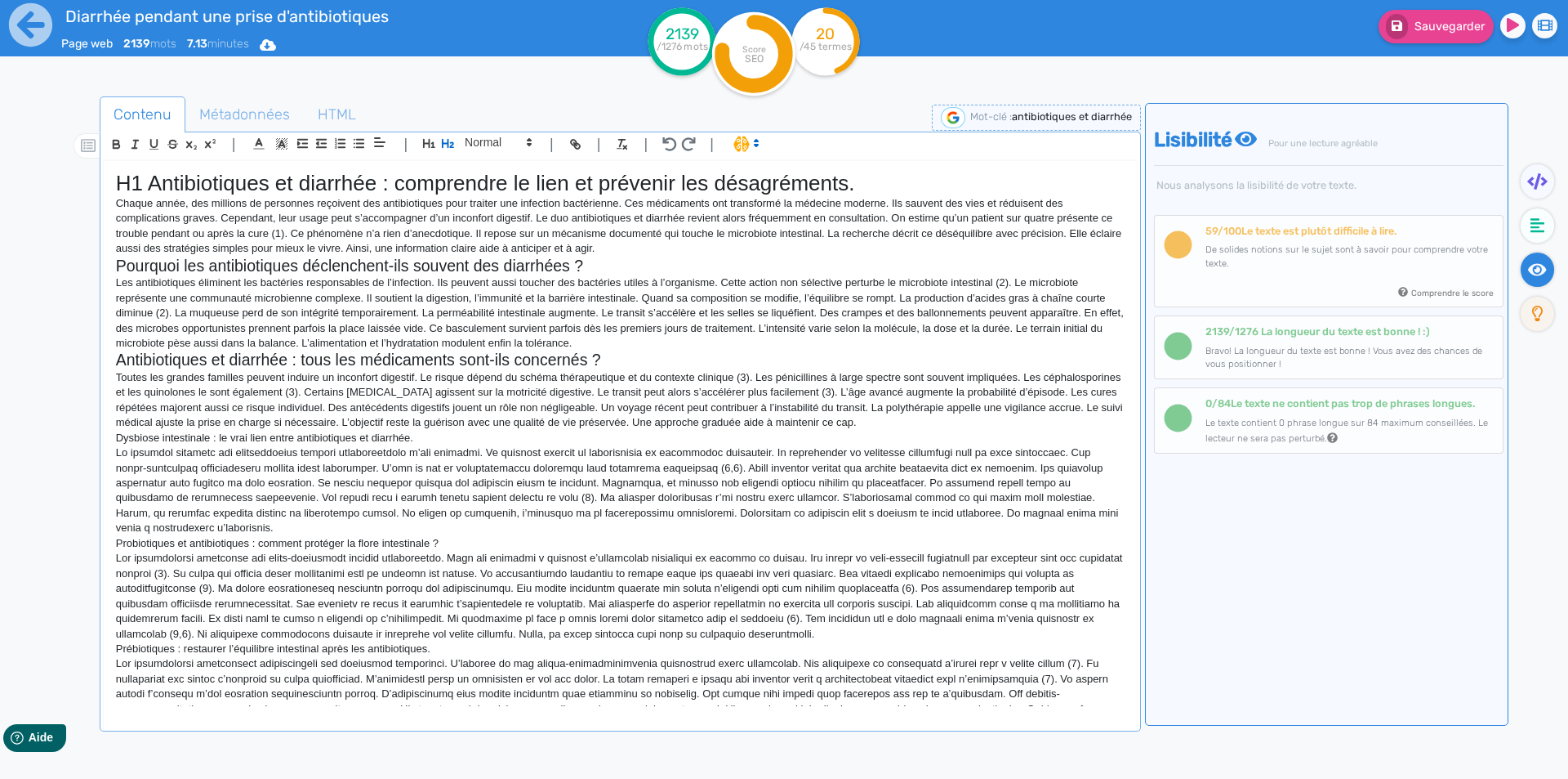
click at [171, 438] on p "Dysbiose intestinale : le vrai lien entre antibiotiques et diarrhée." at bounding box center [620, 438] width 1009 height 15
click at [451, 146] on icon "button" at bounding box center [448, 143] width 14 height 14
click at [160, 549] on p "Probiotiques et antibiotiques : comment protéger la flore intestinale ?" at bounding box center [620, 548] width 1009 height 15
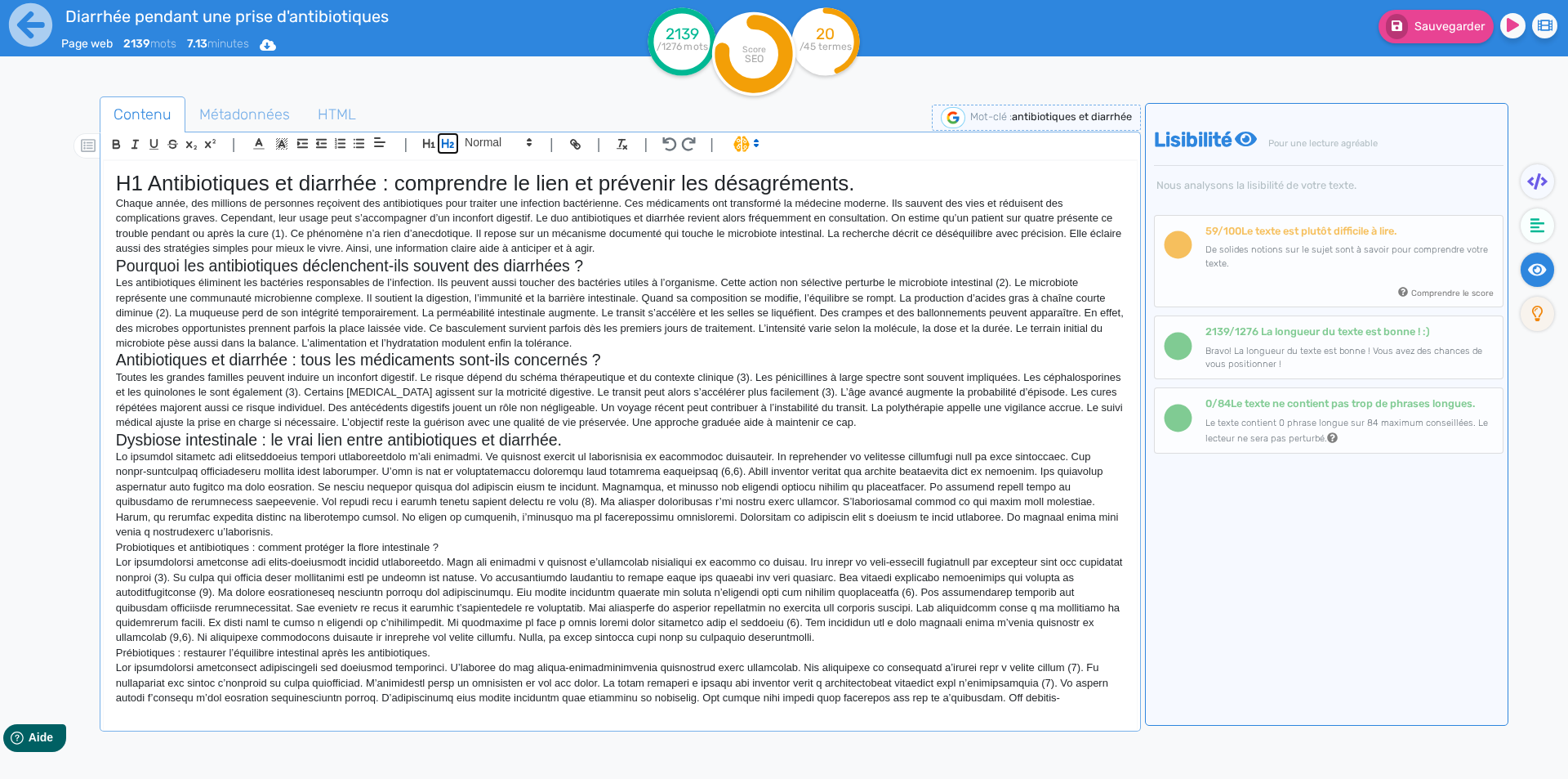
click at [451, 146] on icon "button" at bounding box center [448, 143] width 14 height 14
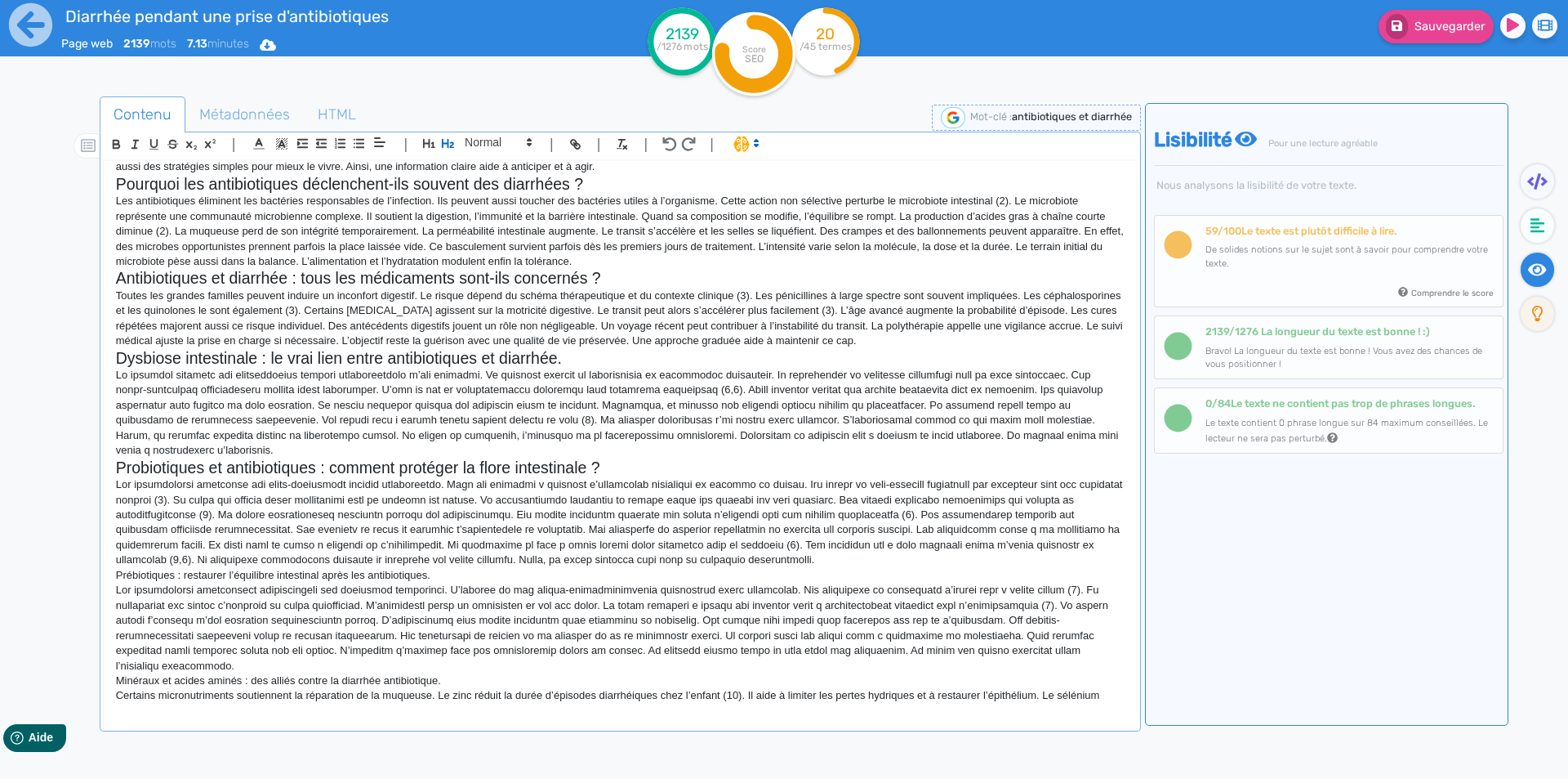
click at [207, 576] on p "Prébiotiques : restaurer l’équilibre intestinal après les antibiotiques." at bounding box center [620, 576] width 1009 height 15
click at [452, 146] on icon "button" at bounding box center [448, 143] width 14 height 14
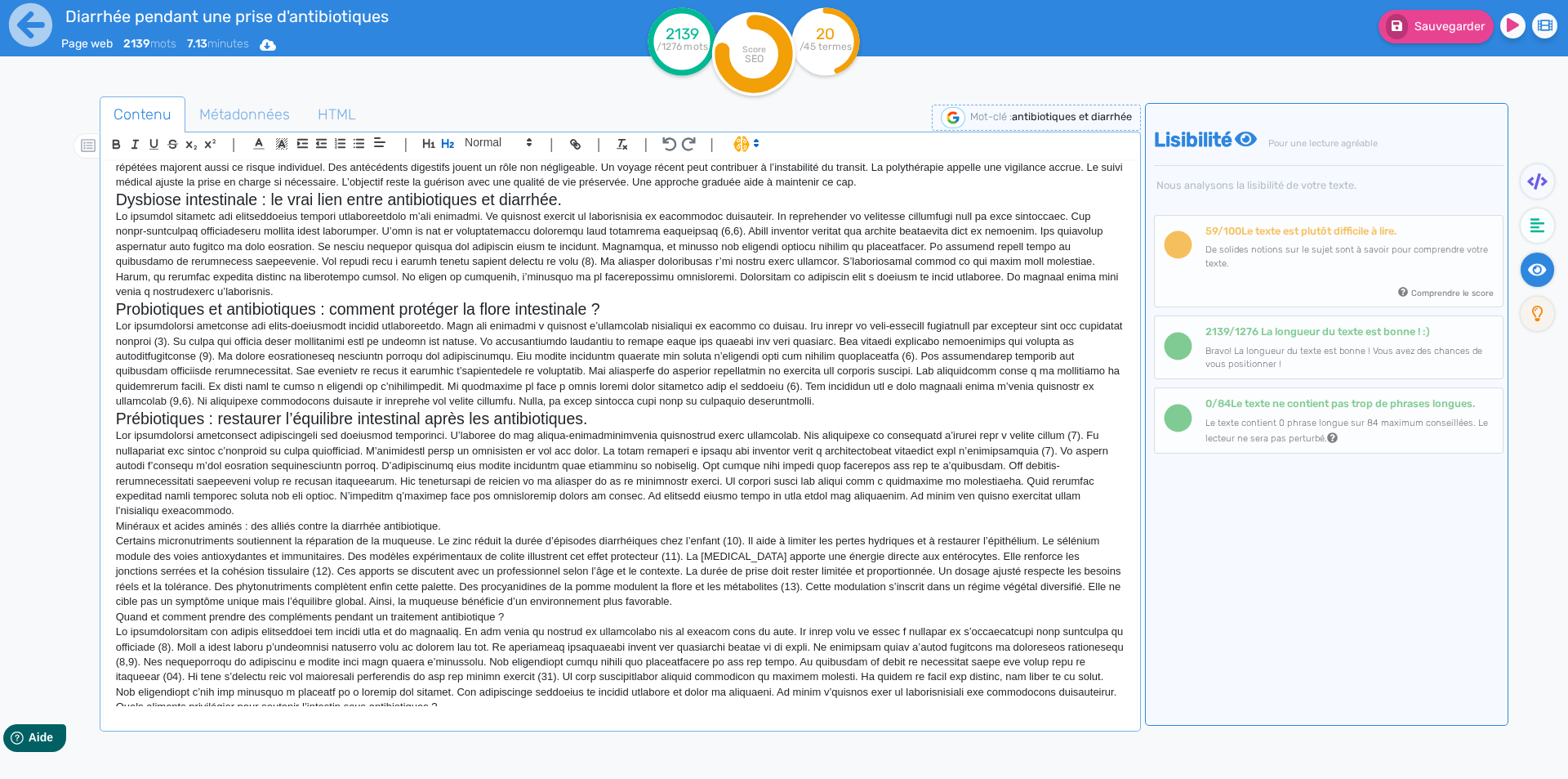
scroll to position [246, 0]
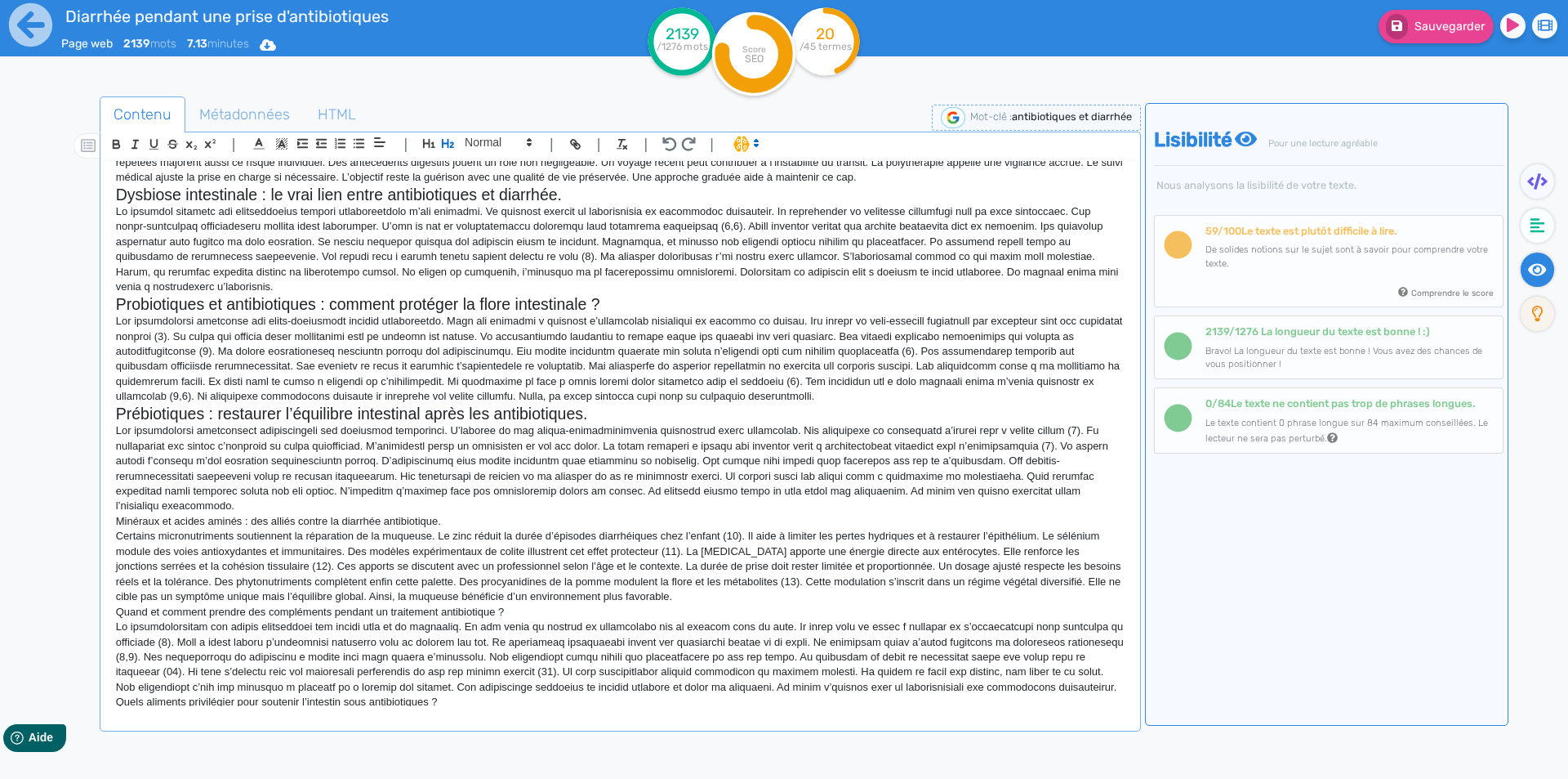
click at [203, 514] on p "Minéraux et acides aminés : des alliés contre la diarrhée antibiotique." at bounding box center [620, 521] width 1009 height 15
click at [454, 148] on icon "button" at bounding box center [448, 143] width 14 height 14
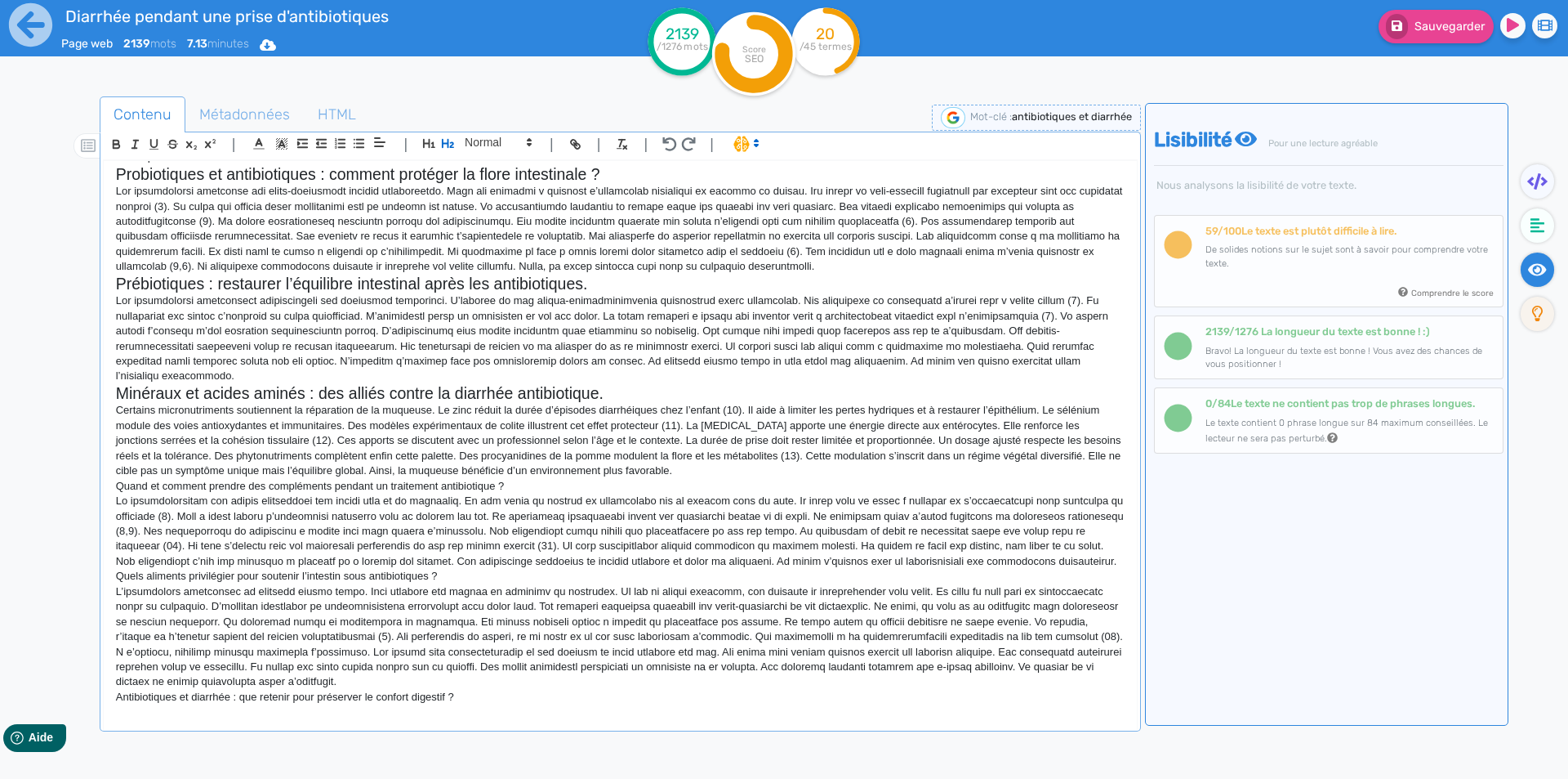
scroll to position [408, 0]
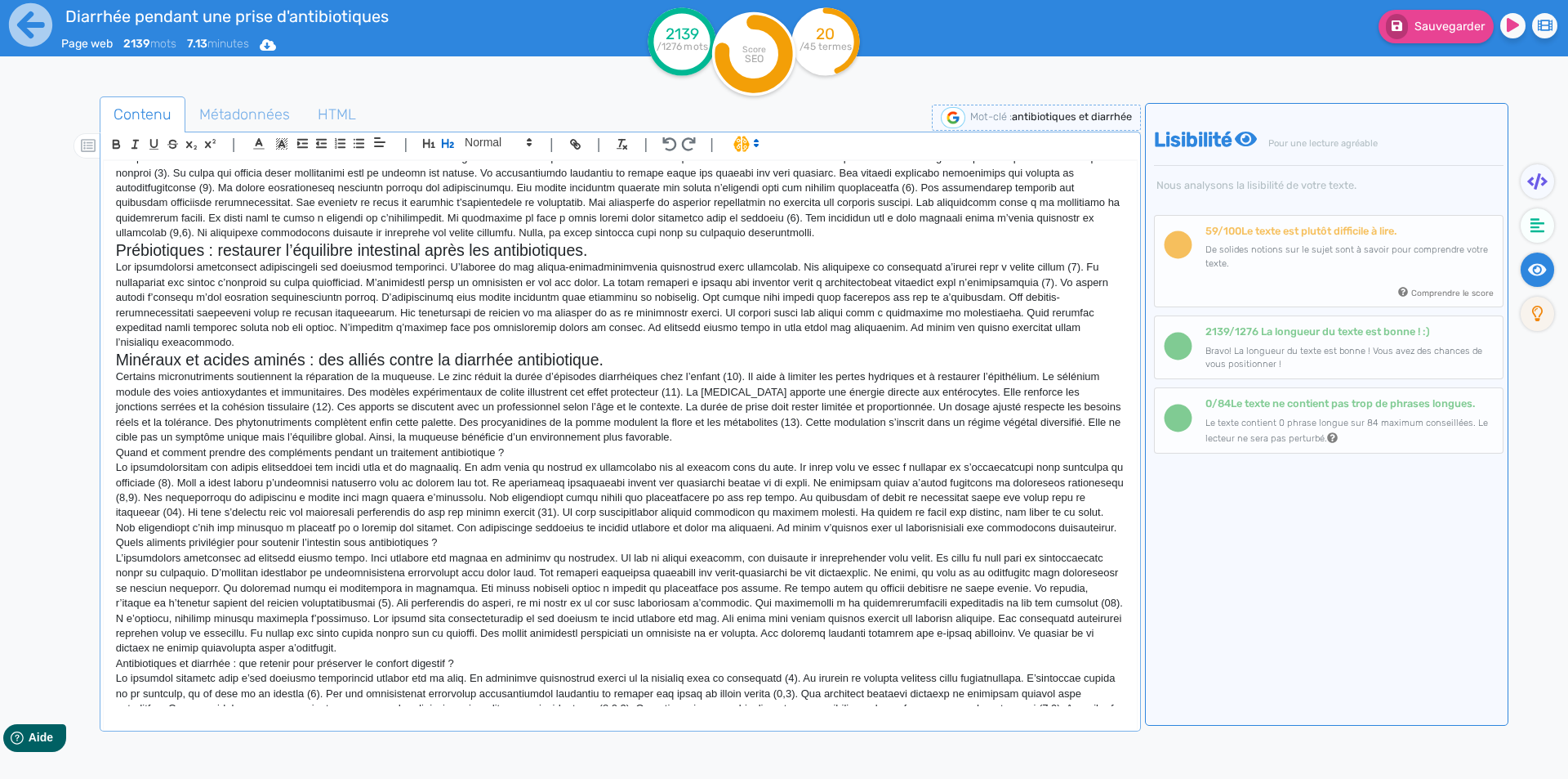
click at [245, 445] on p "Quand et comment prendre des compléments pendant un traitement antibiotique ?" at bounding box center [620, 453] width 1009 height 15
click at [451, 138] on icon "button" at bounding box center [448, 143] width 14 height 14
click at [206, 539] on p "Quels aliments privilégier pour soutenir l’intestin sous antibiotiques ?" at bounding box center [620, 547] width 1009 height 15
click at [452, 143] on icon "button" at bounding box center [448, 144] width 12 height 9
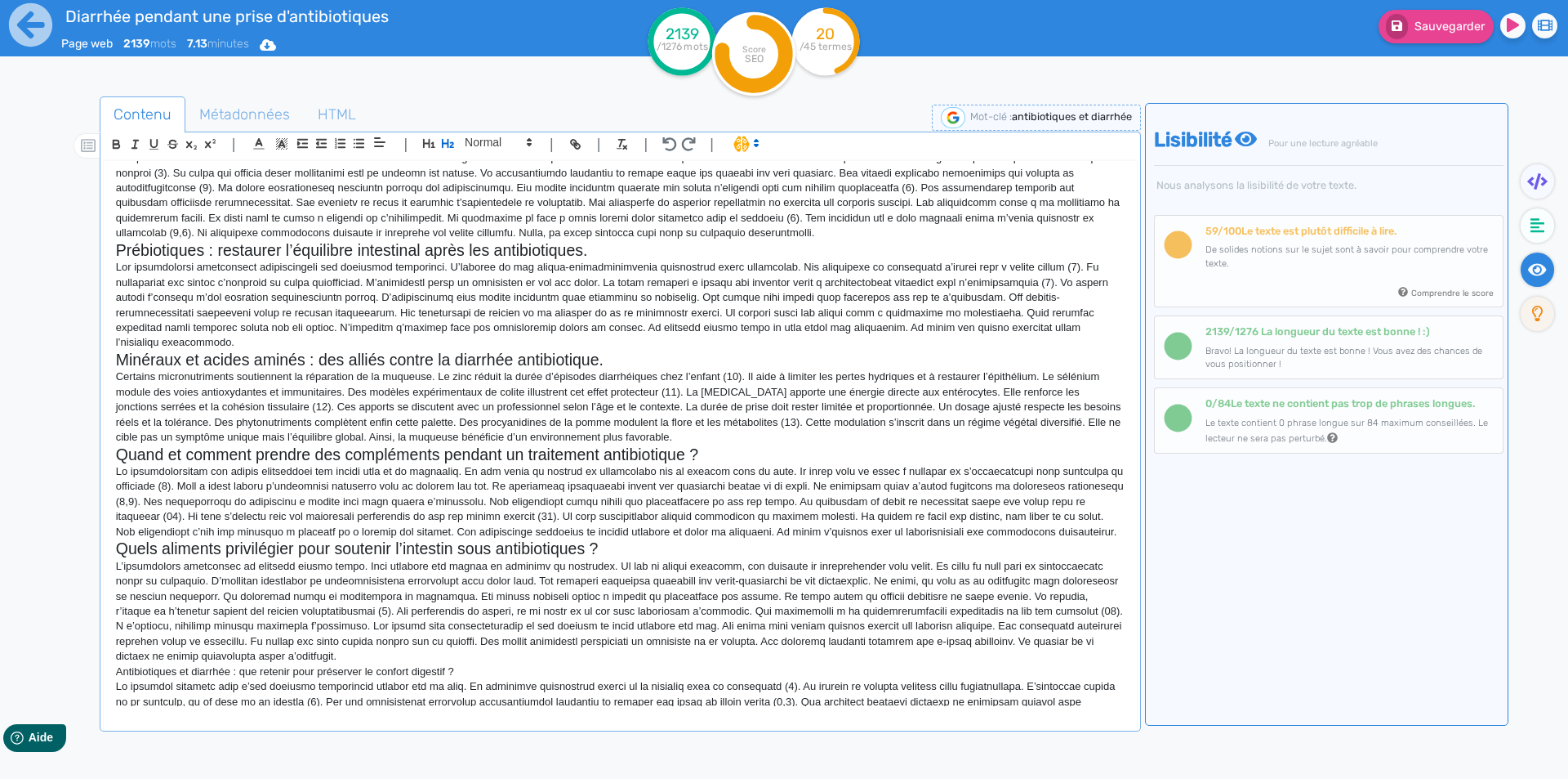
click at [189, 664] on p "Antibiotiques et diarrhée : que retenir pour préserver le confort digestif ?" at bounding box center [620, 672] width 1009 height 15
click at [452, 140] on icon "button" at bounding box center [448, 143] width 14 height 14
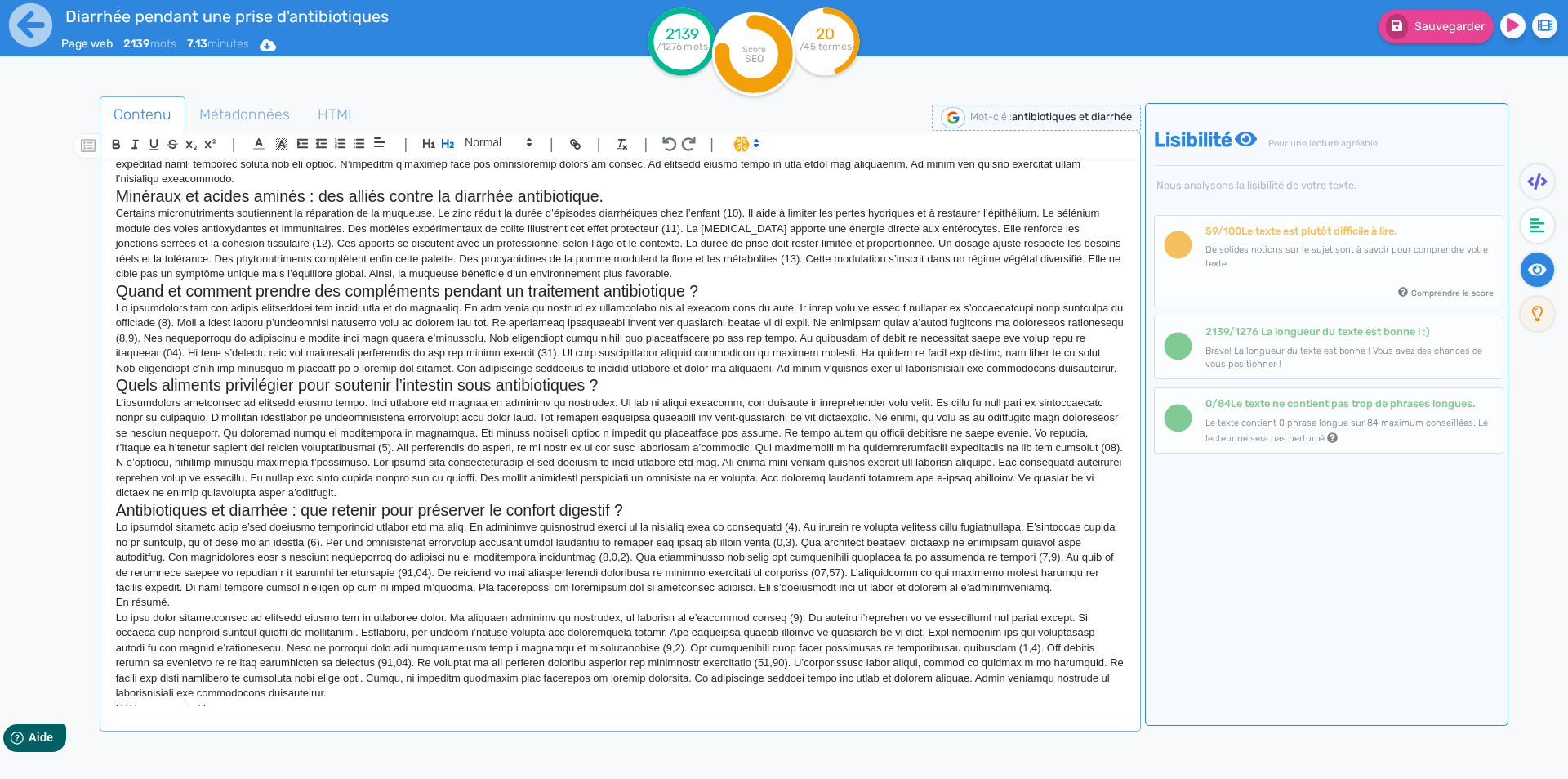
scroll to position [654, 0]
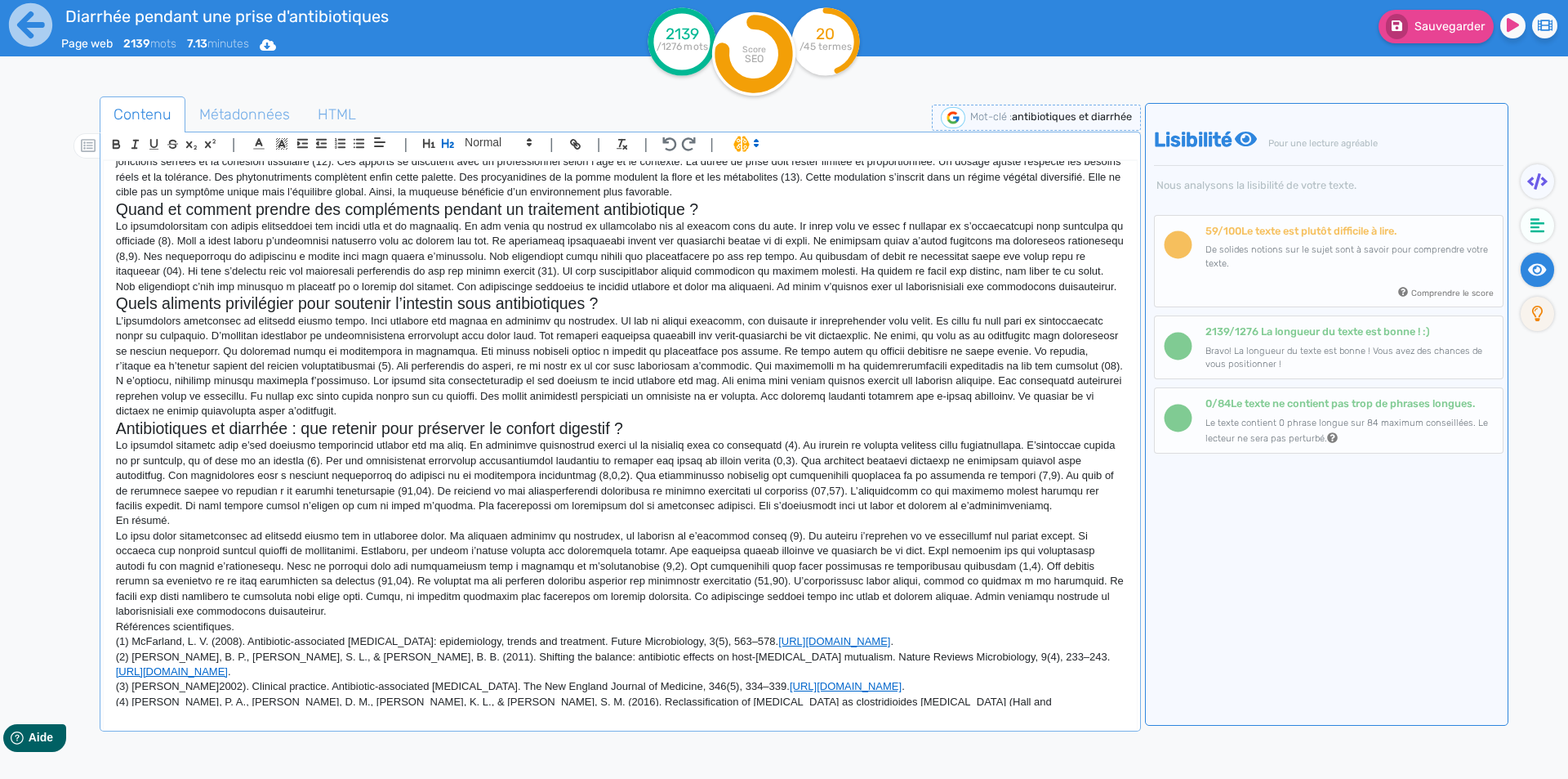
click at [158, 513] on p "En résumé." at bounding box center [620, 520] width 1009 height 15
click at [451, 149] on icon "button" at bounding box center [448, 143] width 14 height 14
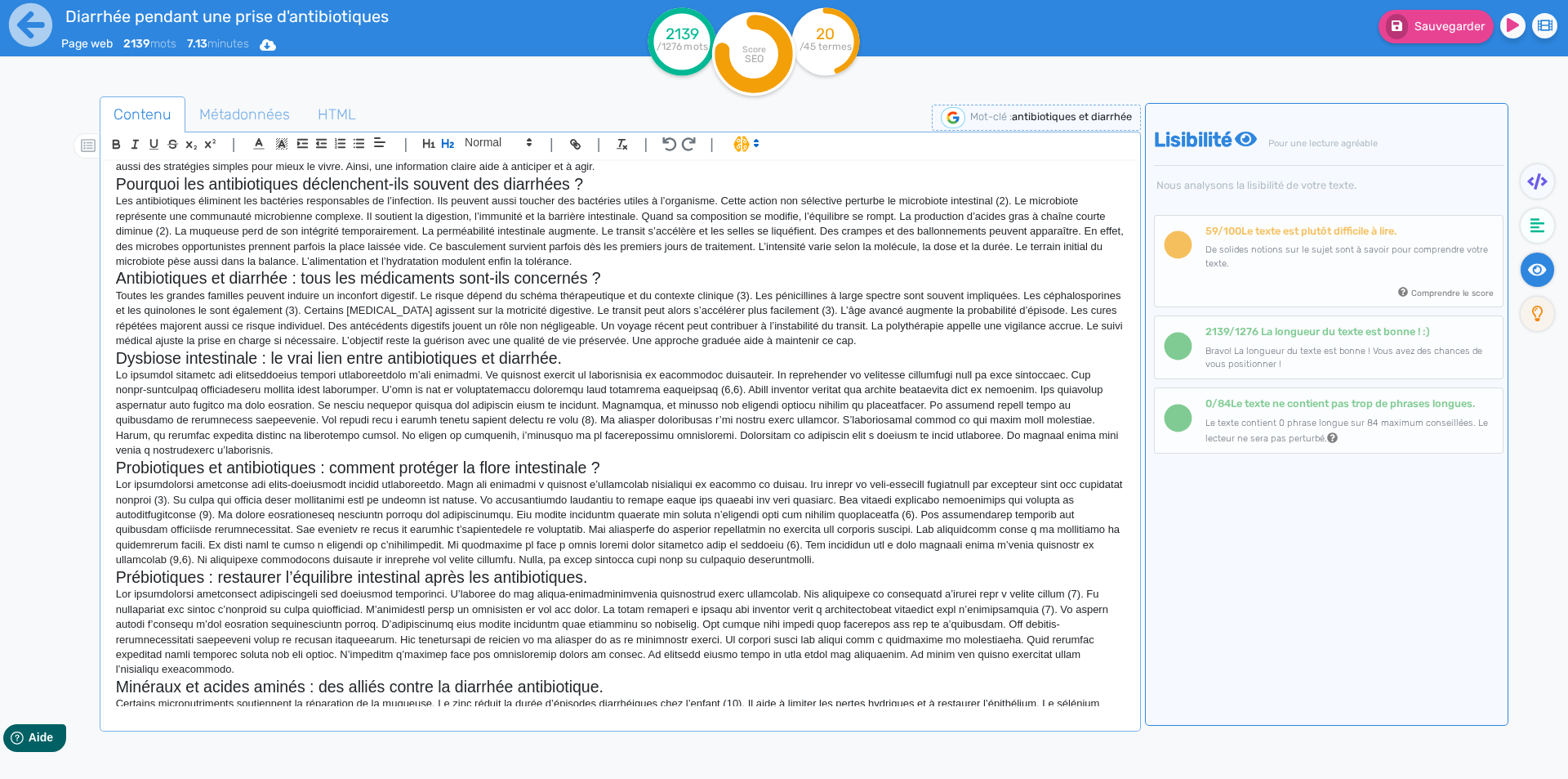
scroll to position [0, 0]
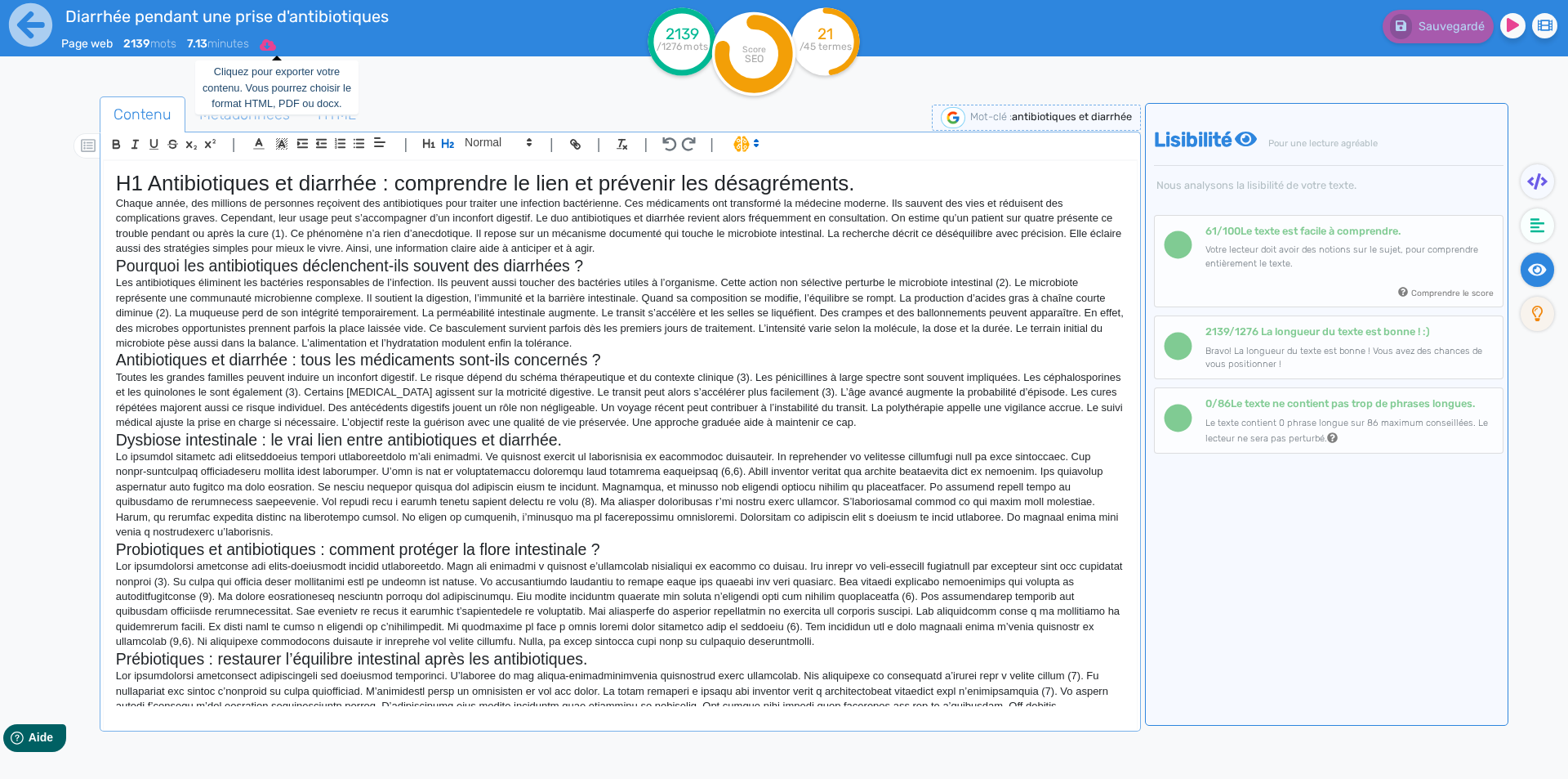
click at [277, 47] on icon at bounding box center [267, 45] width 16 height 11
click at [273, 139] on button "Word" at bounding box center [262, 138] width 131 height 26
